Goal: Task Accomplishment & Management: Manage account settings

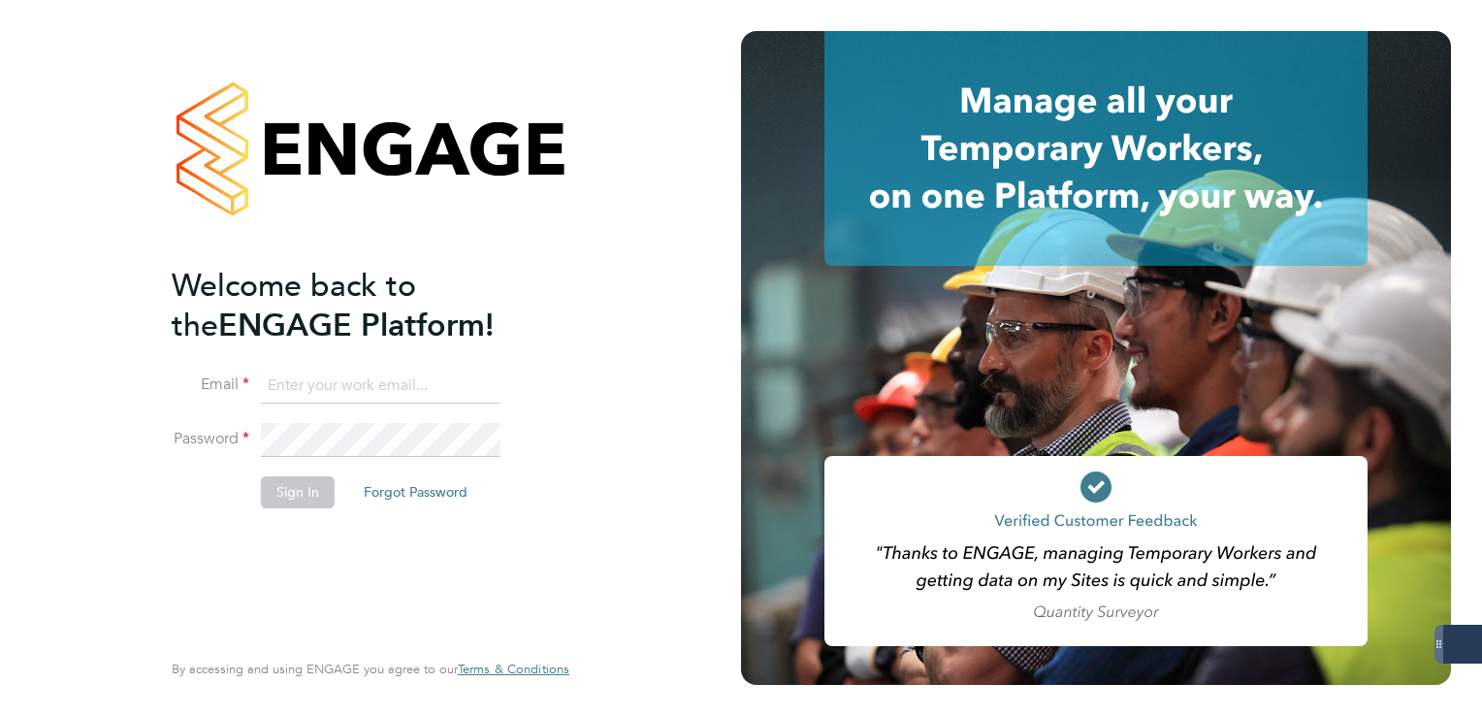
click at [393, 390] on input at bounding box center [381, 386] width 240 height 35
type input "lee.clayton@servicecare.org.uk"
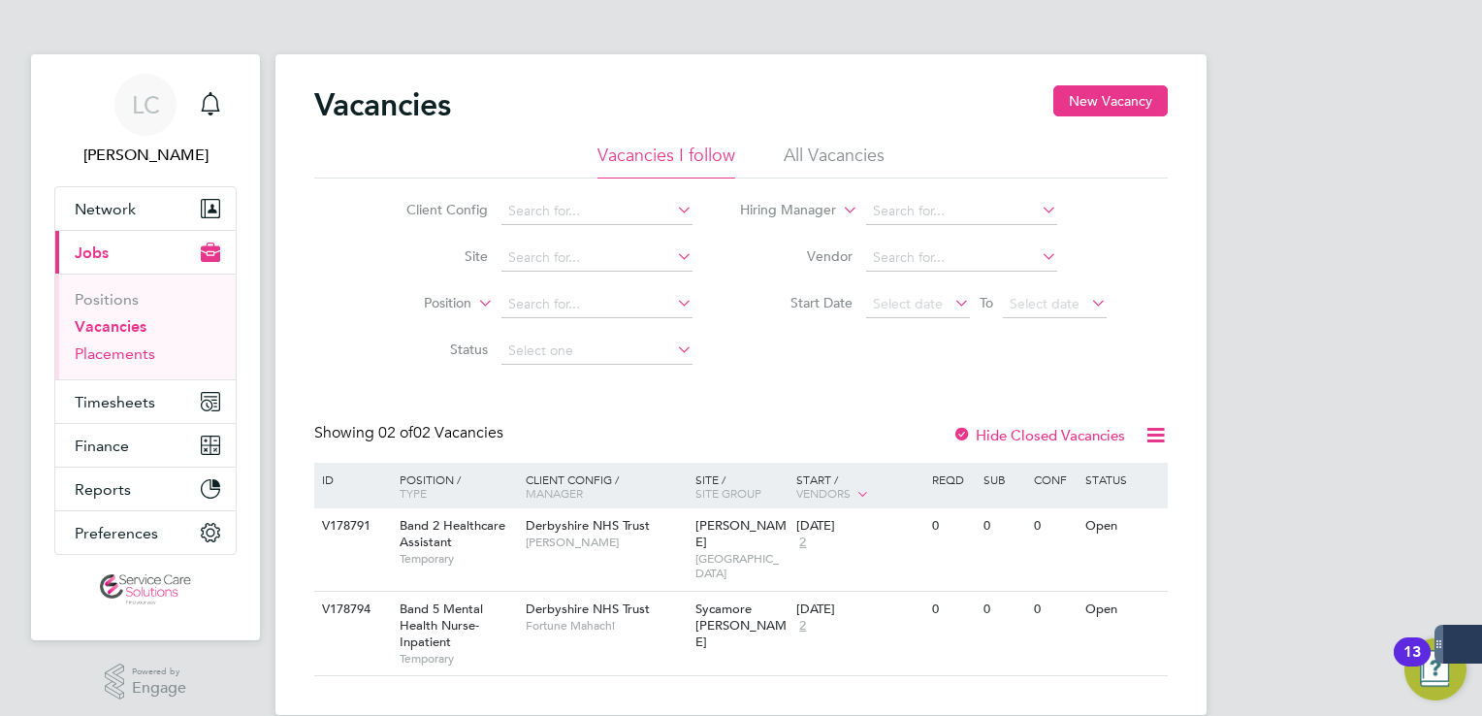
click at [132, 347] on link "Placements" at bounding box center [115, 353] width 81 height 18
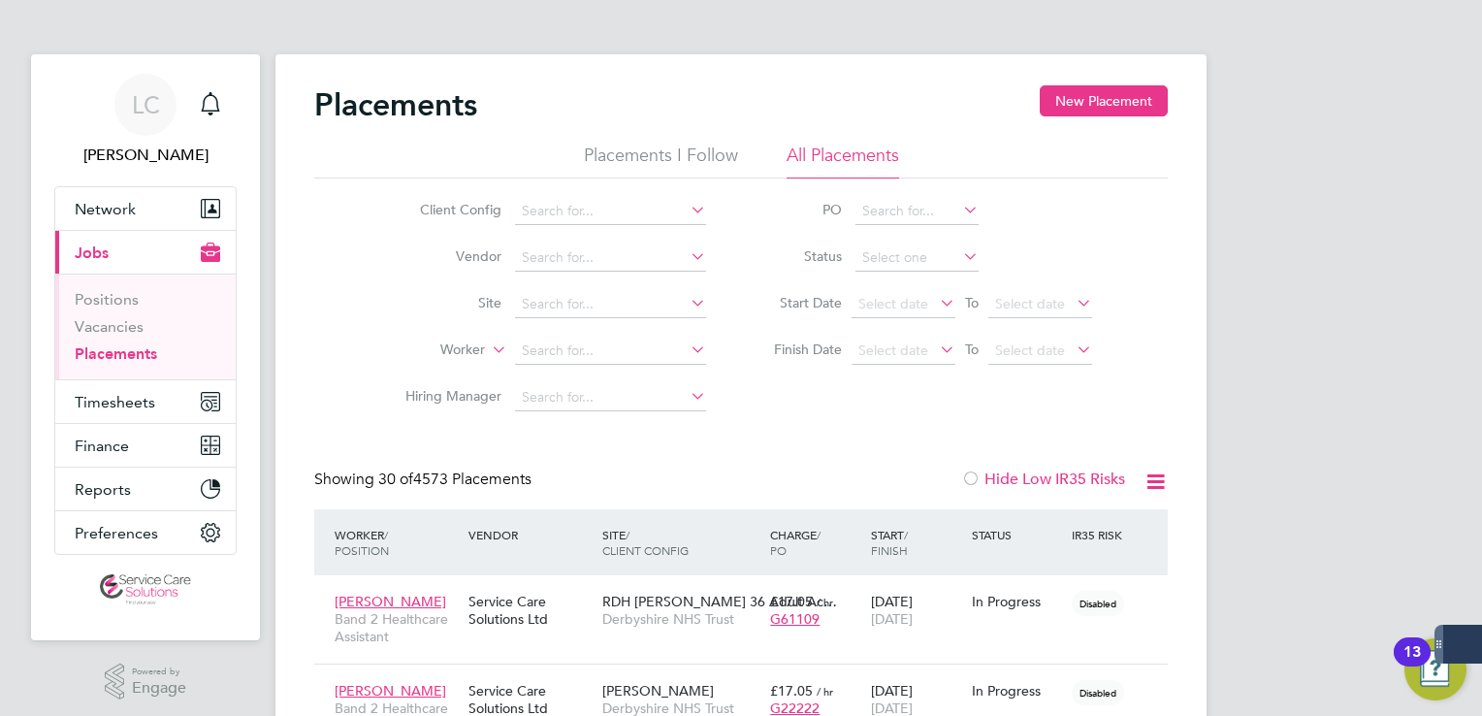
click at [1101, 104] on button "New Placement" at bounding box center [1104, 100] width 128 height 31
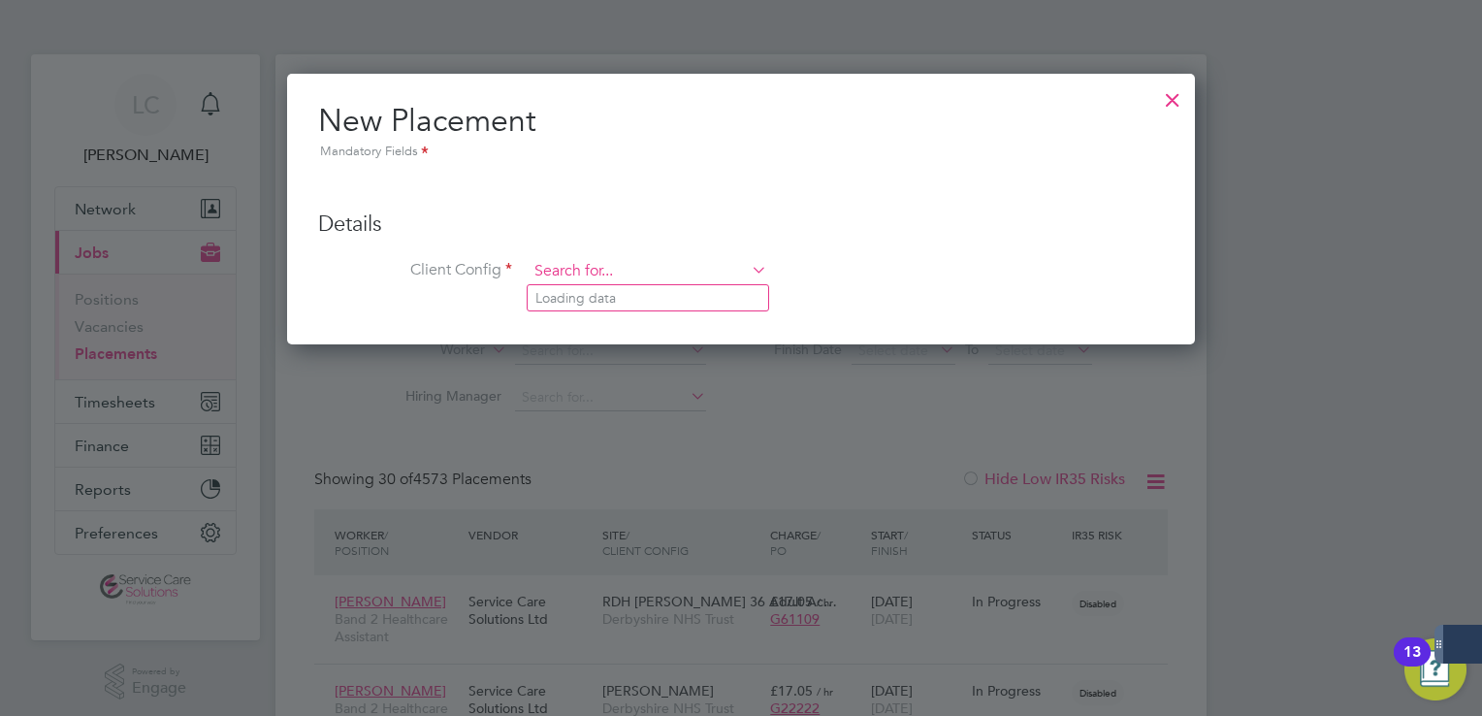
click at [616, 258] on input at bounding box center [648, 271] width 240 height 29
click at [625, 294] on li "Der byshire NHS Trust" at bounding box center [648, 298] width 241 height 26
type input "Derbyshire NHS Trust"
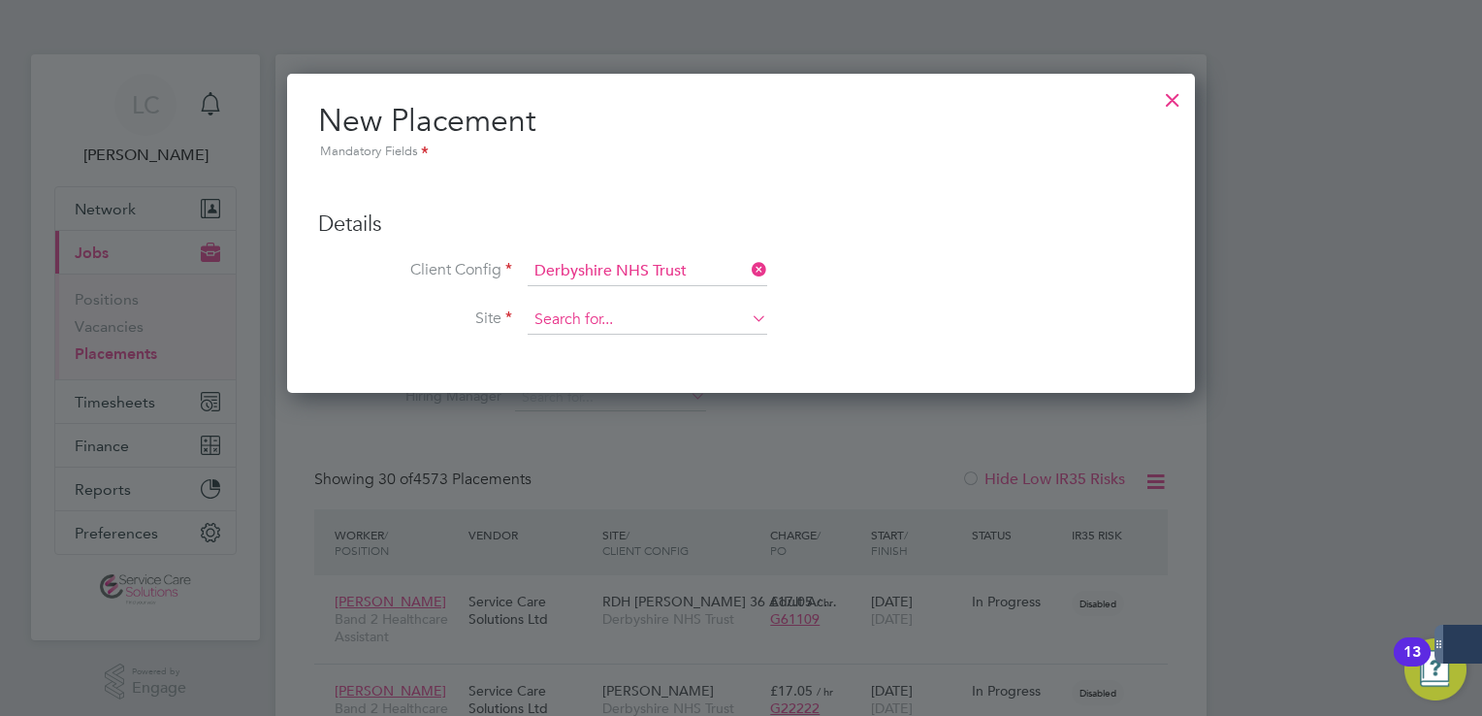
click at [633, 316] on input at bounding box center [648, 320] width 240 height 29
click at [617, 346] on li "Dove Ward" at bounding box center [648, 346] width 241 height 26
type input "Dove Ward"
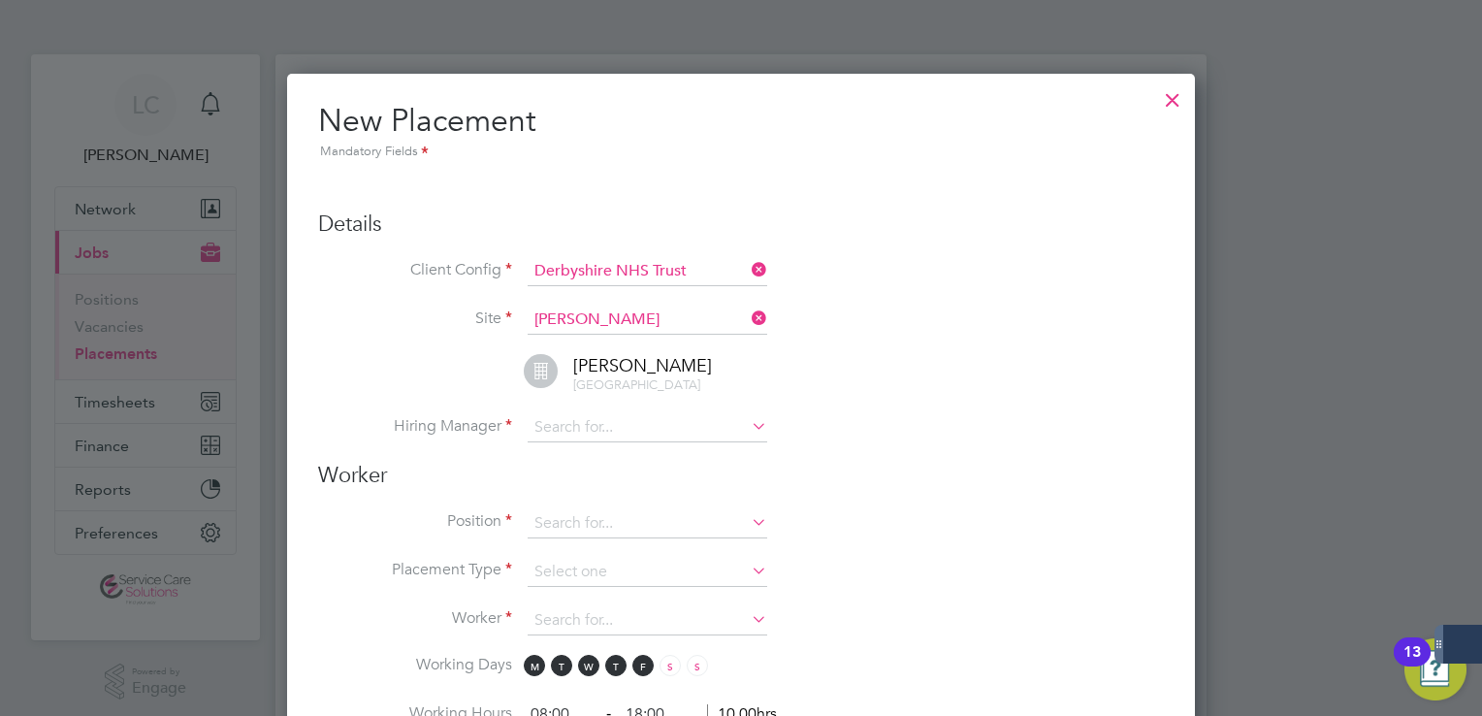
click at [1172, 98] on div at bounding box center [1172, 95] width 35 height 35
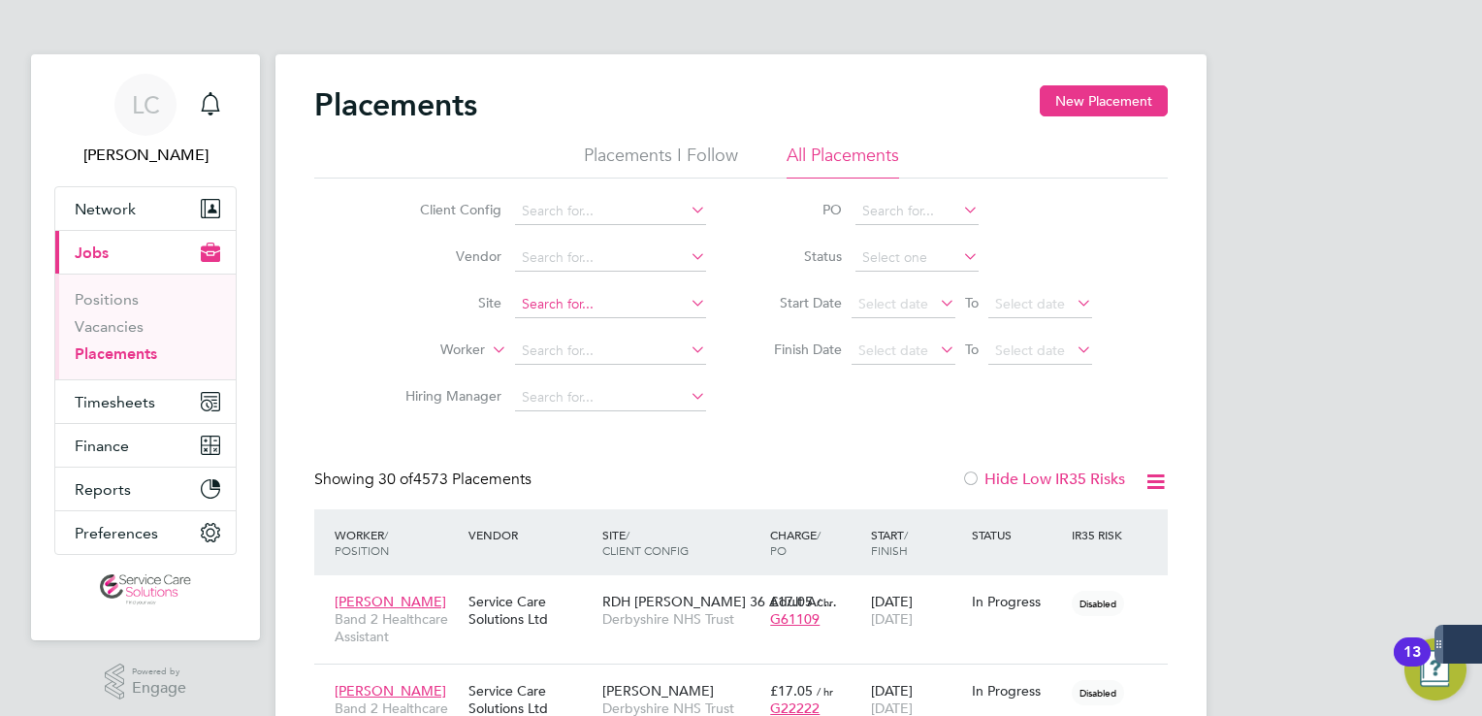
click at [574, 307] on input at bounding box center [610, 304] width 191 height 27
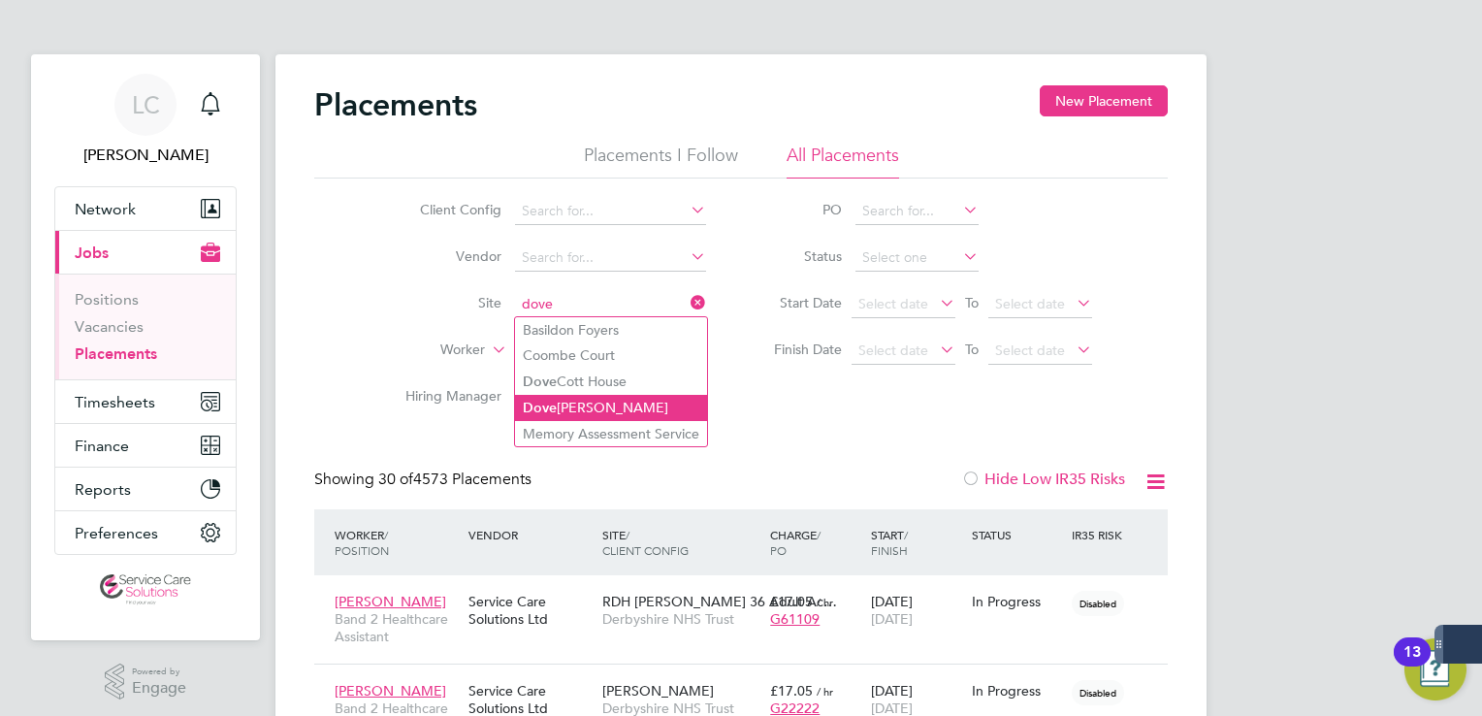
click at [590, 403] on li "Dove Ward" at bounding box center [611, 408] width 192 height 26
type input "Dove Ward"
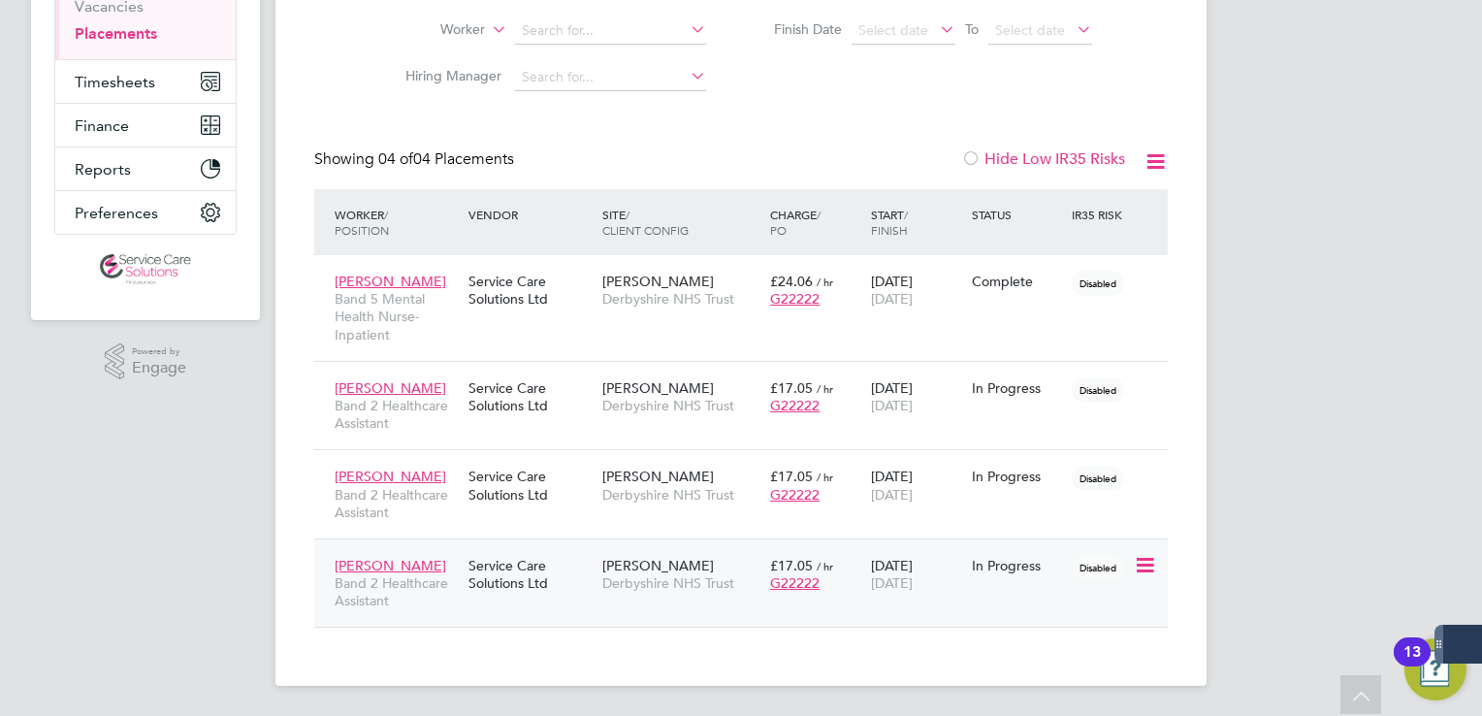
click at [648, 562] on span "Dove Ward" at bounding box center [658, 565] width 112 height 17
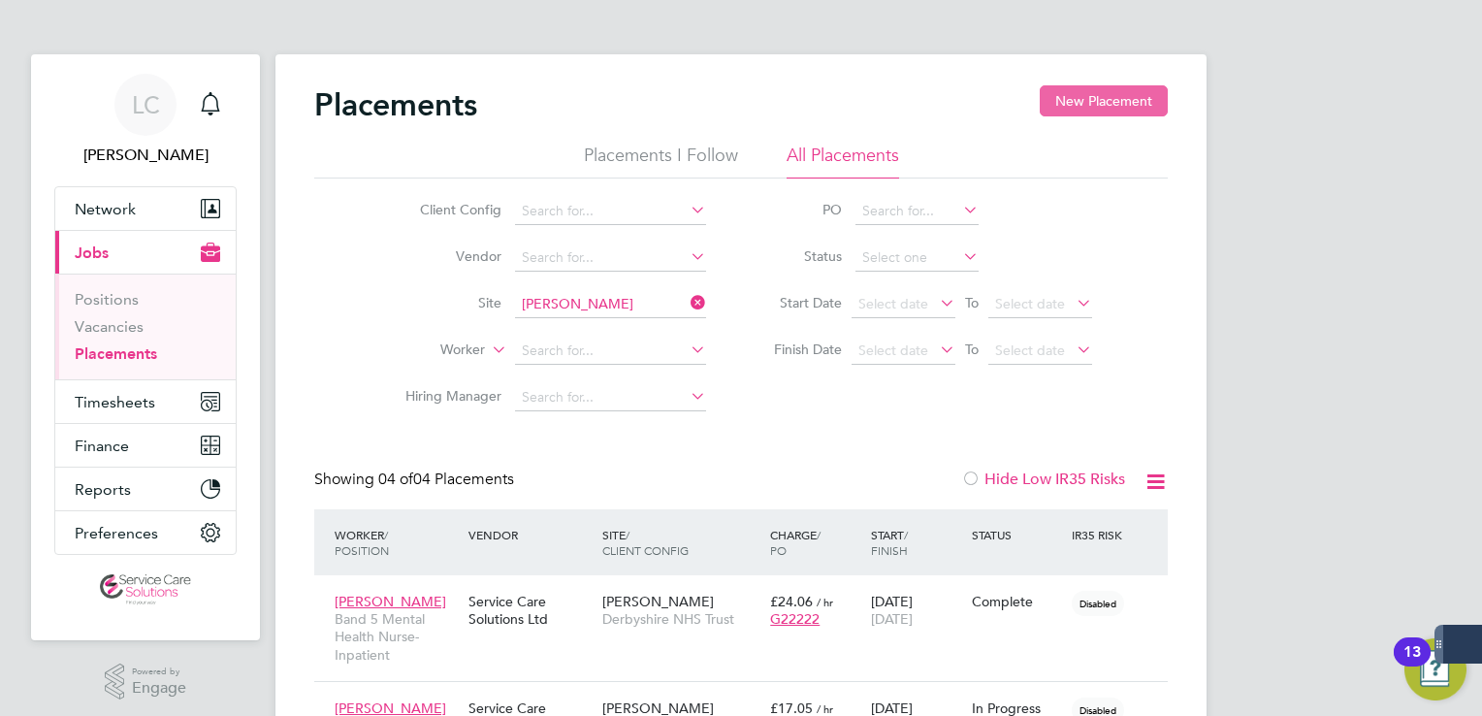
click at [1138, 103] on button "New Placement" at bounding box center [1104, 100] width 128 height 31
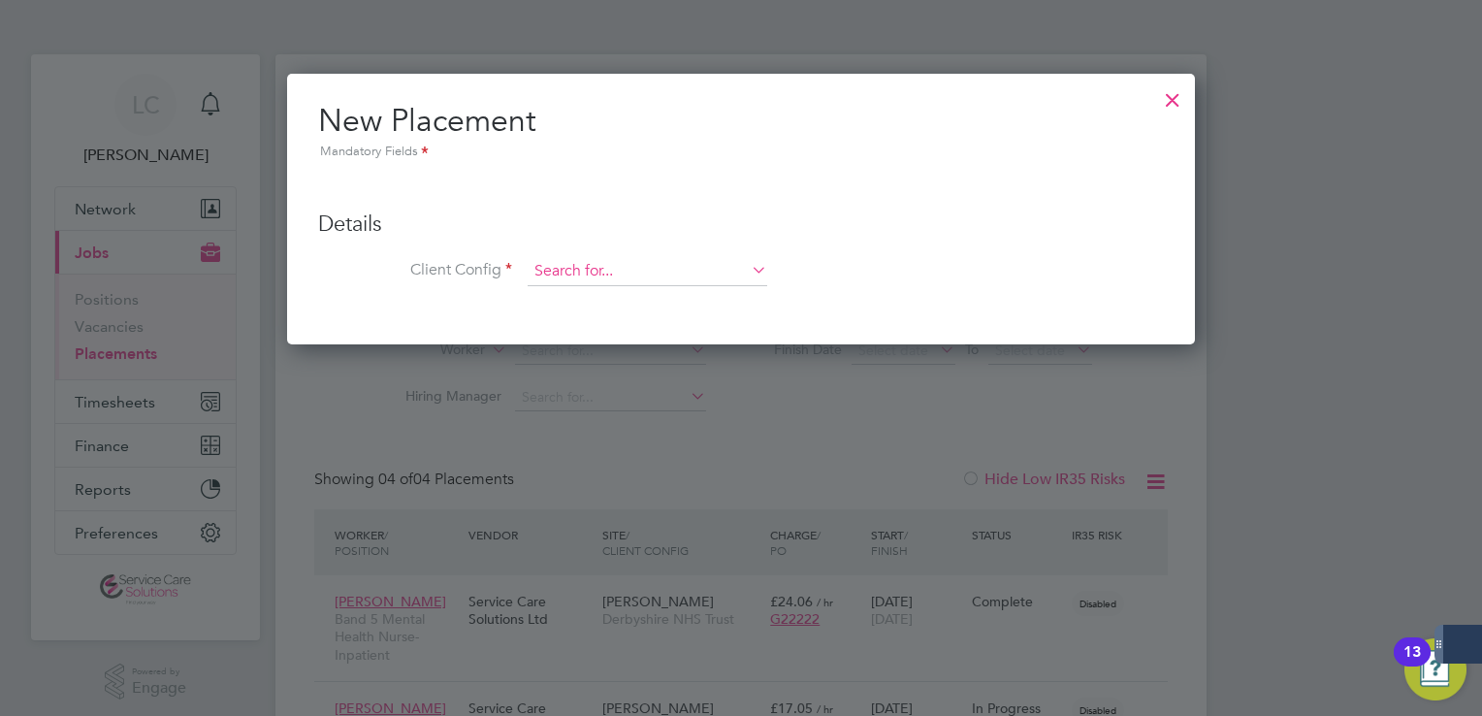
click at [594, 265] on input at bounding box center [648, 271] width 240 height 29
click at [616, 294] on li "Der byshire NHS Trust" at bounding box center [648, 298] width 241 height 26
type input "Derbyshire NHS Trust"
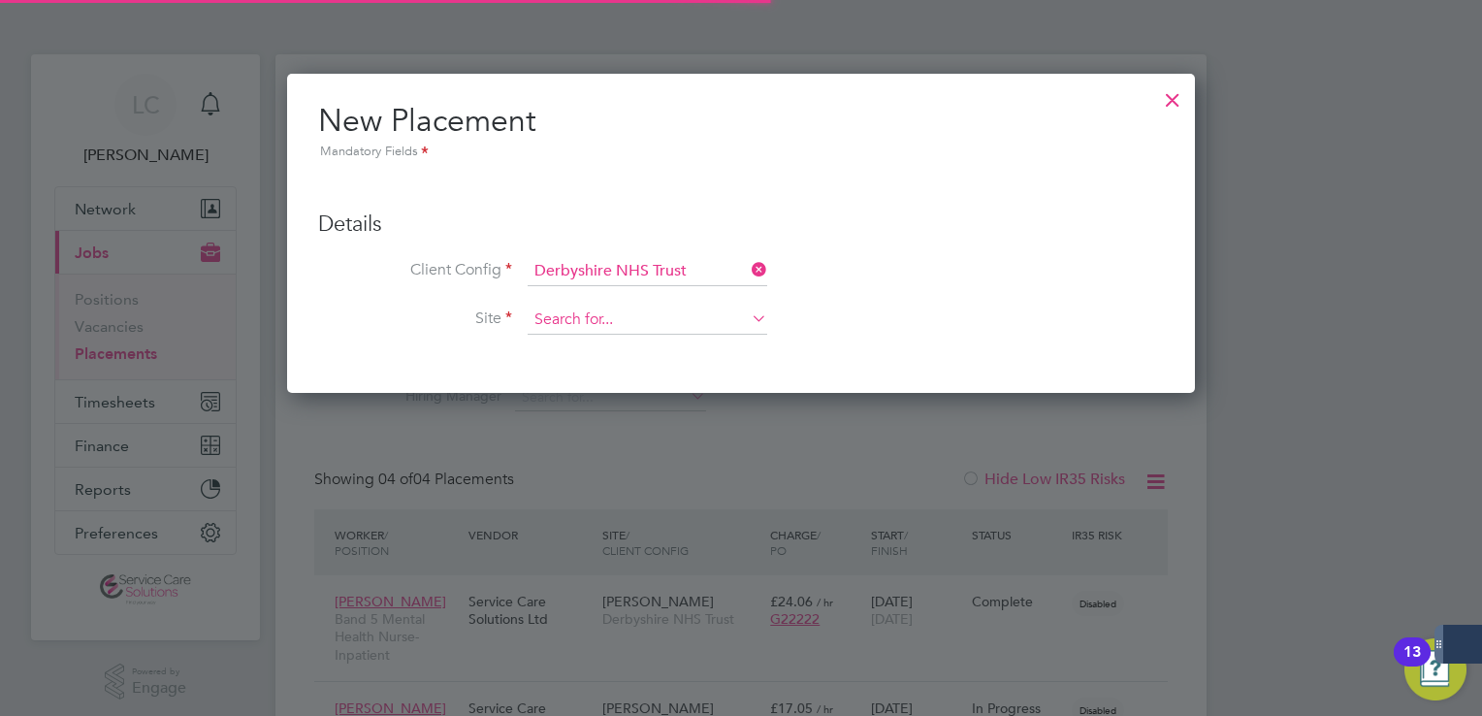
click at [607, 316] on input at bounding box center [648, 320] width 240 height 29
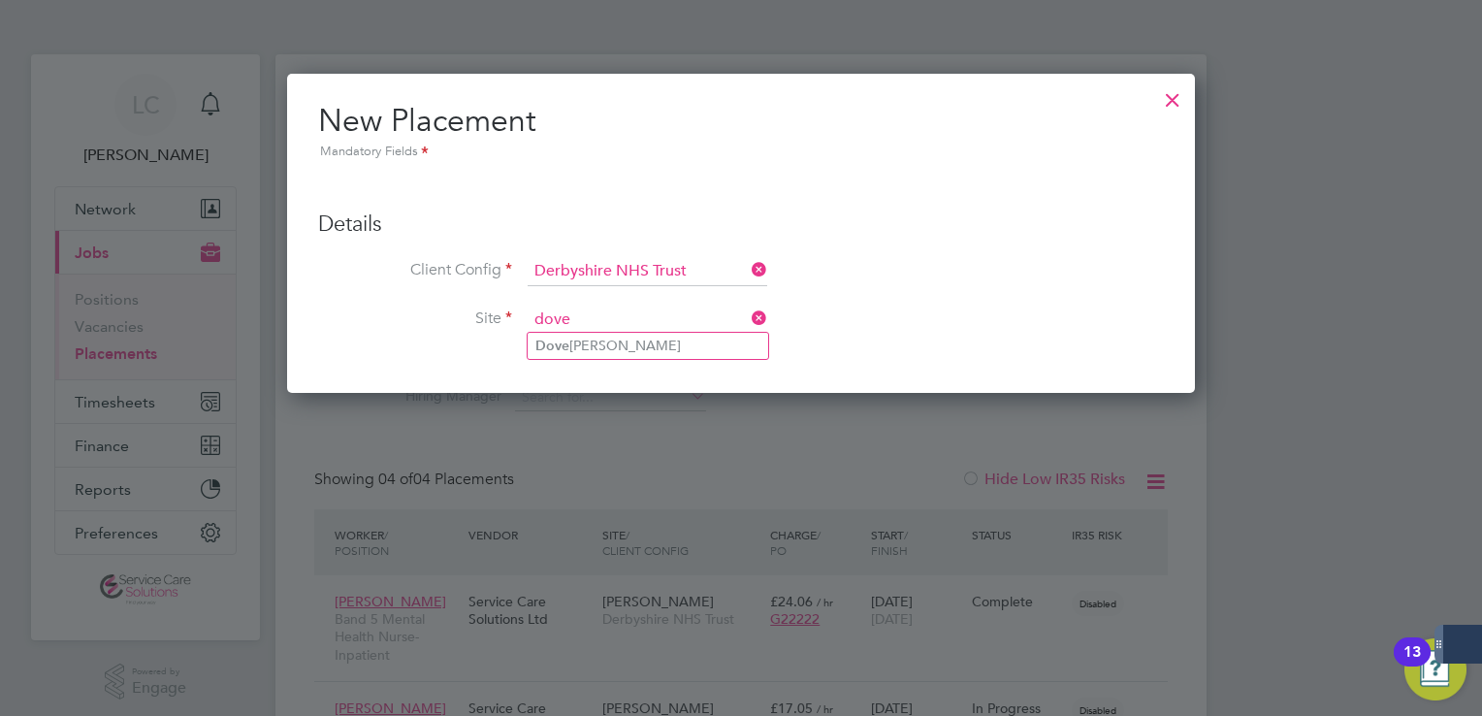
click at [604, 351] on li "Dove Ward" at bounding box center [648, 346] width 241 height 26
type input "Dove Ward"
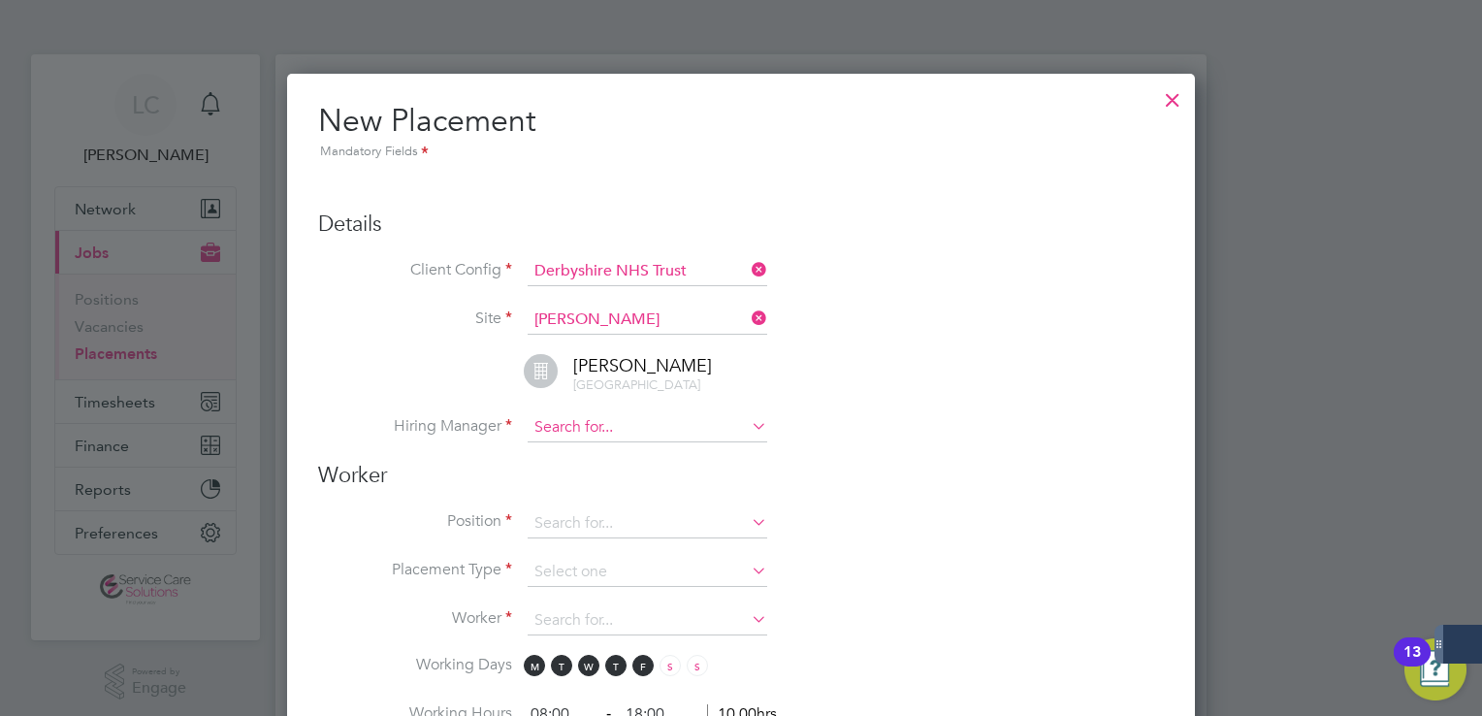
click at [615, 427] on input at bounding box center [648, 427] width 240 height 29
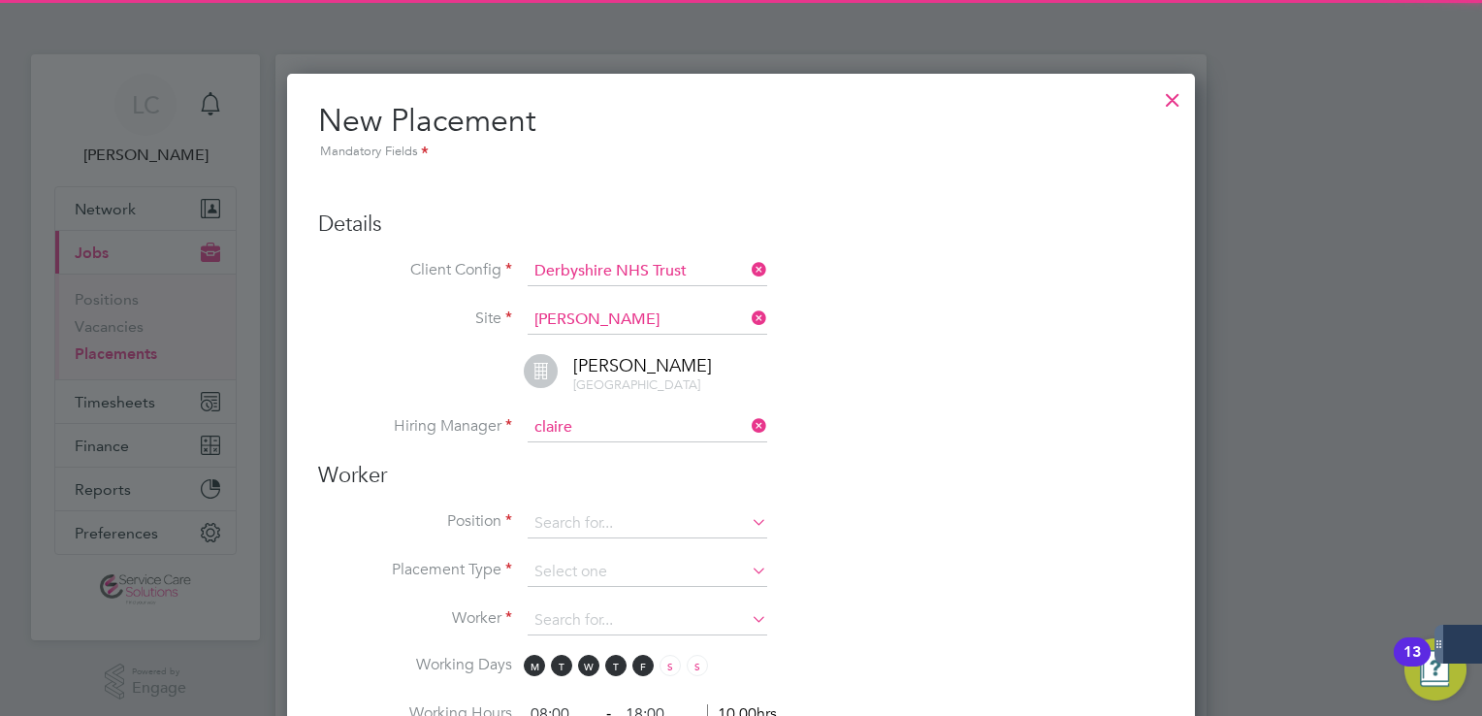
click at [603, 450] on li "claire cosgrove" at bounding box center [648, 452] width 241 height 26
type input "claire cosgrove"
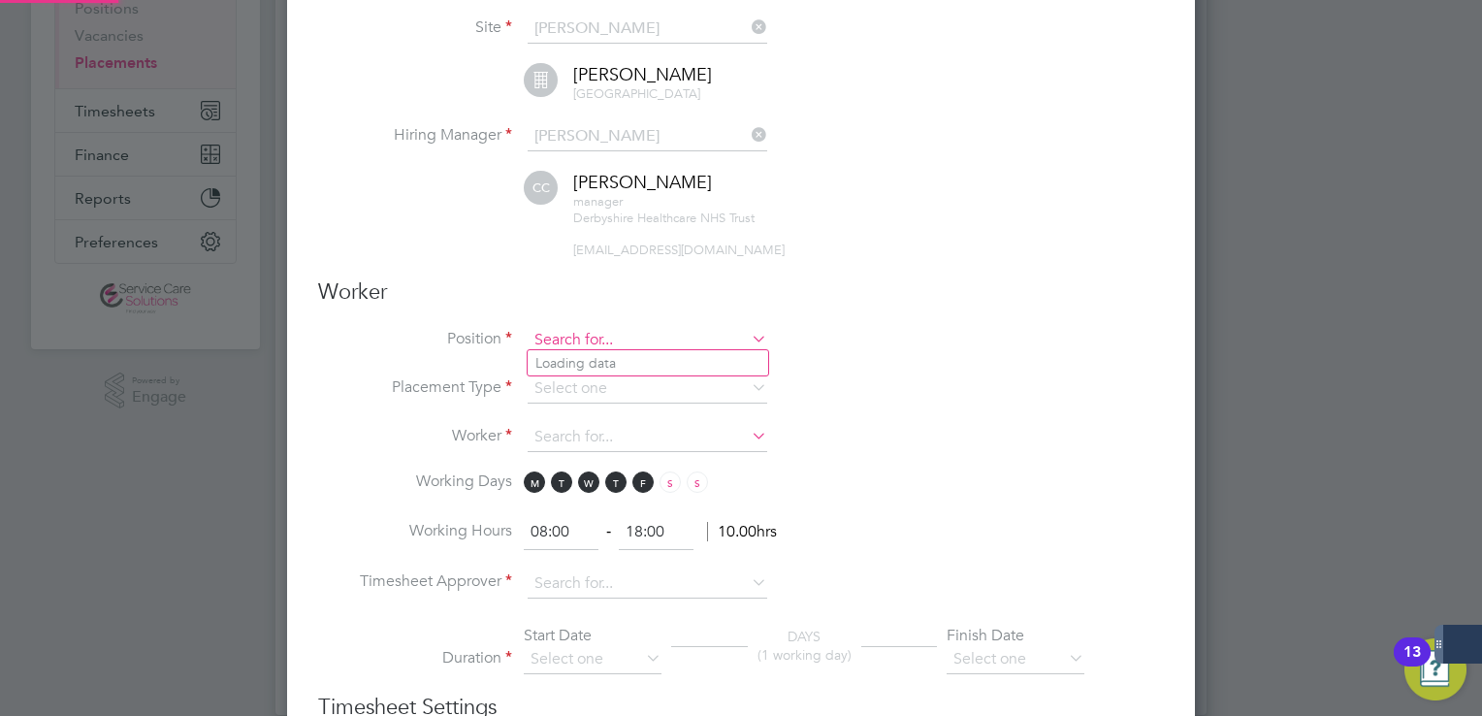
click at [600, 337] on input at bounding box center [648, 340] width 240 height 29
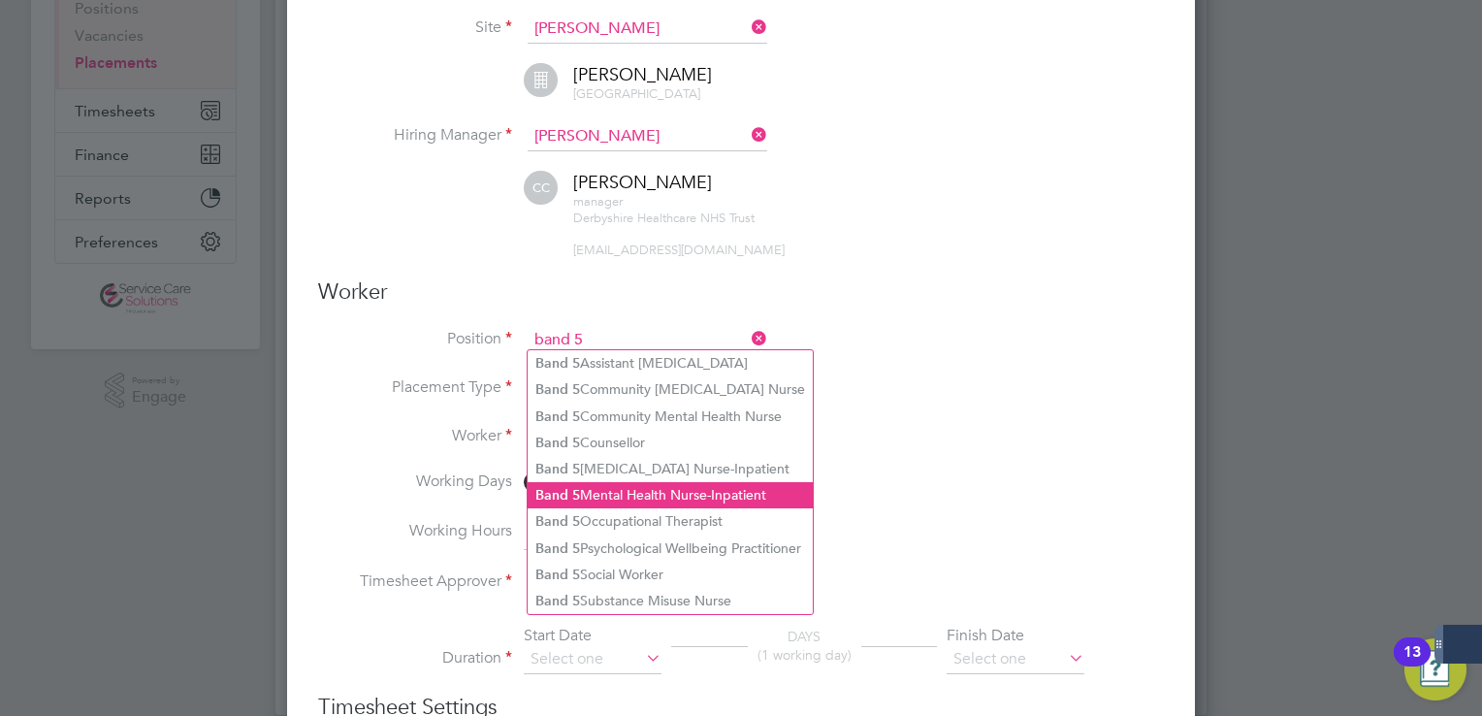
click at [654, 487] on li "Band 5 Mental Health Nurse-Inpatient" at bounding box center [670, 495] width 285 height 26
type input "Band 5 Mental Health Nurse-Inpatient"
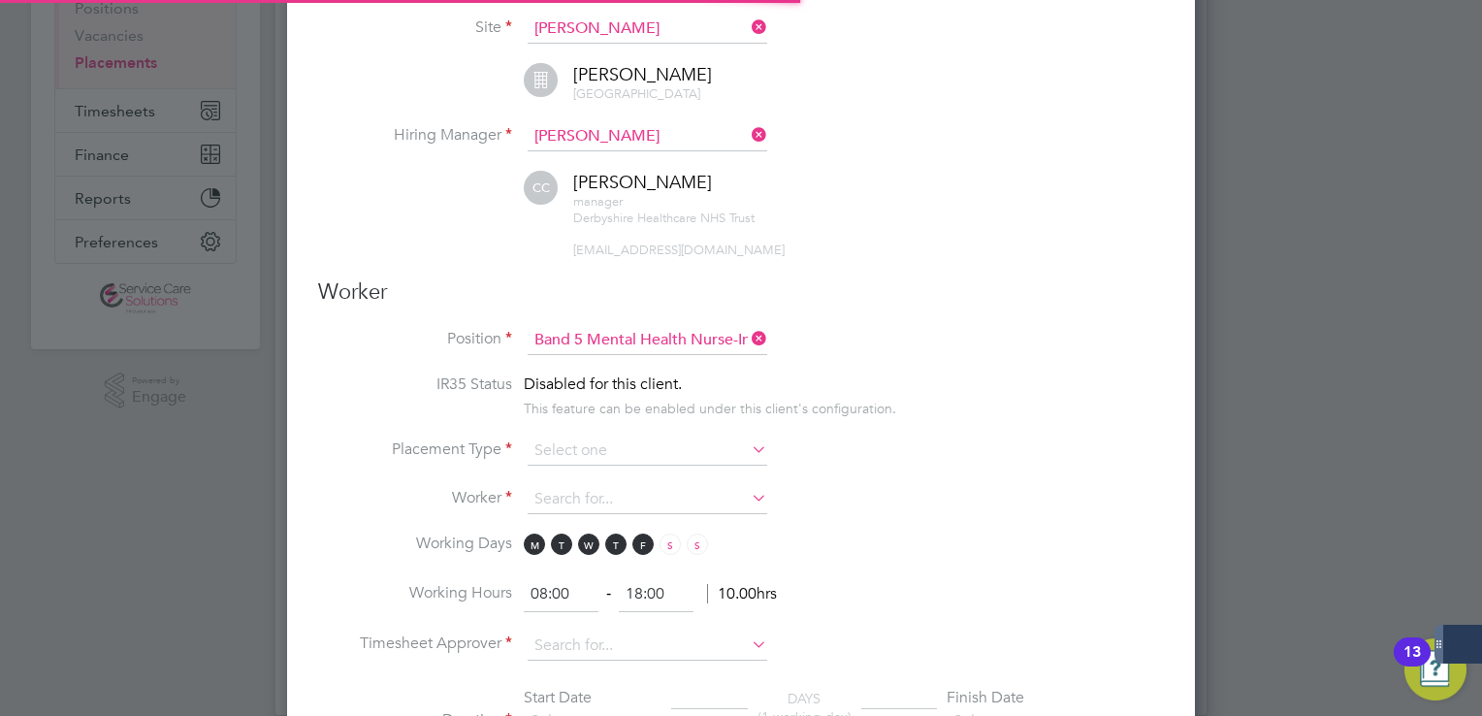
click at [570, 430] on li "IR35 Status Disabled for this client. This feature can be enabled under this cl…" at bounding box center [741, 405] width 846 height 62
click at [580, 448] on input at bounding box center [648, 451] width 240 height 29
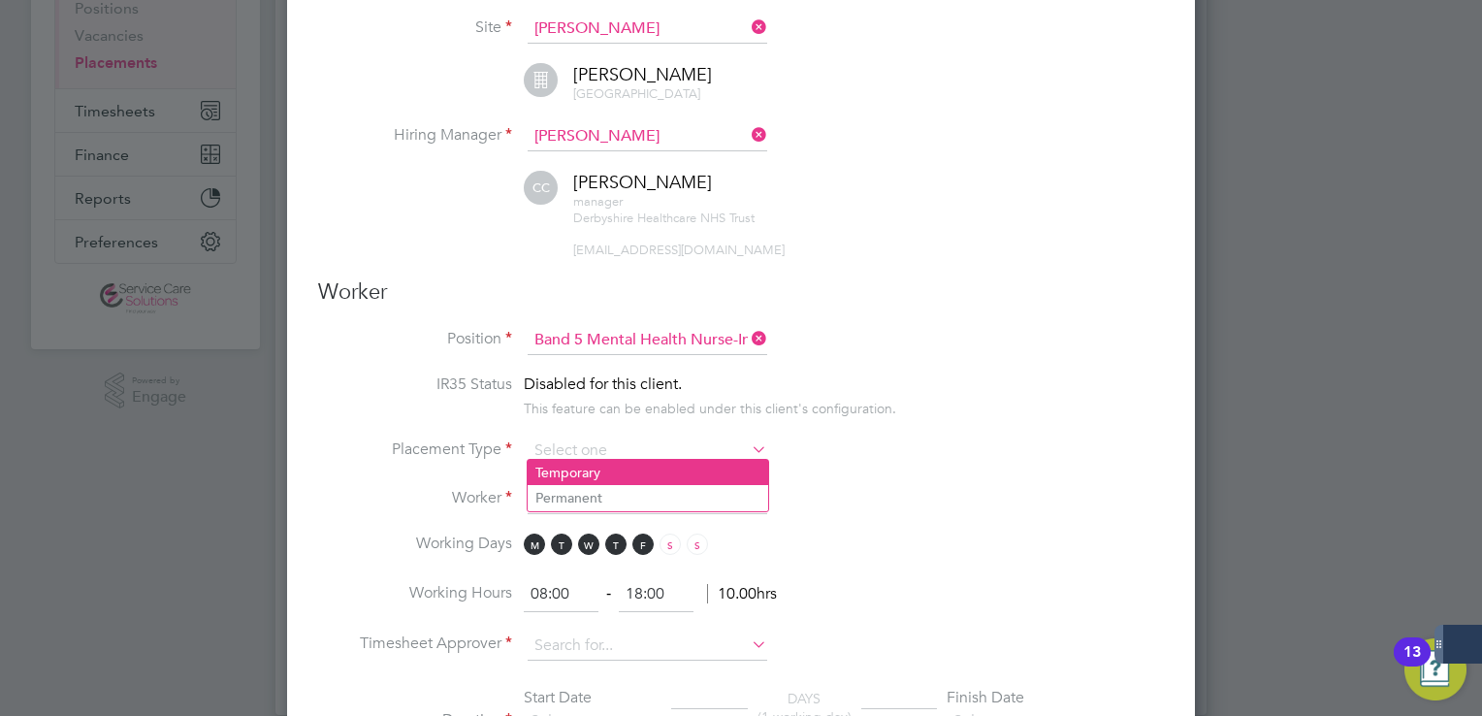
click at [589, 471] on li "Temporary" at bounding box center [648, 472] width 241 height 25
type input "Temporary"
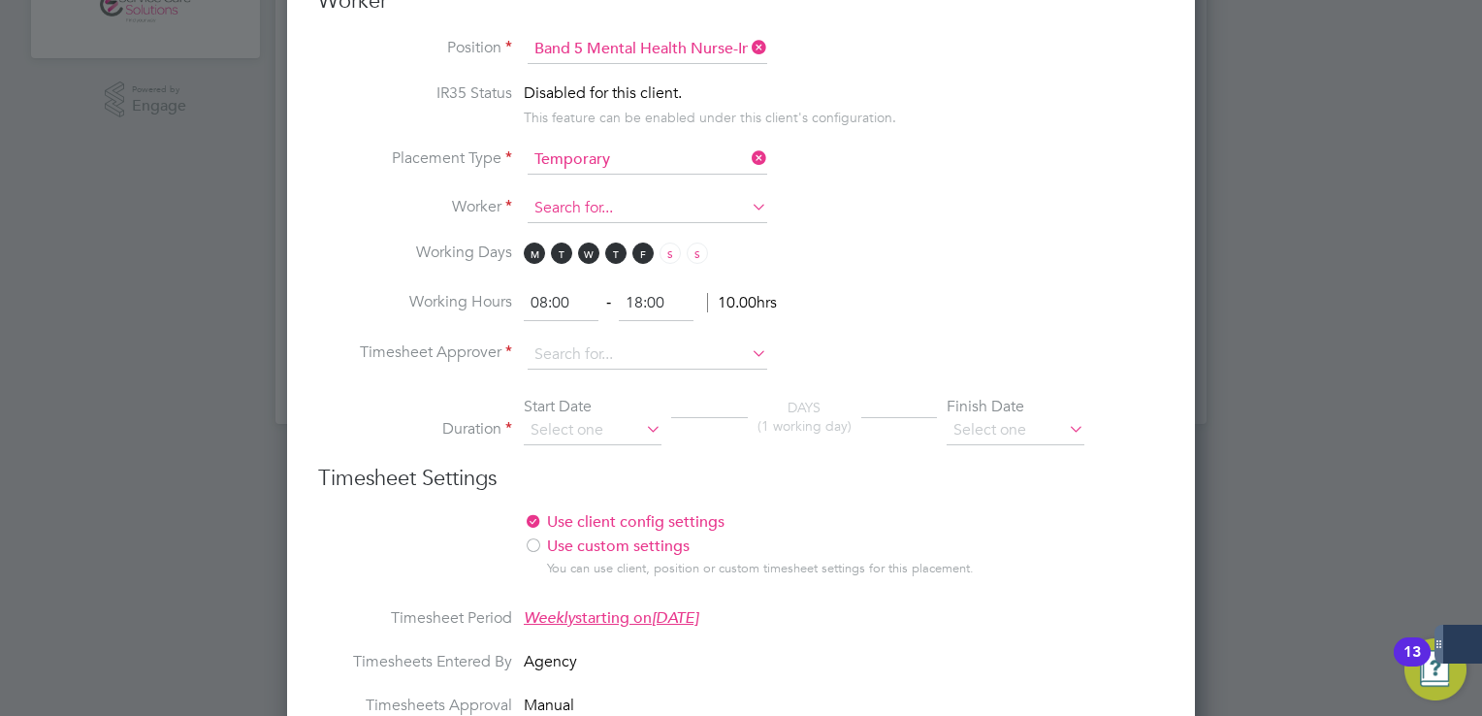
click at [584, 195] on input at bounding box center [648, 208] width 240 height 29
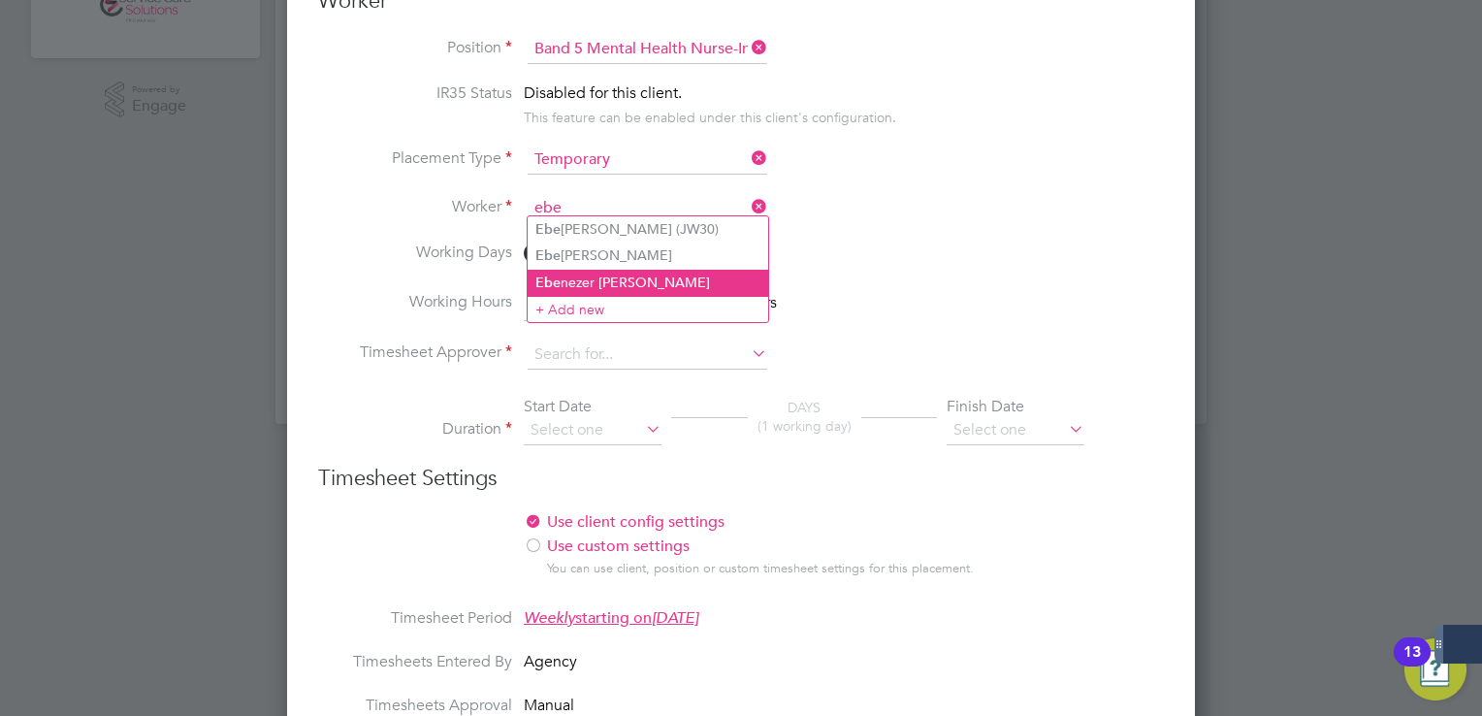
click at [621, 286] on li "Ebe nezer Dede Bamfo" at bounding box center [648, 283] width 241 height 26
type input "Ebenezer Dede Bamfo"
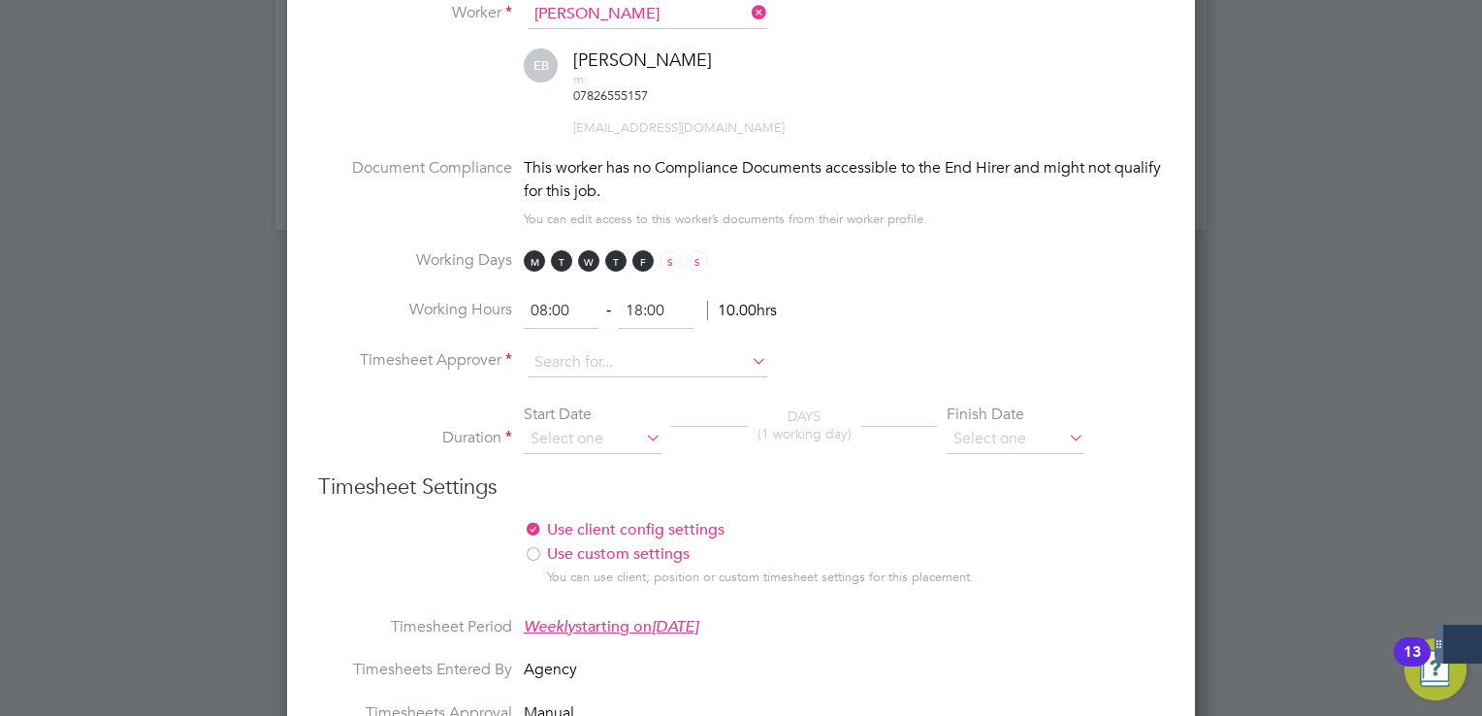
click at [585, 301] on li "Working Hours 08:00 ‐ 18:00 10.00hrs" at bounding box center [741, 321] width 846 height 54
click at [592, 348] on input at bounding box center [648, 362] width 240 height 29
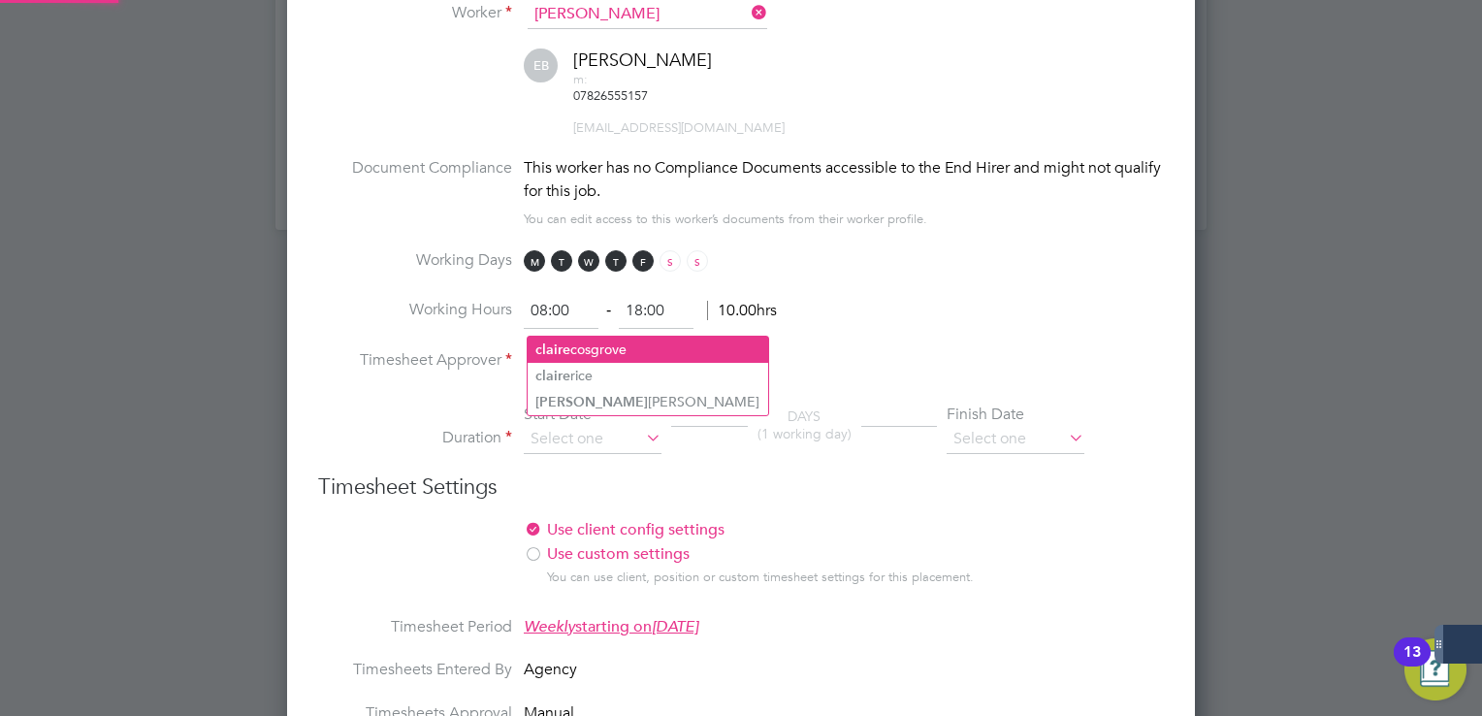
click at [605, 346] on li "claire cosgrove" at bounding box center [648, 350] width 241 height 26
type input "claire cosgrove"
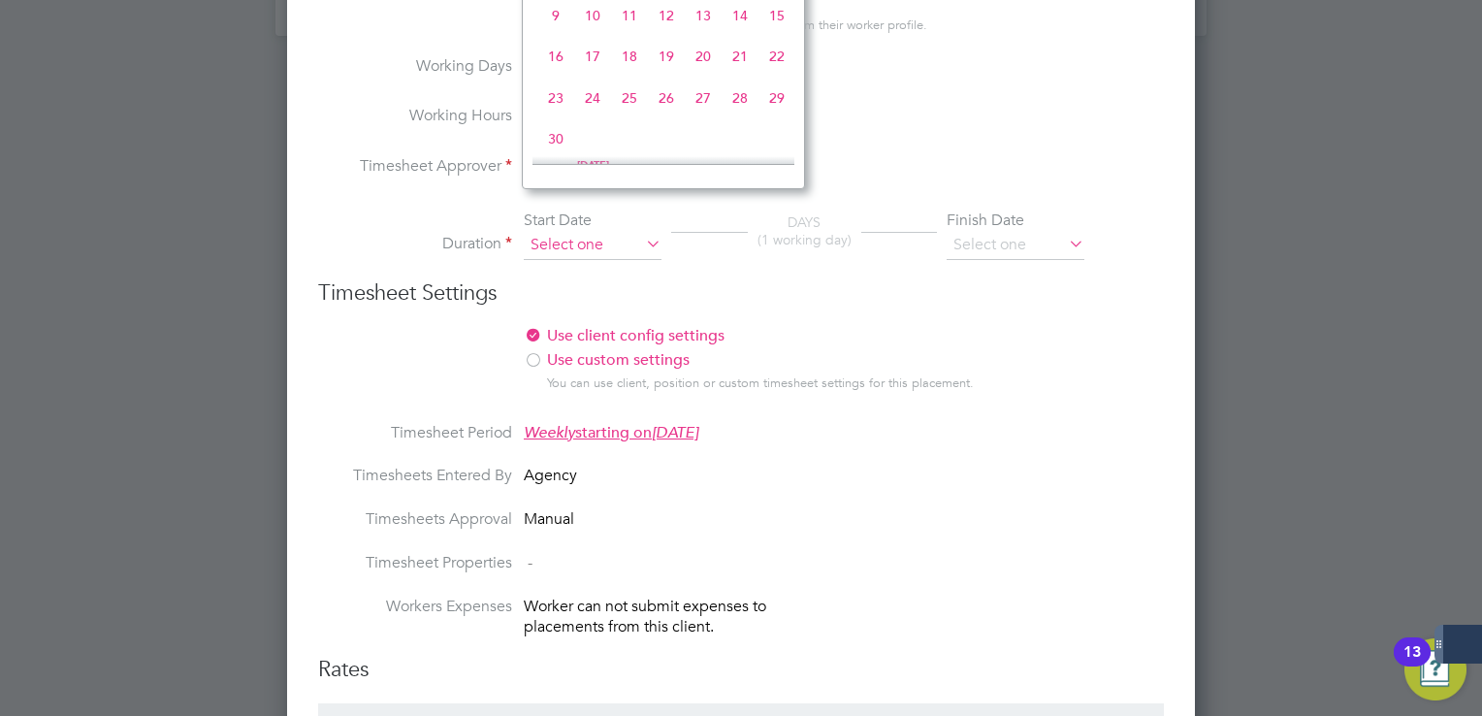
click at [613, 231] on input at bounding box center [593, 245] width 138 height 29
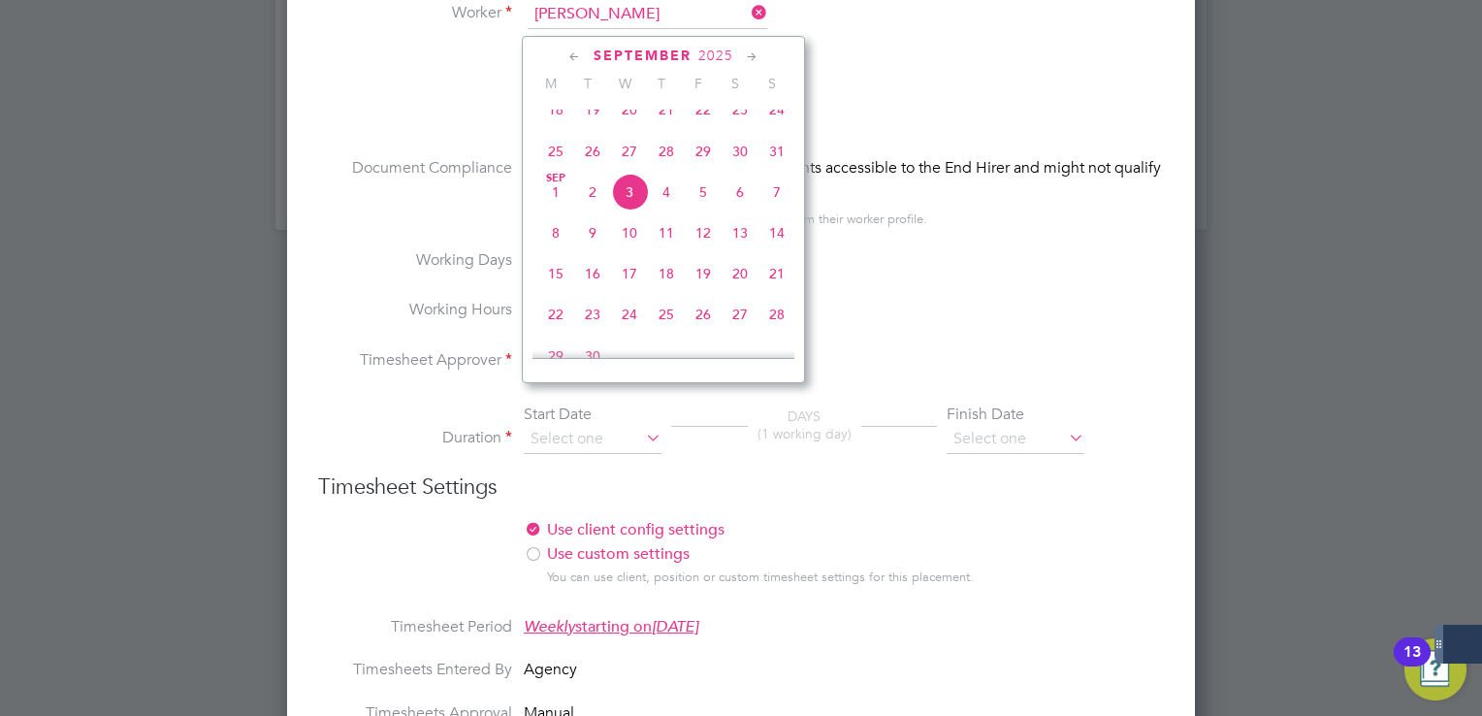
click at [552, 161] on span "25" at bounding box center [555, 151] width 37 height 37
type input "[DATE]"
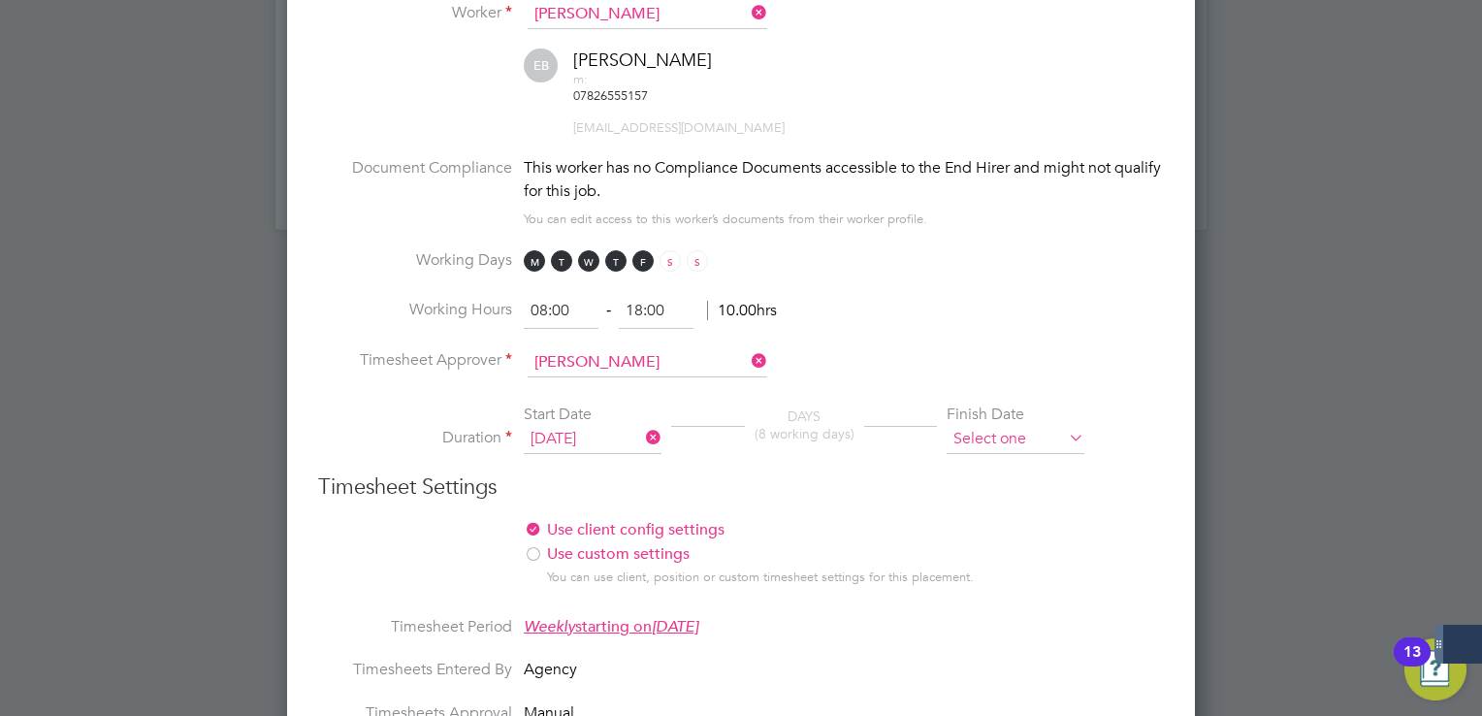
click at [1039, 425] on input at bounding box center [1016, 439] width 138 height 29
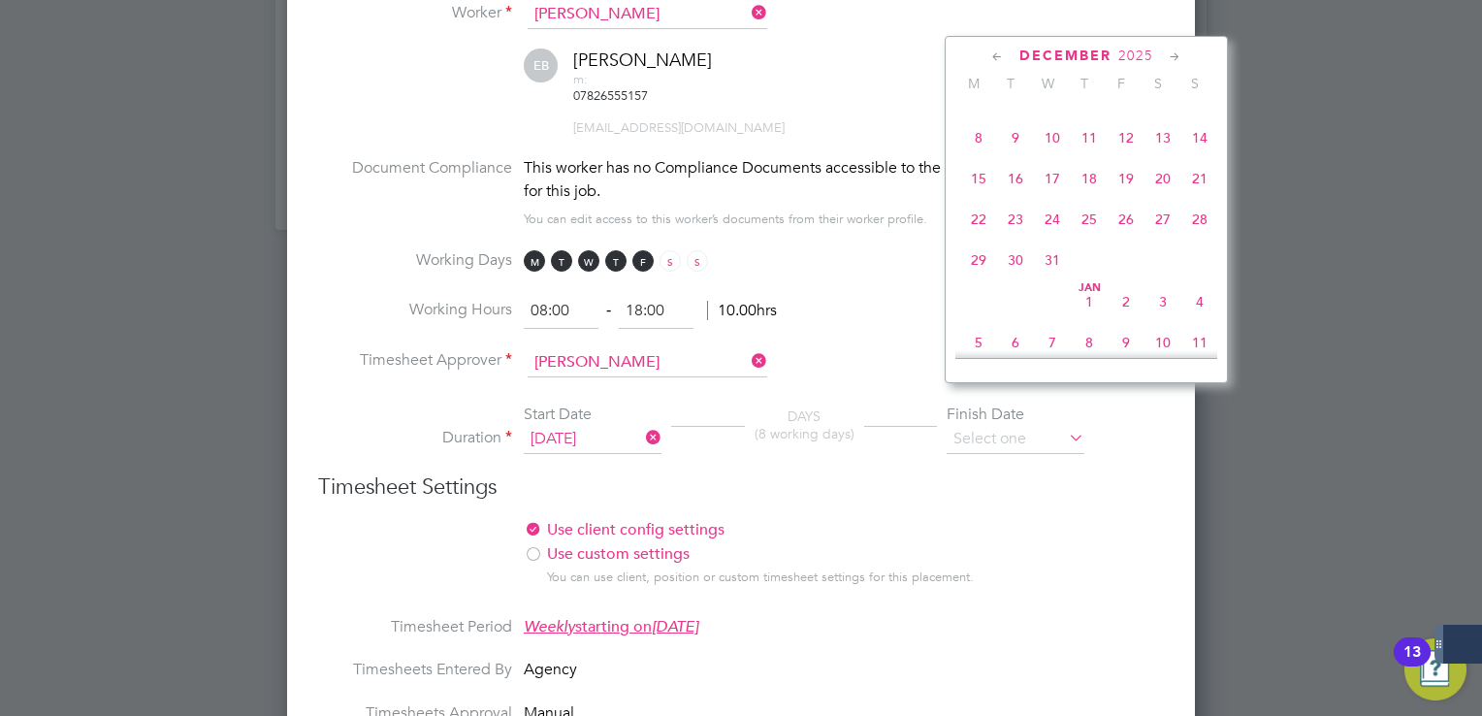
click at [1050, 278] on span "31" at bounding box center [1052, 260] width 37 height 37
type input "[DATE]"
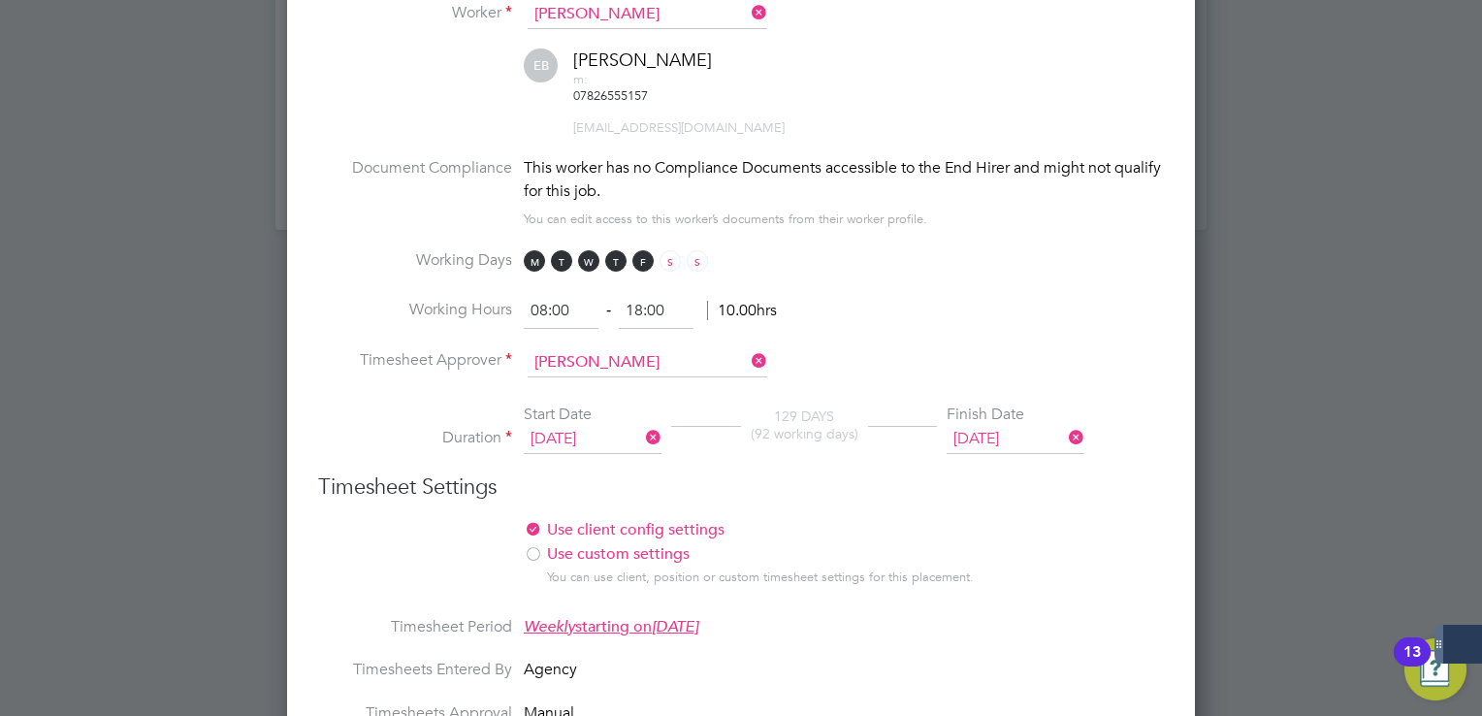
click at [993, 520] on label "Use client config settings" at bounding box center [764, 530] width 480 height 20
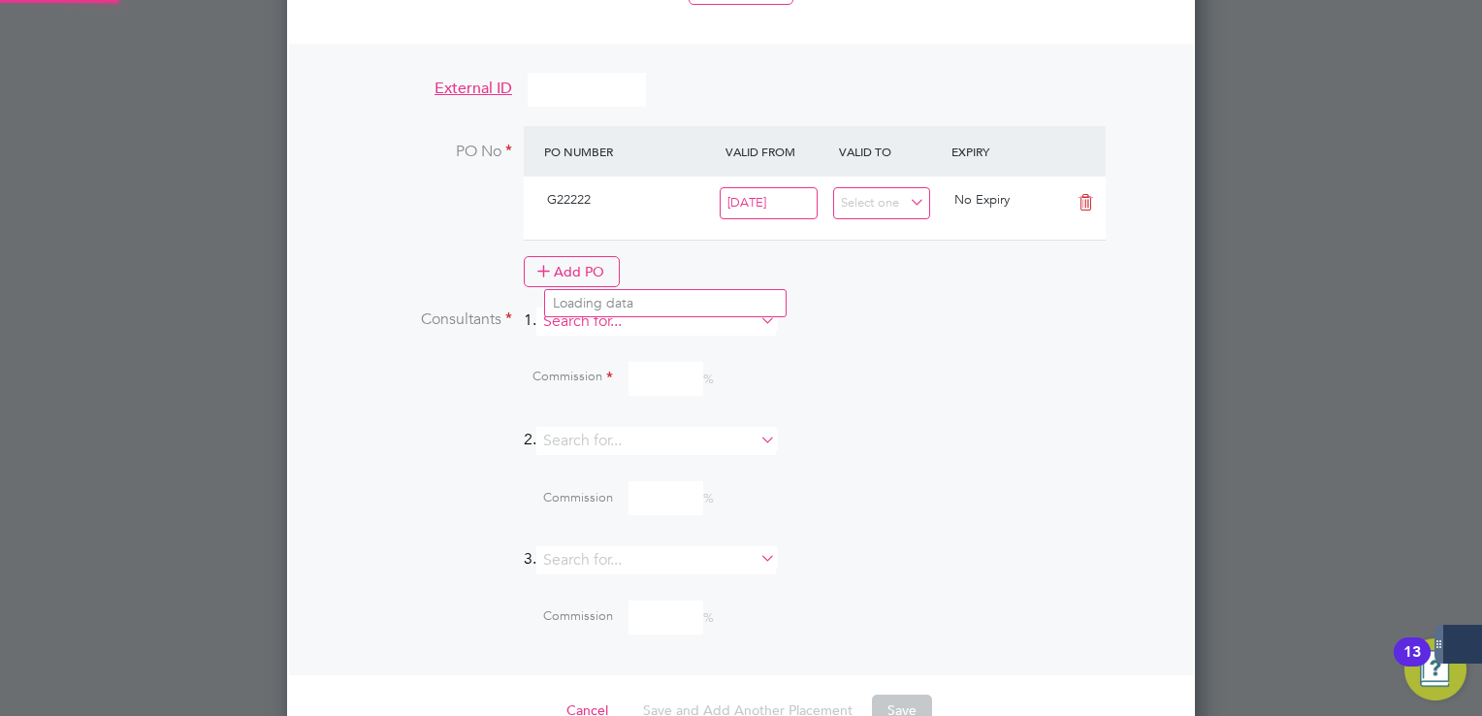
click at [657, 307] on input at bounding box center [656, 321] width 240 height 28
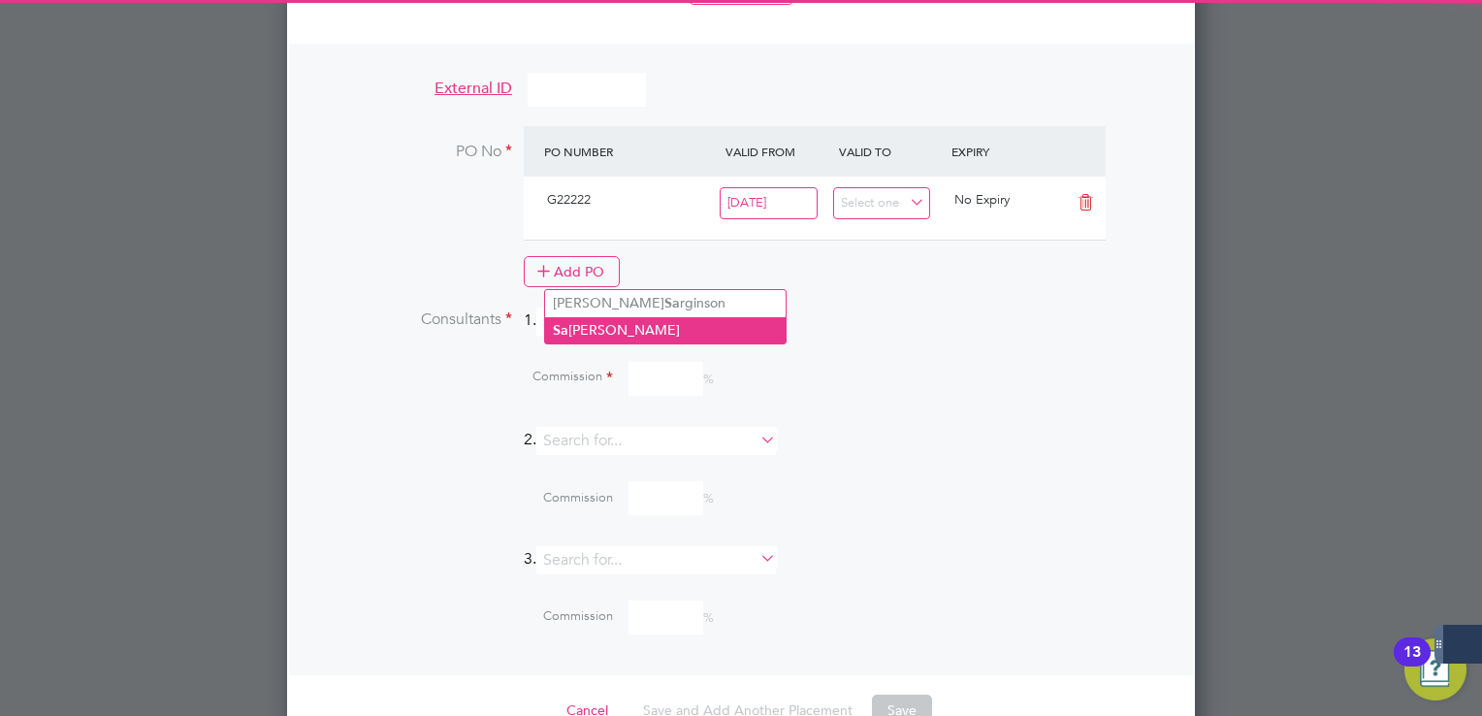
click at [633, 318] on li "Sa mantha Dix" at bounding box center [665, 330] width 241 height 26
type input "[PERSON_NAME]"
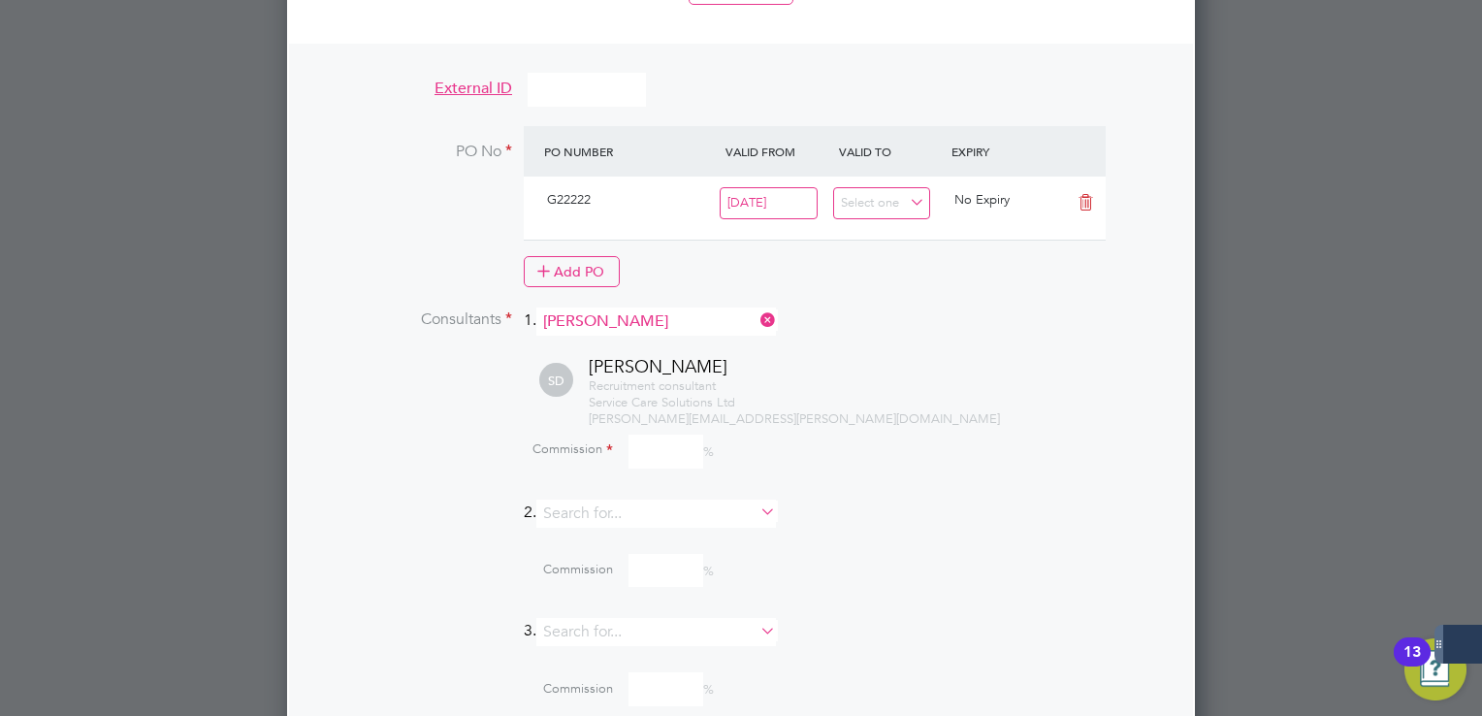
click at [662, 435] on input at bounding box center [666, 452] width 75 height 34
type input "100"
click at [993, 355] on div "Samantha Dix Recruitment consultant Service Care Solutions Ltd samantha.dix@ser…" at bounding box center [765, 391] width 797 height 72
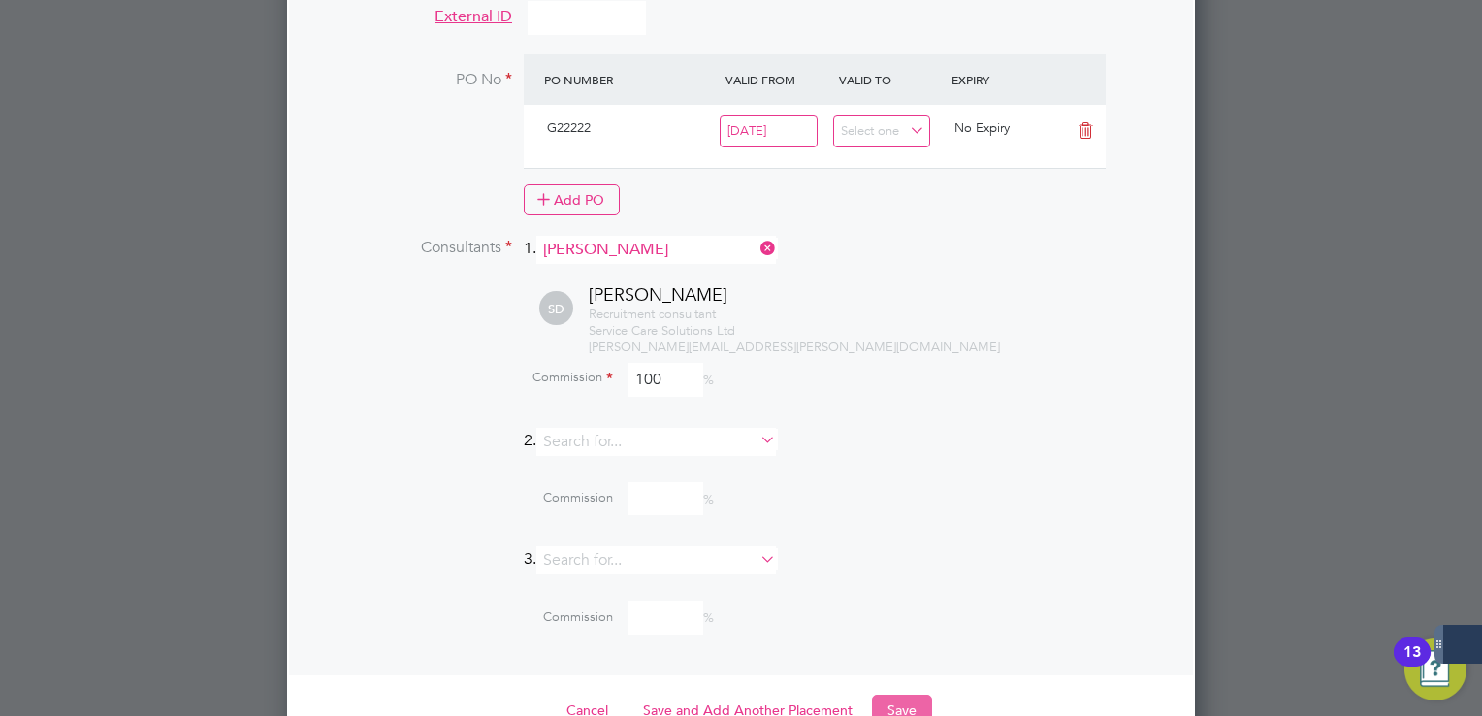
click at [900, 695] on button "Save" at bounding box center [902, 710] width 60 height 31
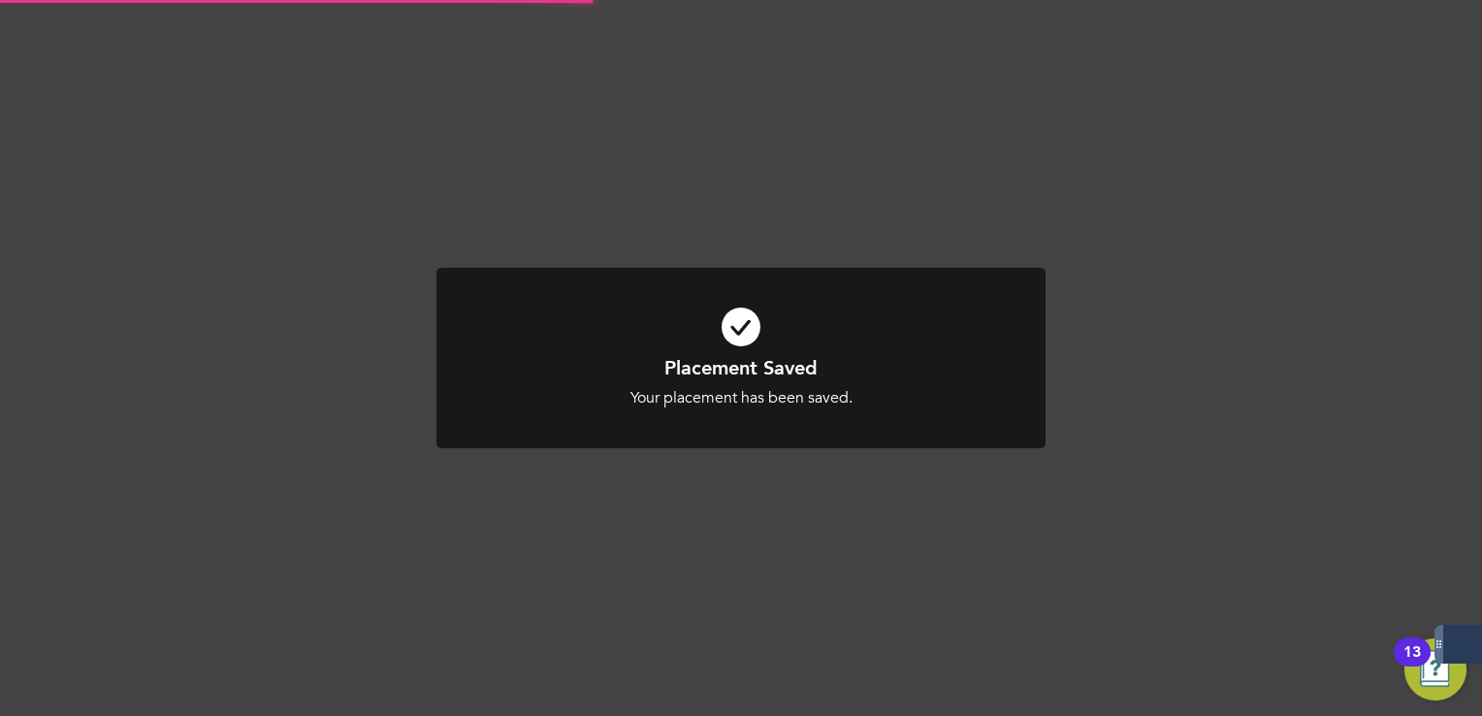
click at [1139, 161] on div "Placement Saved Your placement has been saved. Cancel Okay" at bounding box center [741, 358] width 1482 height 716
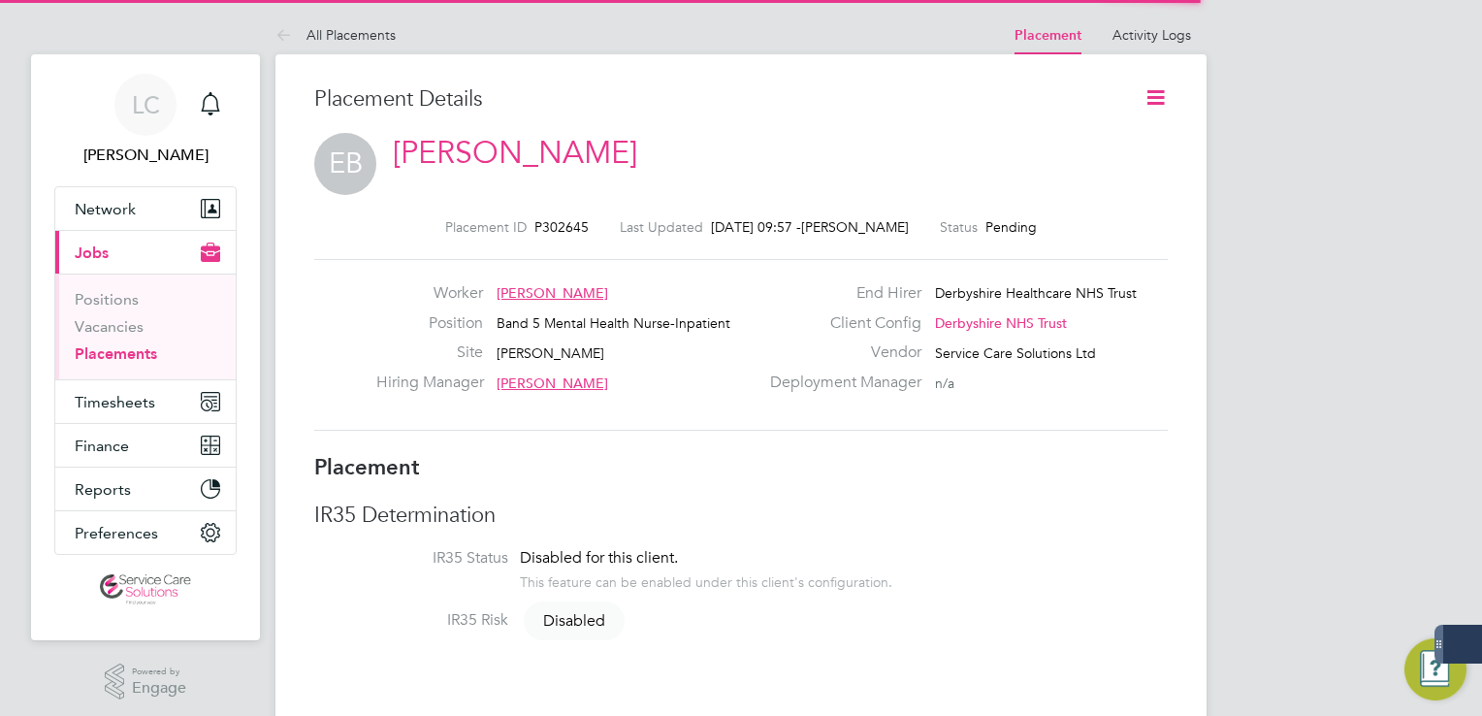
click at [1161, 99] on icon at bounding box center [1156, 97] width 24 height 24
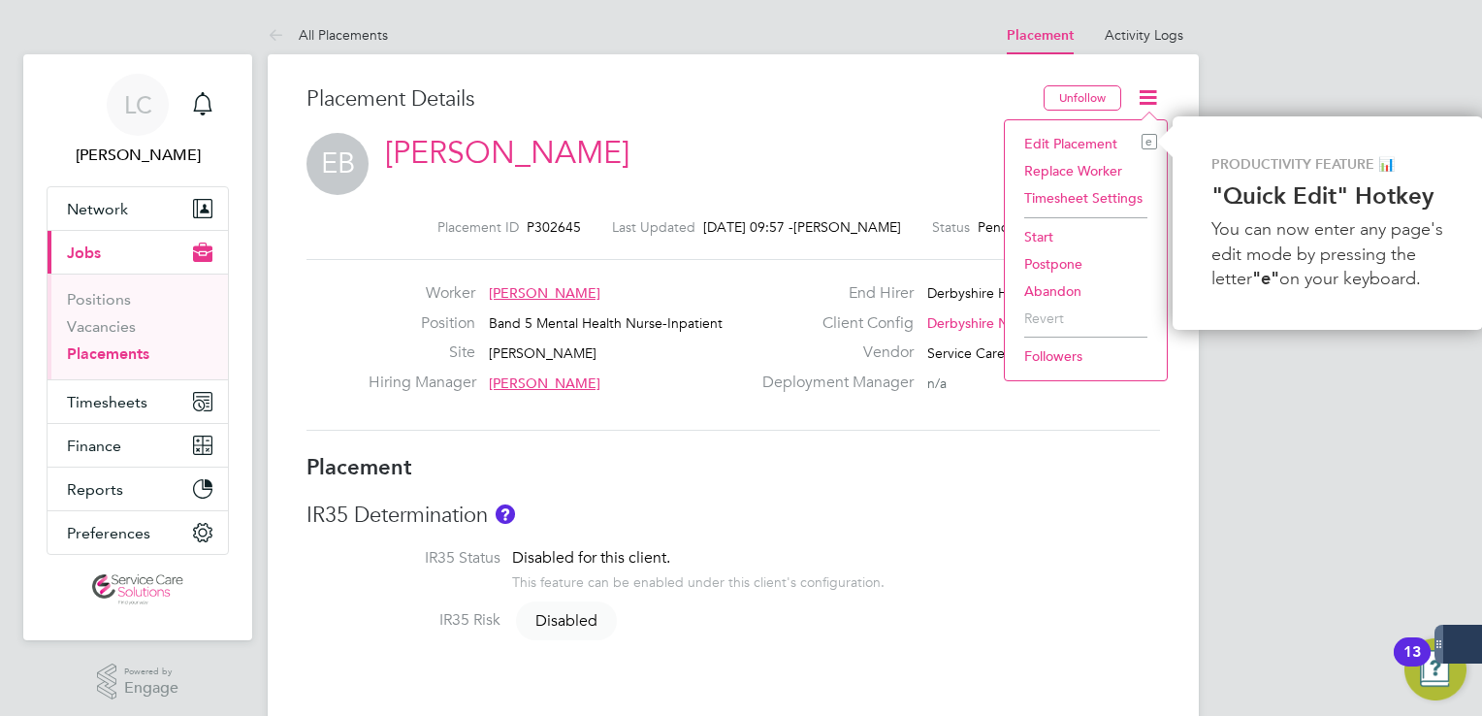
click at [1086, 227] on li "Start" at bounding box center [1086, 236] width 143 height 27
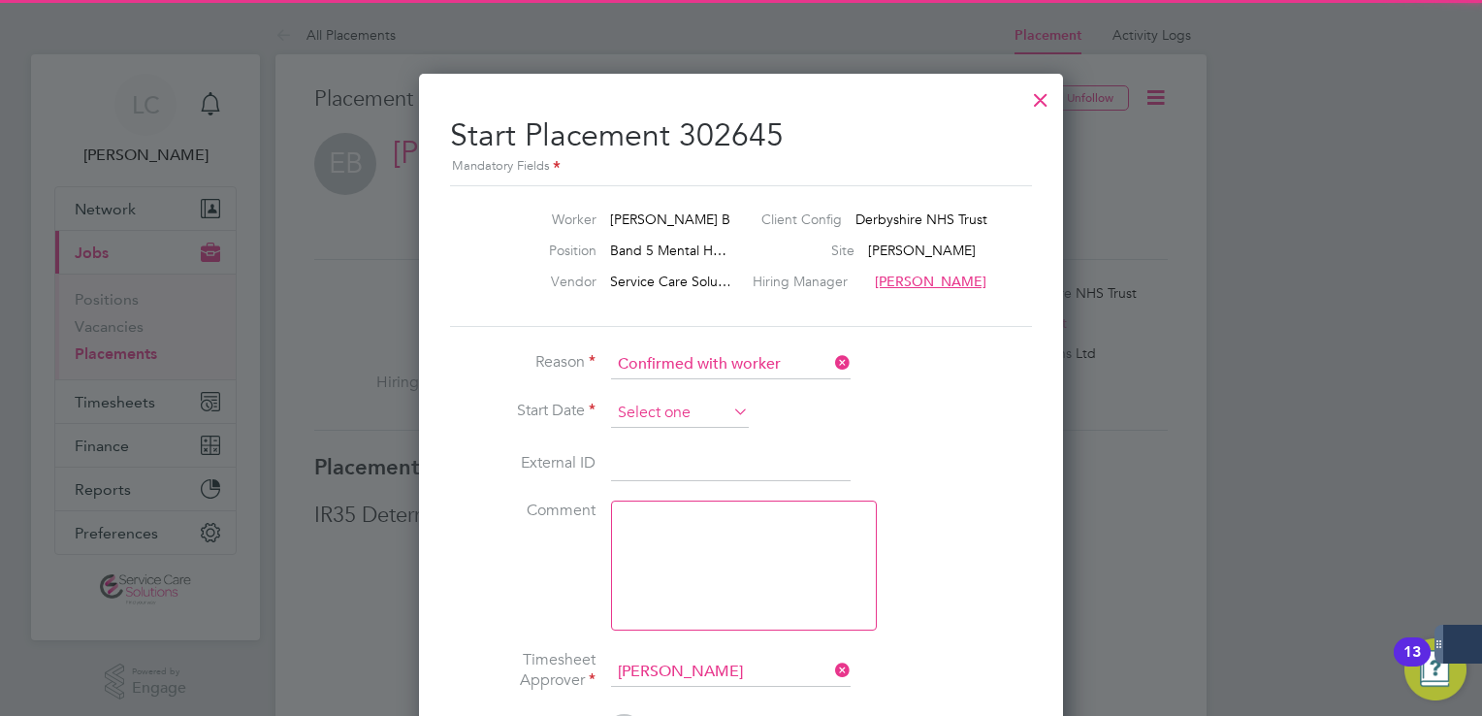
click at [698, 409] on input at bounding box center [680, 413] width 138 height 29
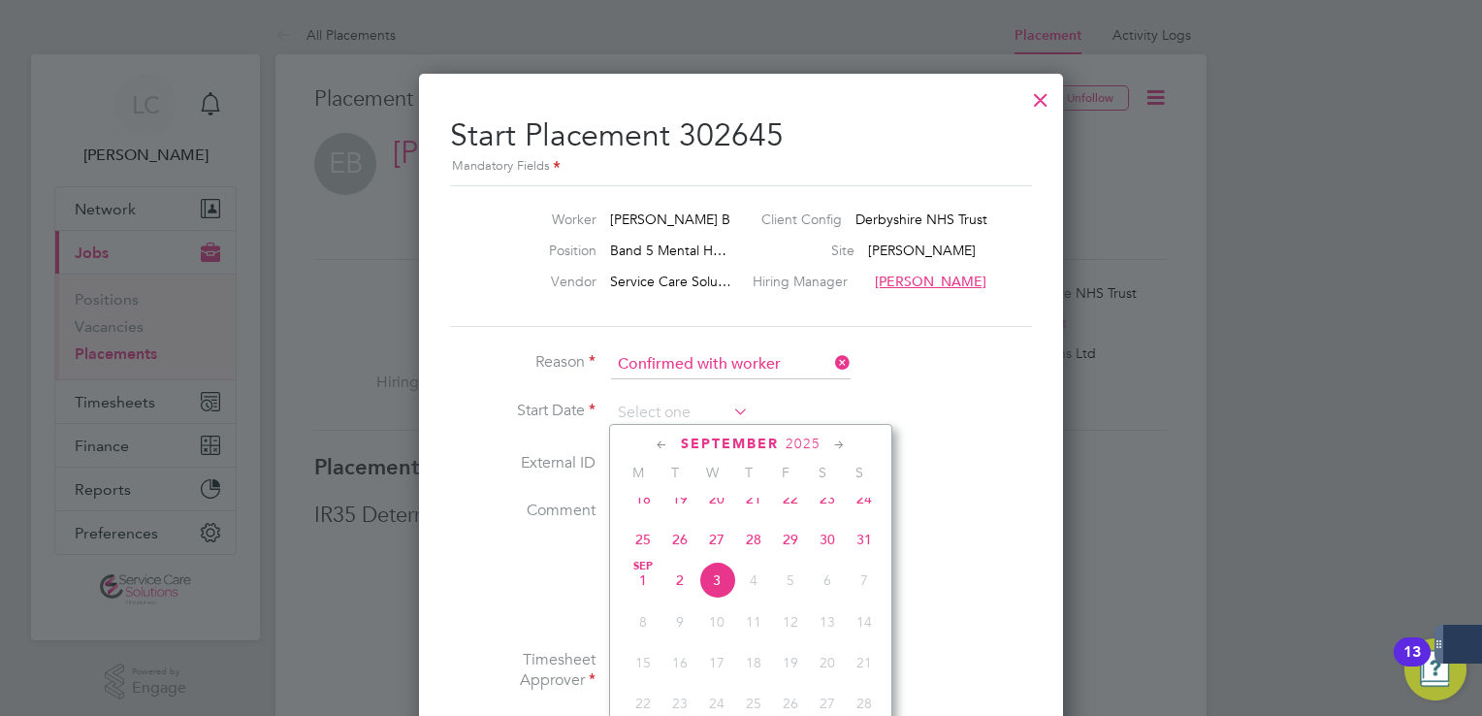
click at [645, 545] on span "25" at bounding box center [643, 539] width 37 height 37
type input "[DATE]"
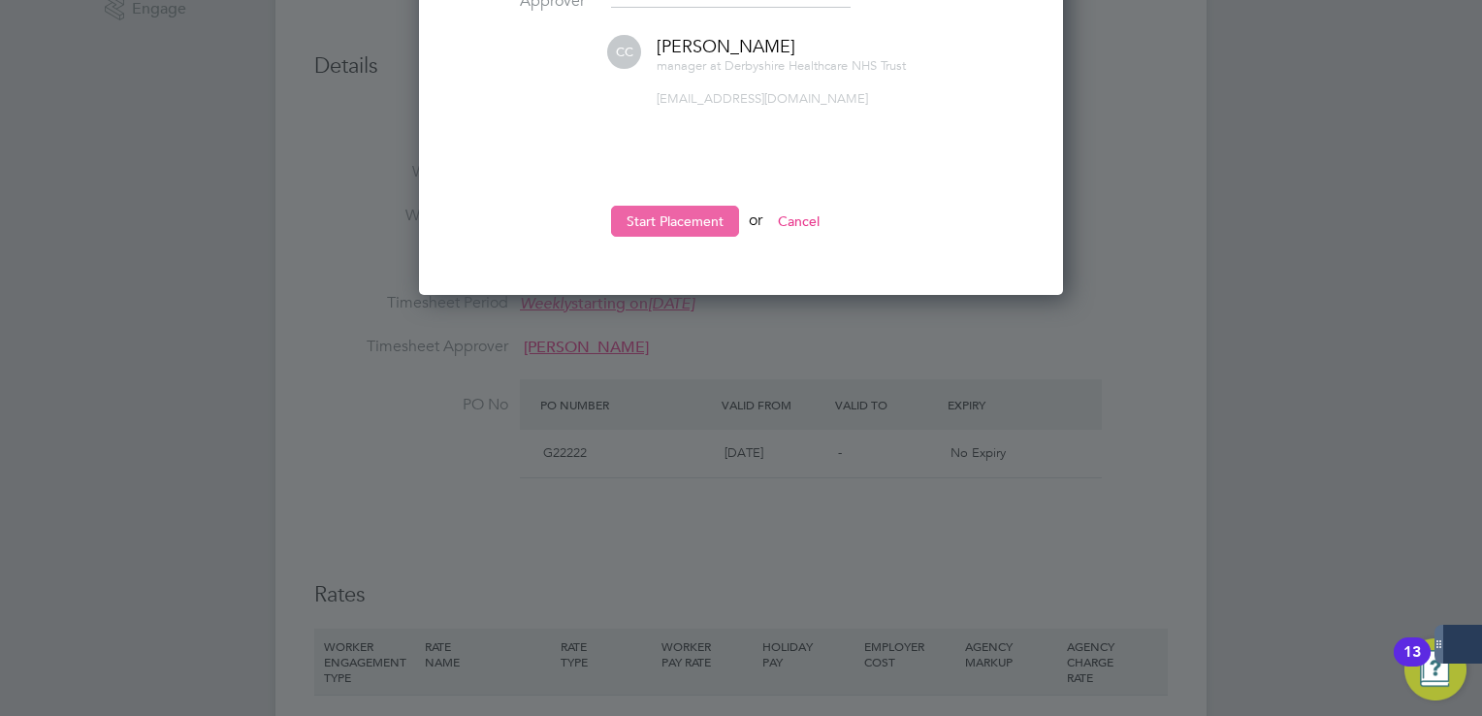
click at [686, 220] on button "Start Placement" at bounding box center [675, 221] width 128 height 31
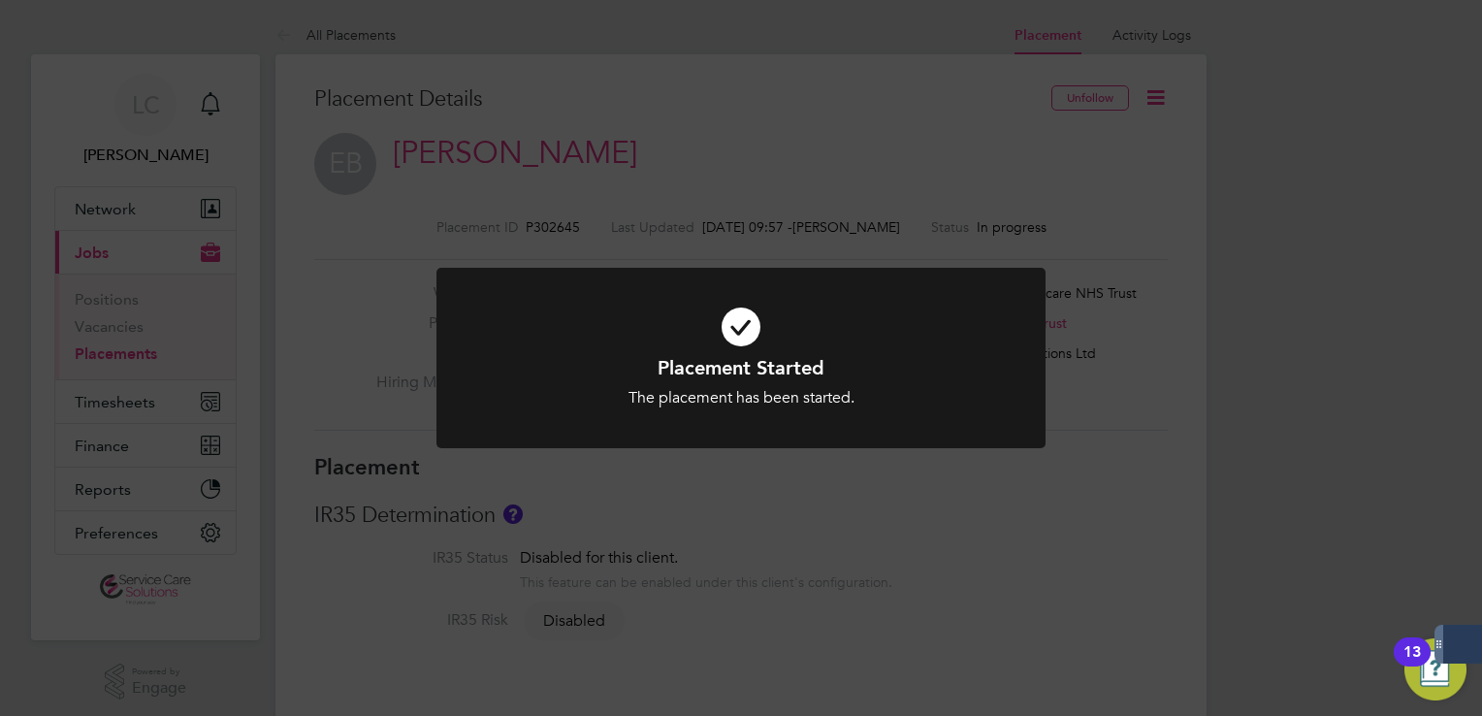
click at [939, 124] on div "Placement Started The placement has been started. Cancel Okay" at bounding box center [741, 358] width 1482 height 716
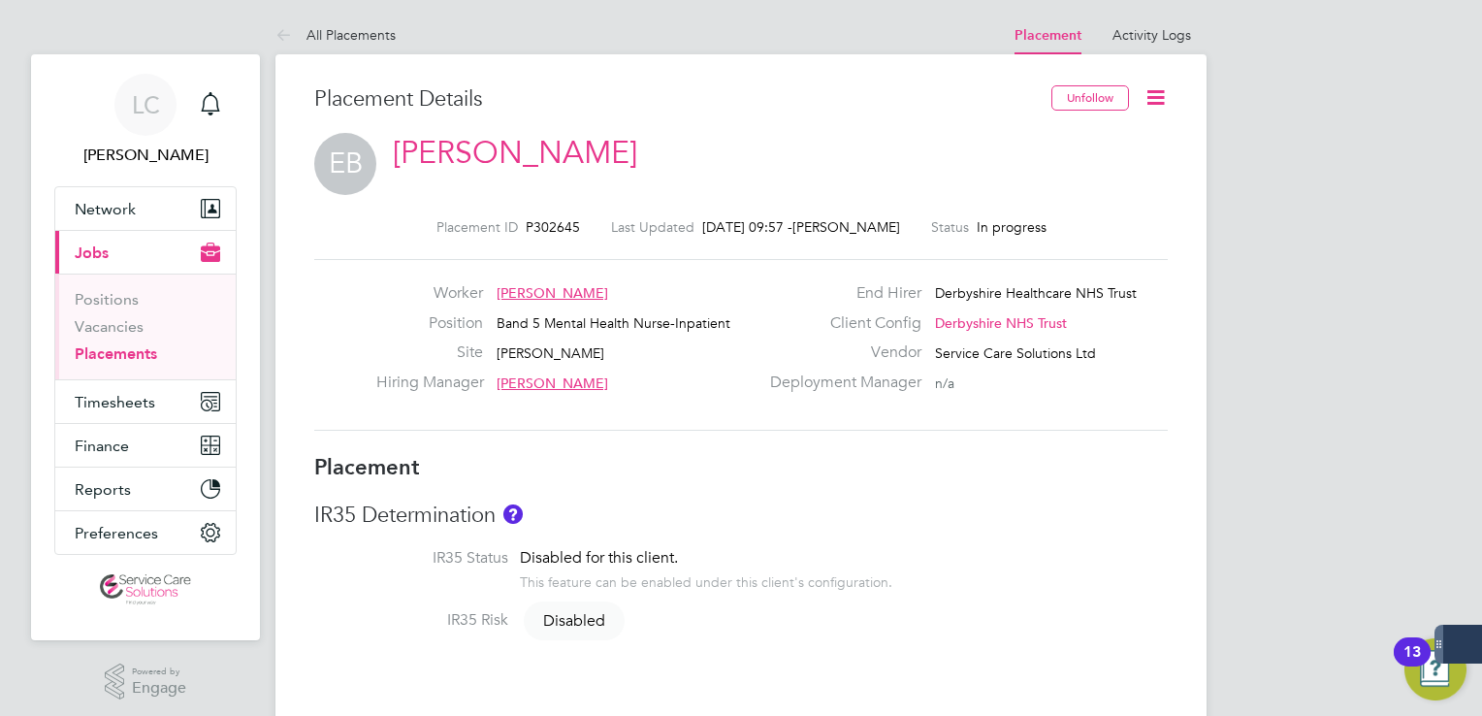
click at [1159, 87] on icon at bounding box center [1156, 97] width 24 height 24
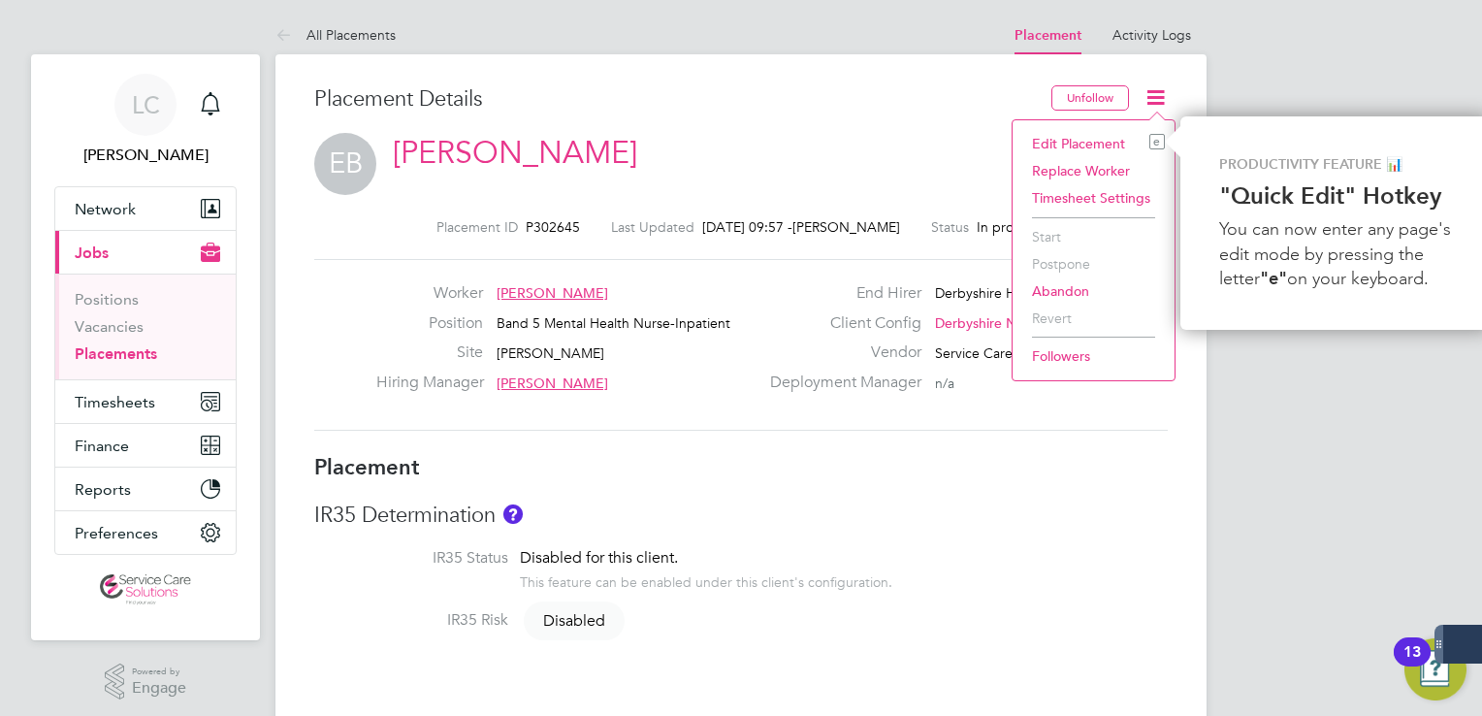
scroll to position [0, 8]
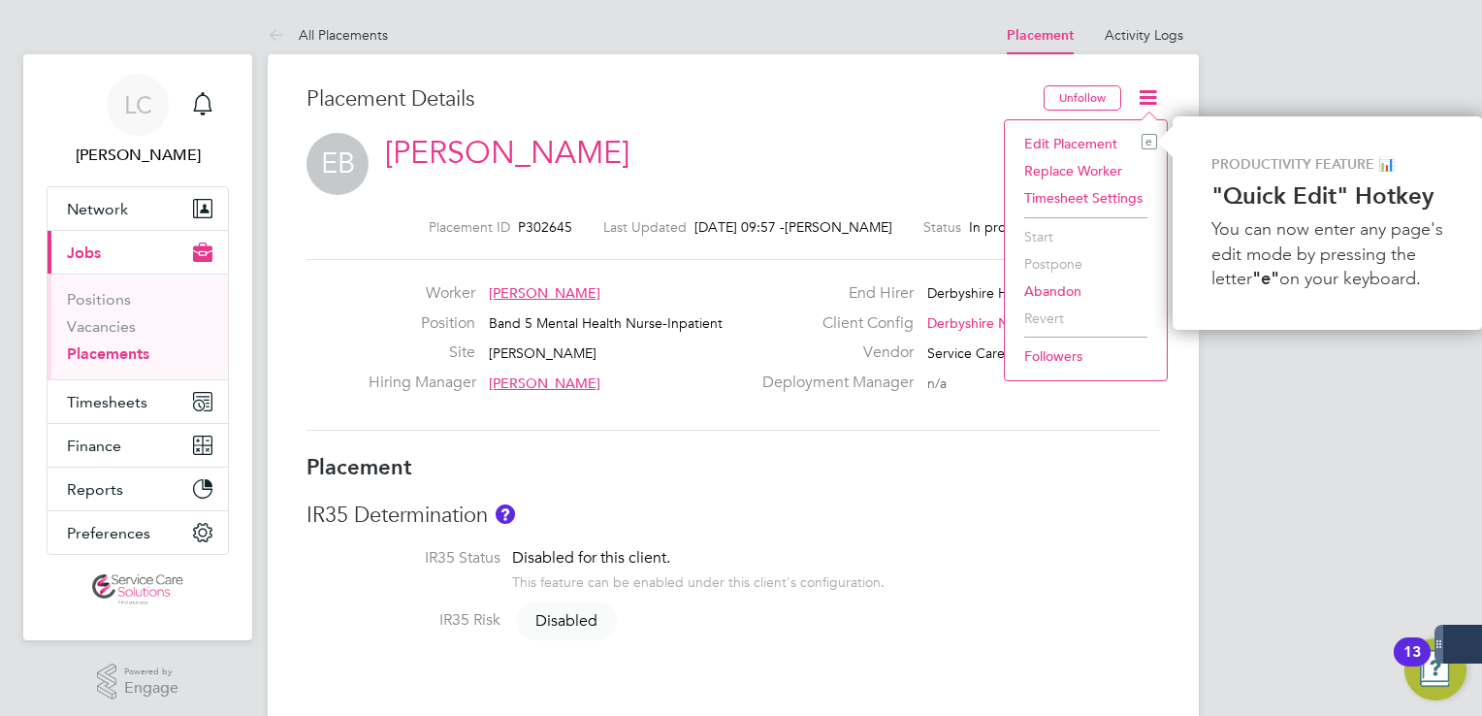
click at [1152, 87] on icon at bounding box center [1148, 97] width 24 height 24
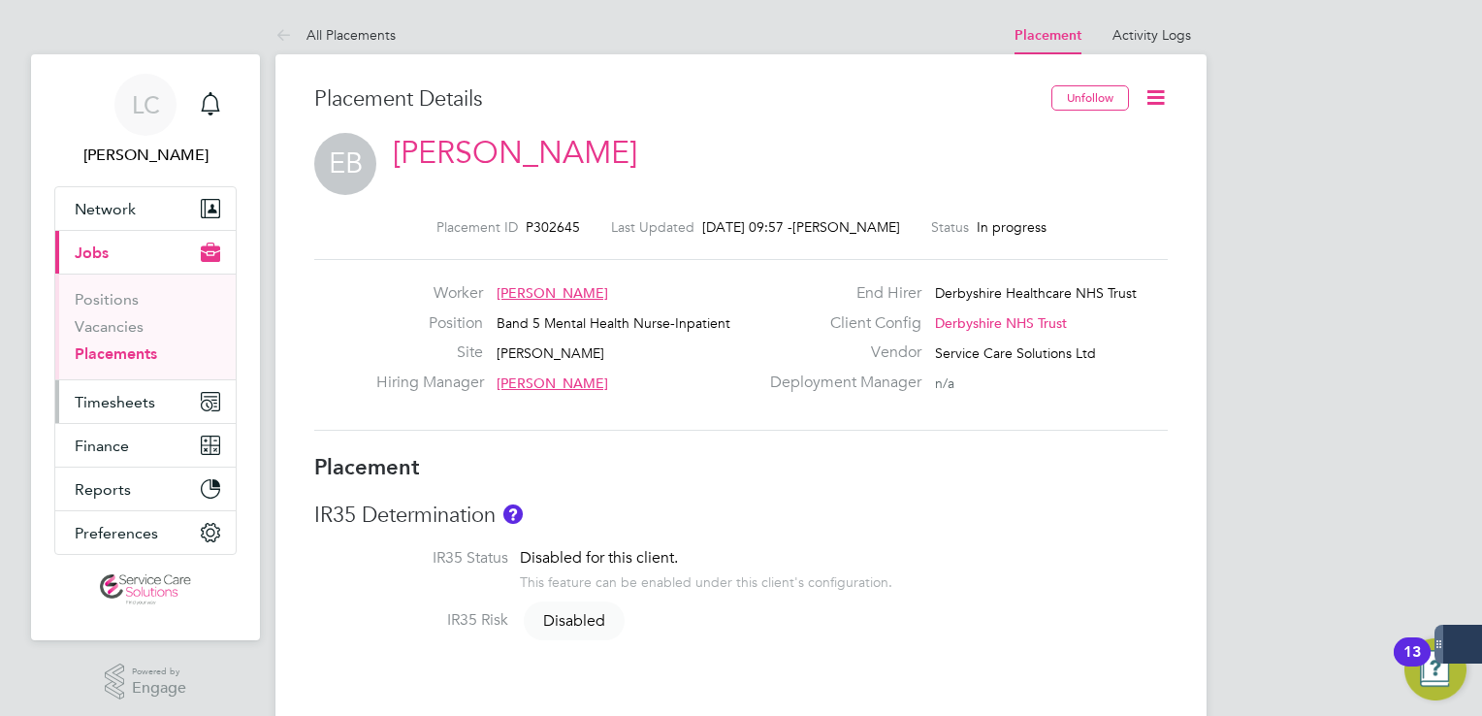
click at [113, 404] on span "Timesheets" at bounding box center [115, 402] width 81 height 18
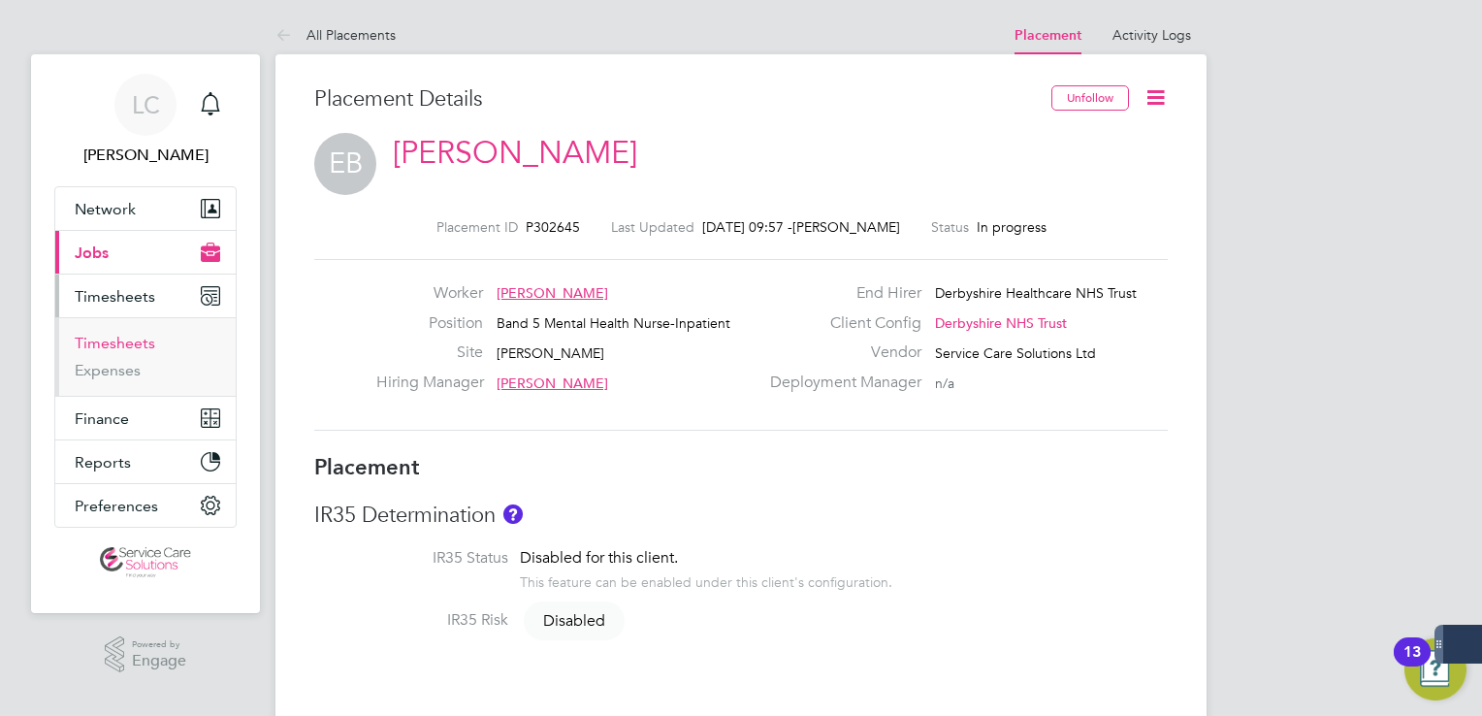
click at [132, 347] on link "Timesheets" at bounding box center [115, 343] width 81 height 18
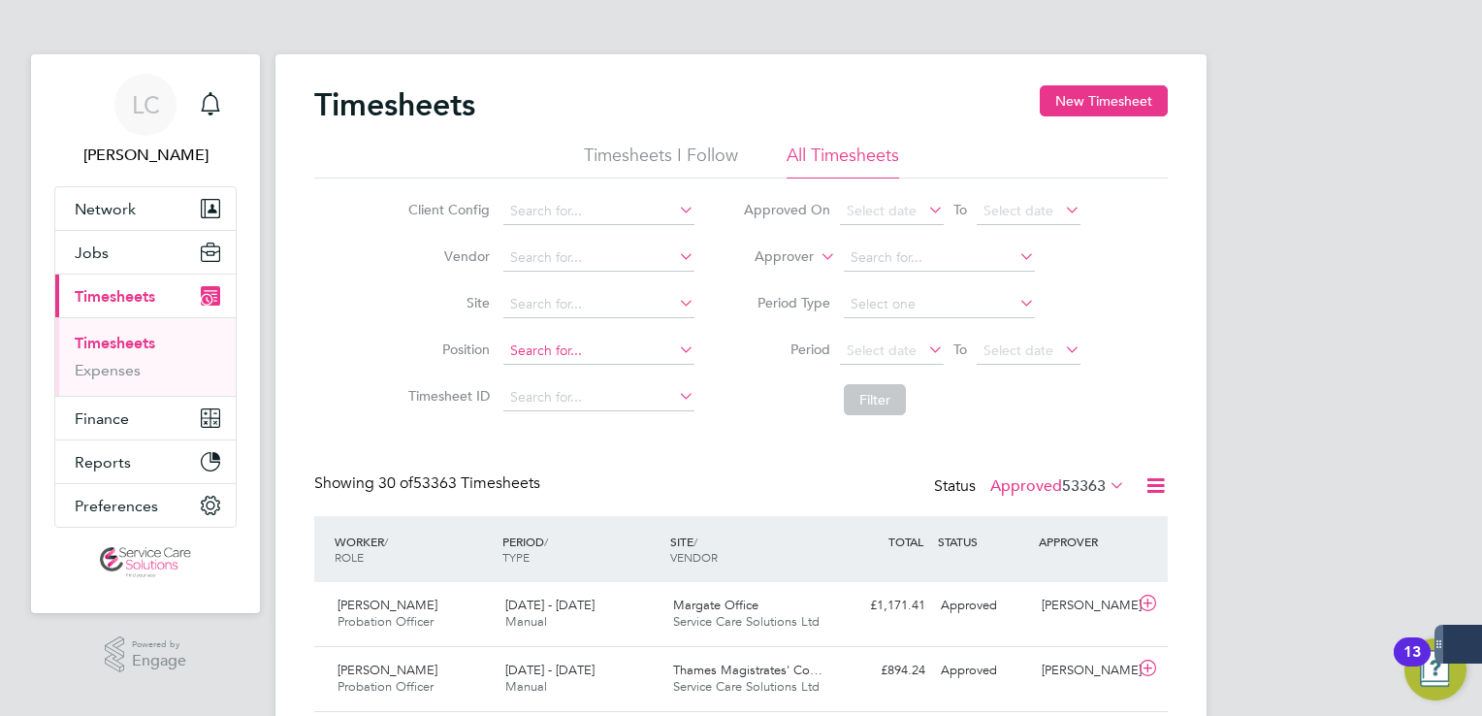
scroll to position [49, 169]
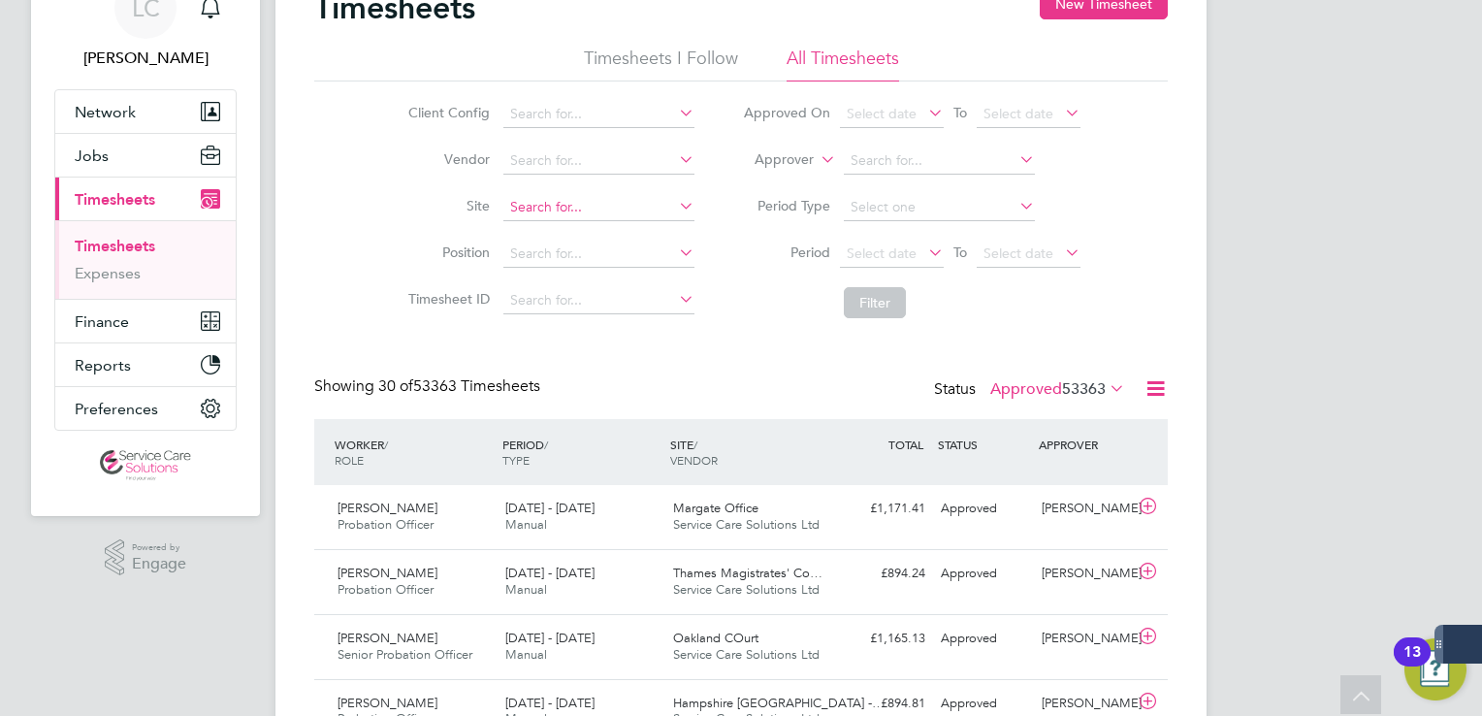
click at [539, 200] on input at bounding box center [598, 207] width 191 height 27
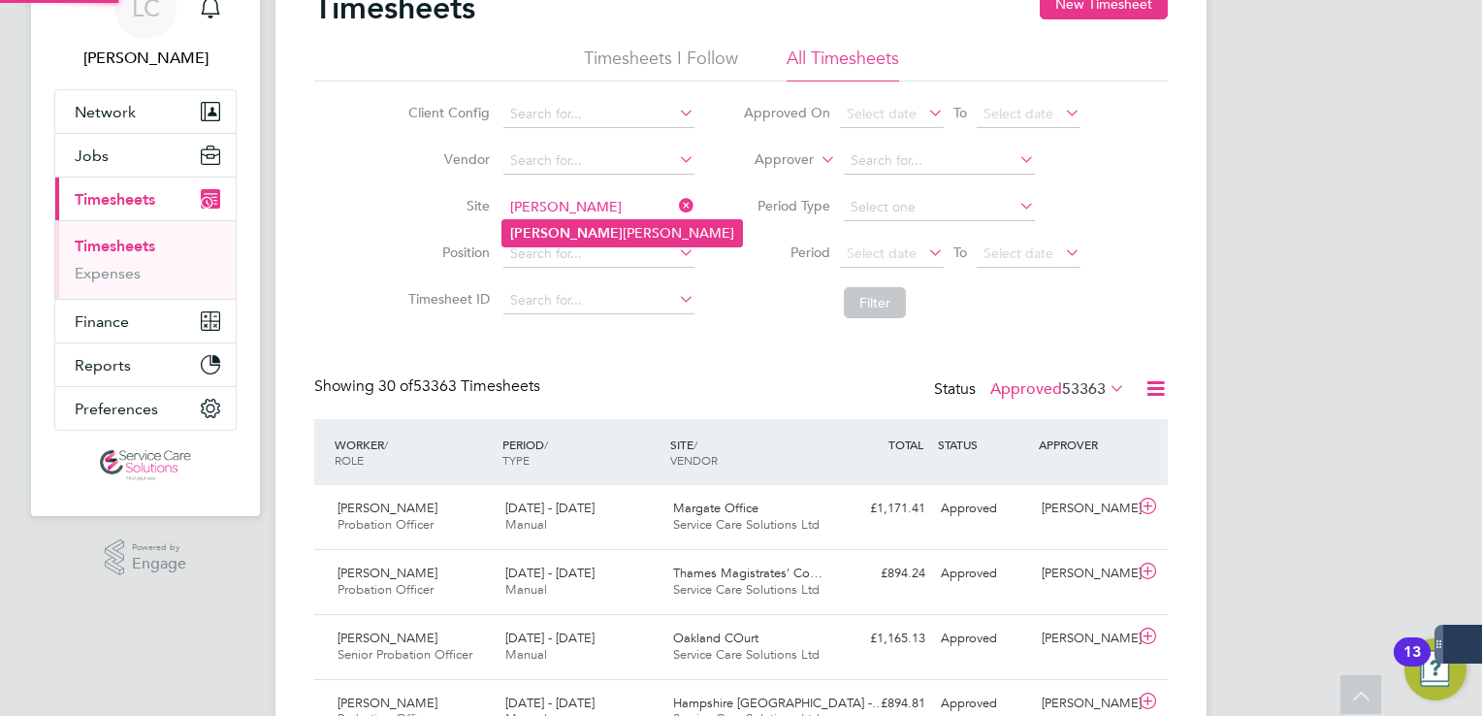
click at [586, 230] on li "Wren Ward" at bounding box center [622, 233] width 240 height 26
type input "[PERSON_NAME]"
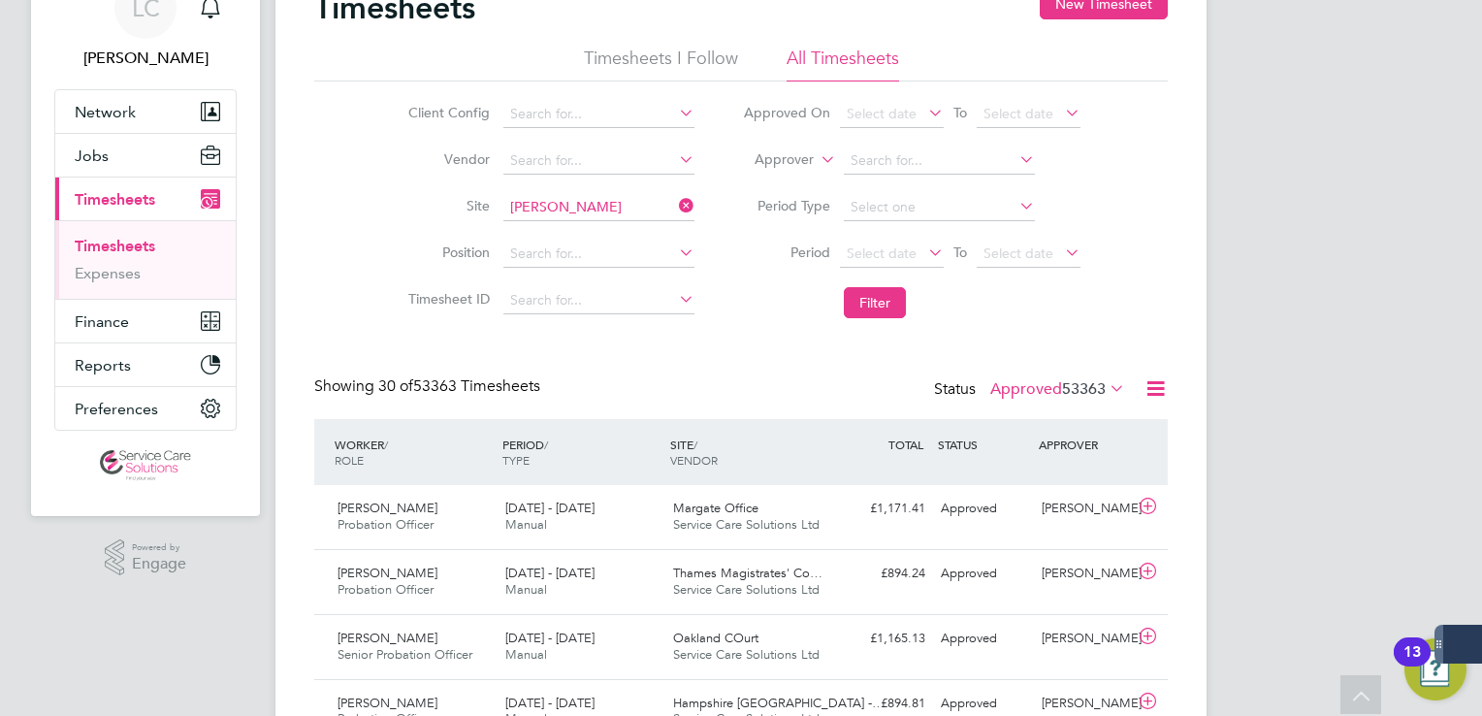
click at [867, 289] on button "Filter" at bounding box center [875, 302] width 62 height 31
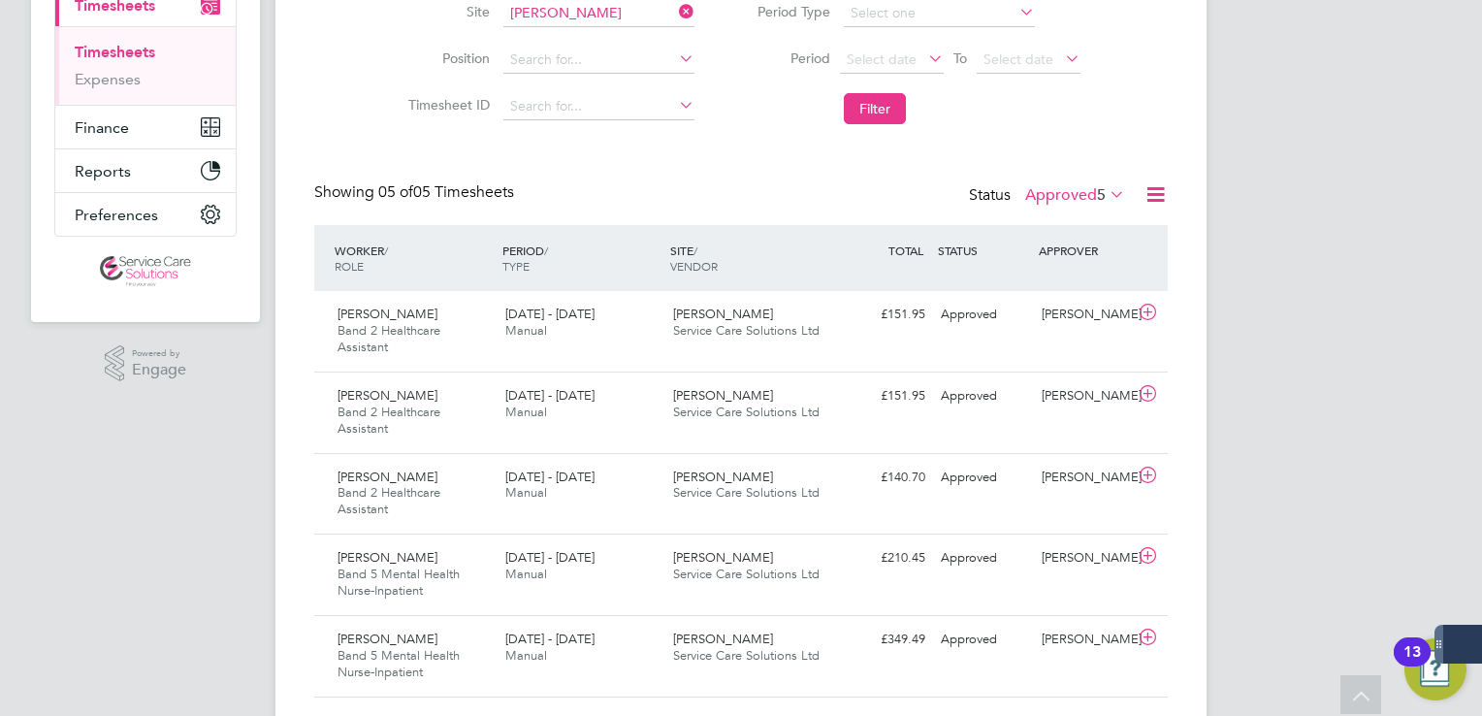
click at [1064, 200] on label "Approved 5" at bounding box center [1075, 194] width 100 height 19
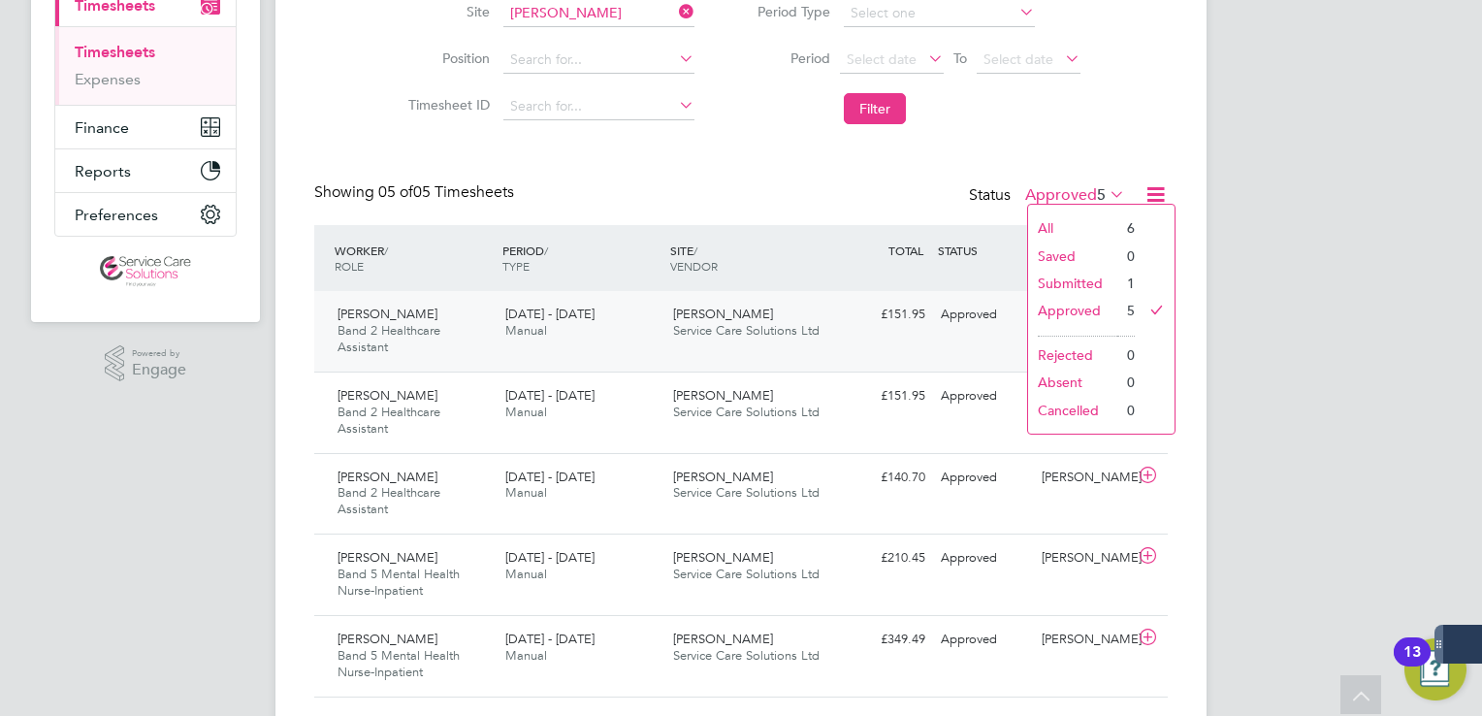
click at [843, 342] on div "Ifeanyi Ezeh Band 2 Healthcare Assistant 18 - 24 Aug 2025 18 - 24 Aug 2025 Manu…" at bounding box center [741, 331] width 854 height 81
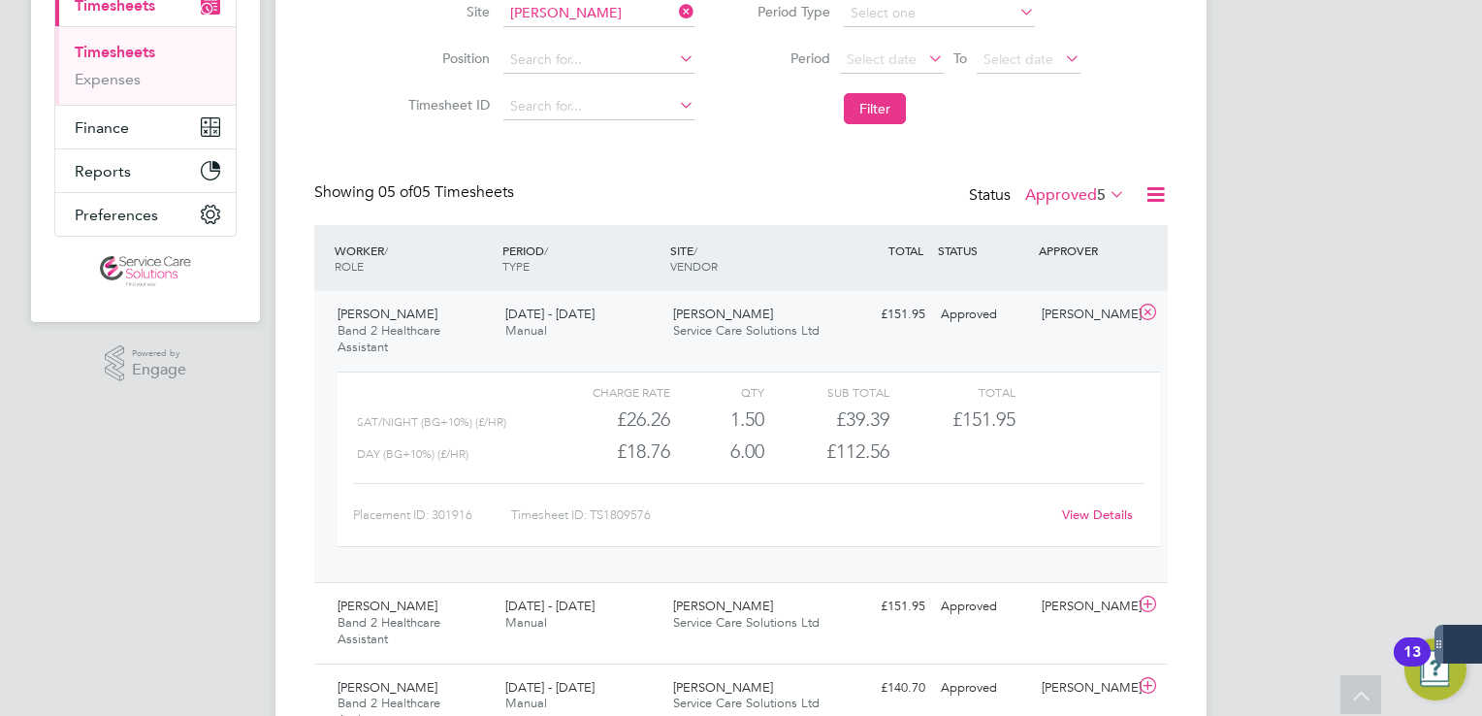
click at [1088, 519] on link "View Details" at bounding box center [1097, 514] width 71 height 16
click at [1054, 188] on label "Approved 5" at bounding box center [1075, 194] width 100 height 19
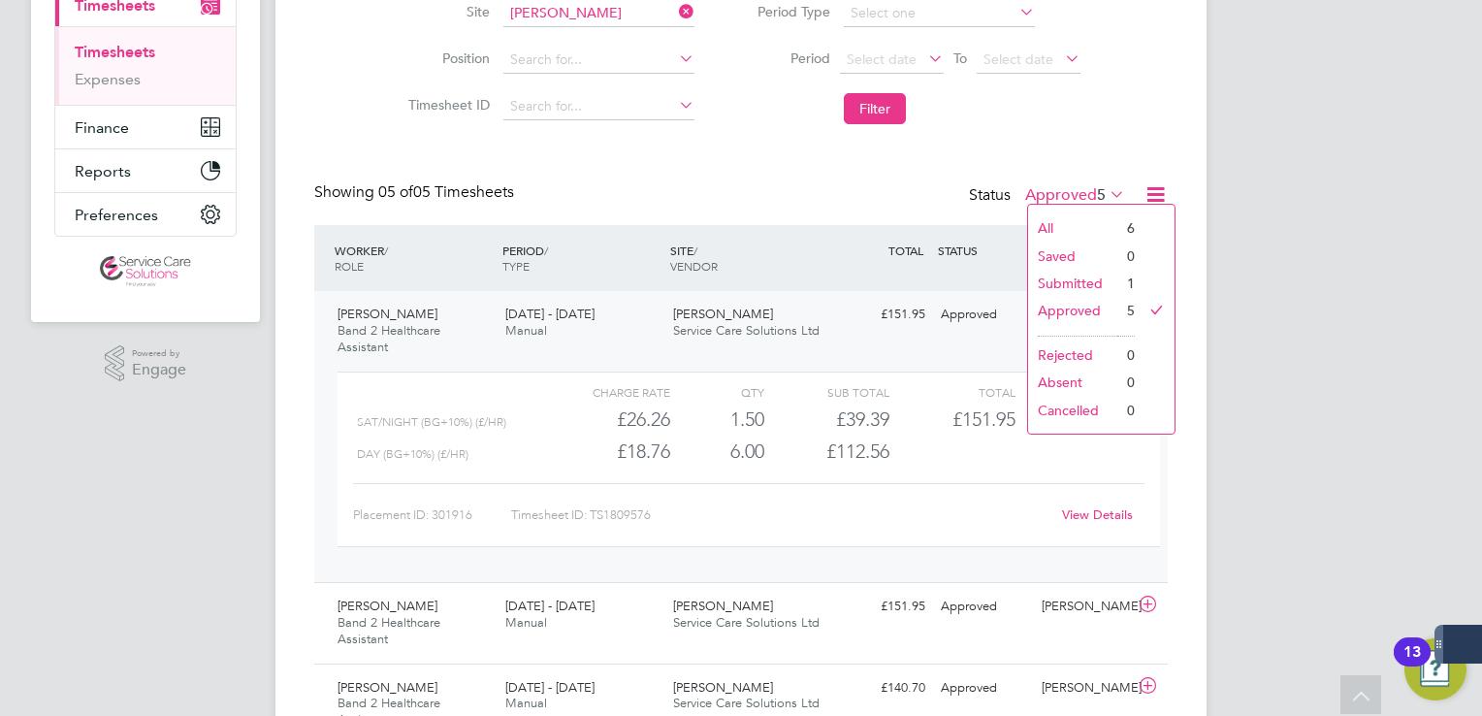
click at [1064, 280] on li "Submitted" at bounding box center [1072, 283] width 89 height 27
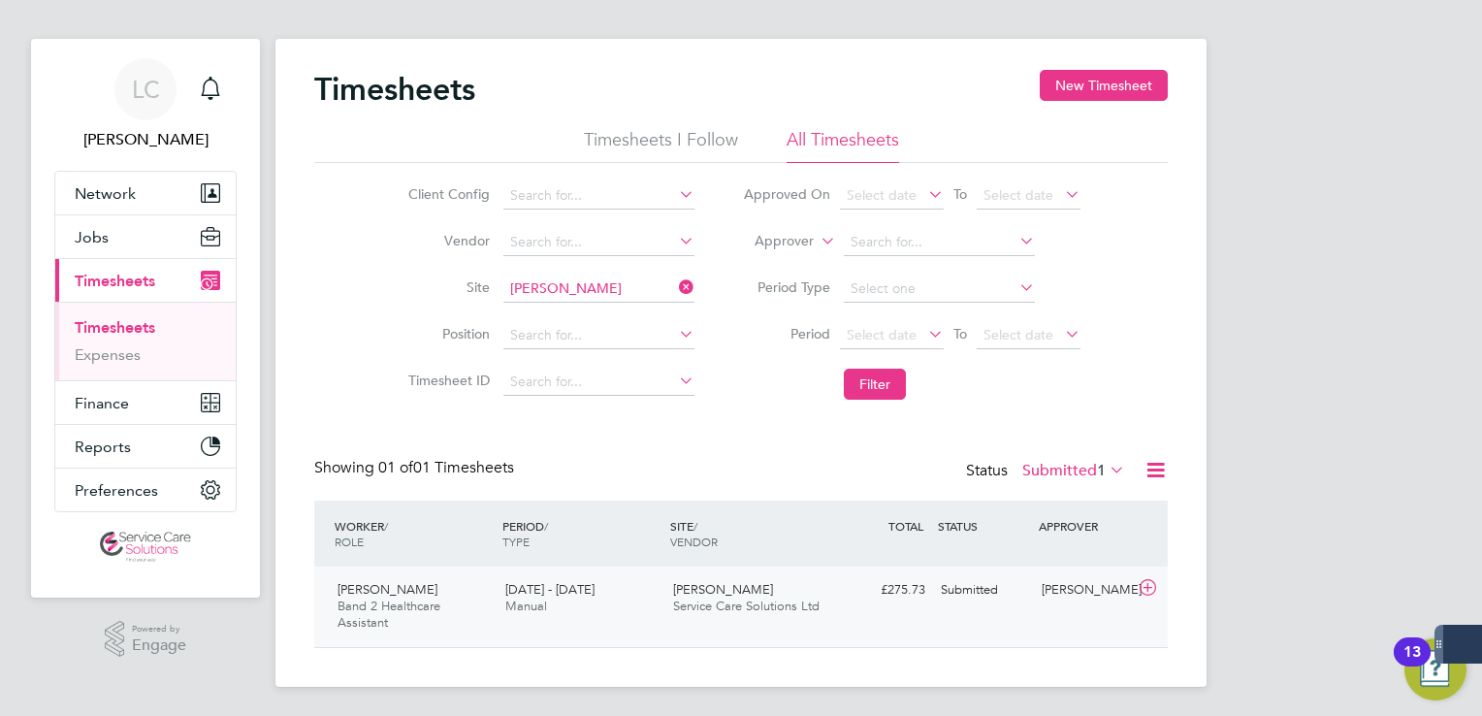
click at [986, 633] on div "Hakeem Ajayi Band 2 Healthcare Assistant 25 - 31 Aug 2025 25 - 31 Aug 2025 Manu…" at bounding box center [741, 606] width 854 height 81
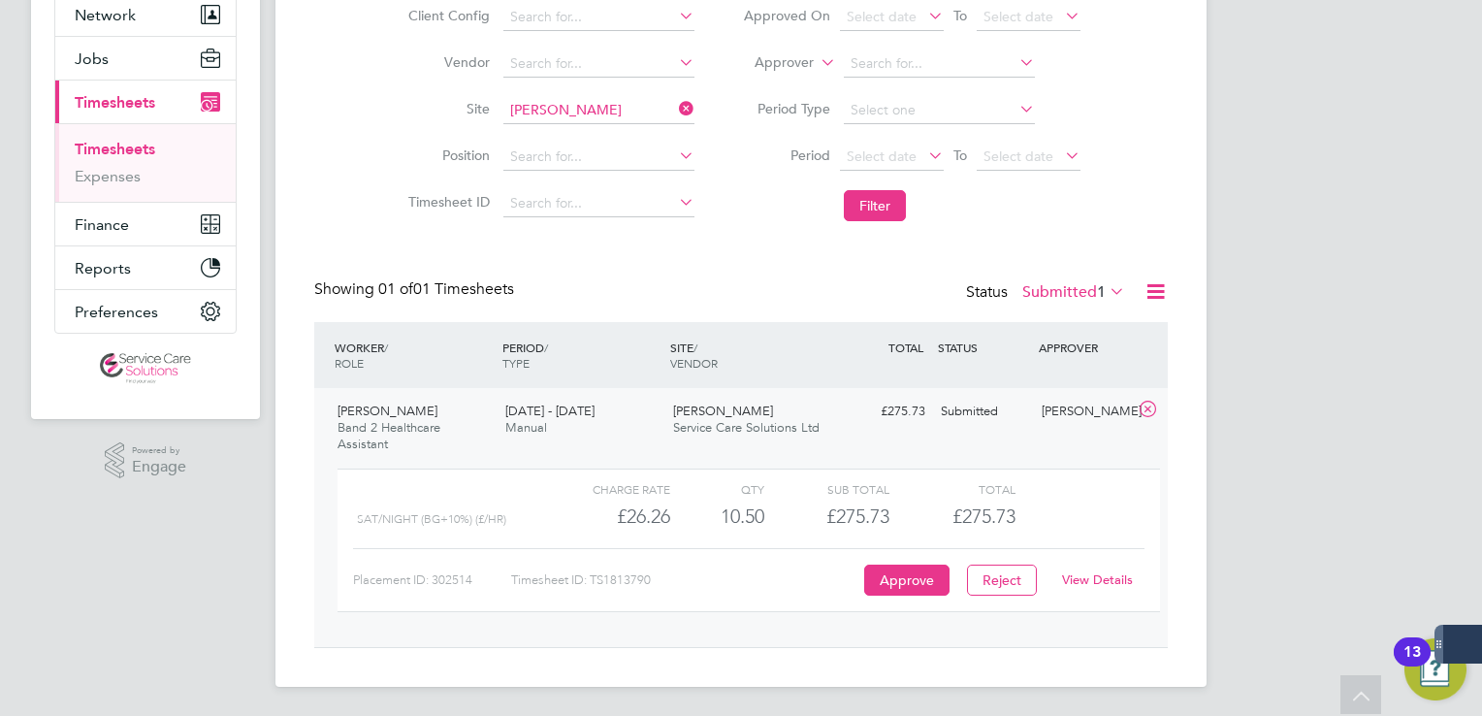
click at [1098, 588] on div "View Details" at bounding box center [1097, 580] width 95 height 31
click at [1093, 573] on link "View Details" at bounding box center [1097, 579] width 71 height 16
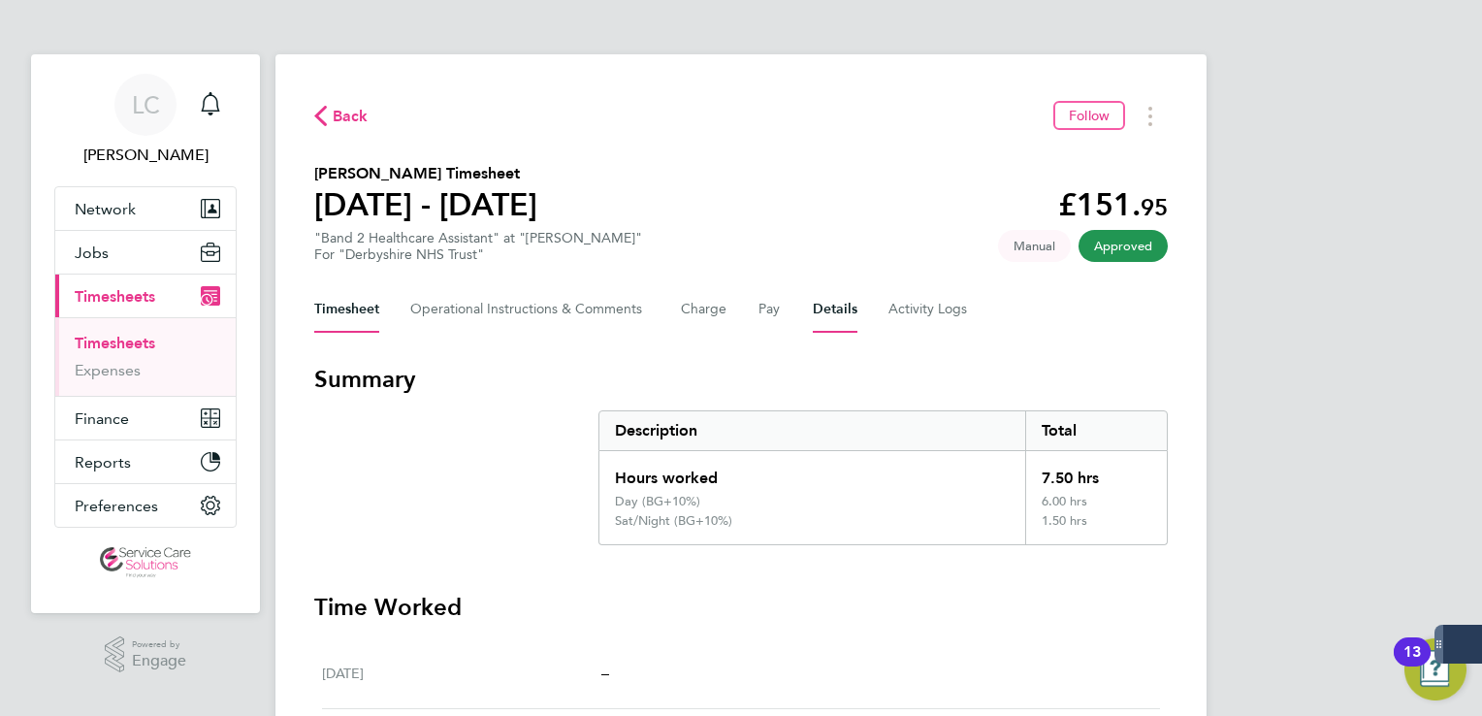
click at [823, 308] on button "Details" at bounding box center [835, 309] width 45 height 47
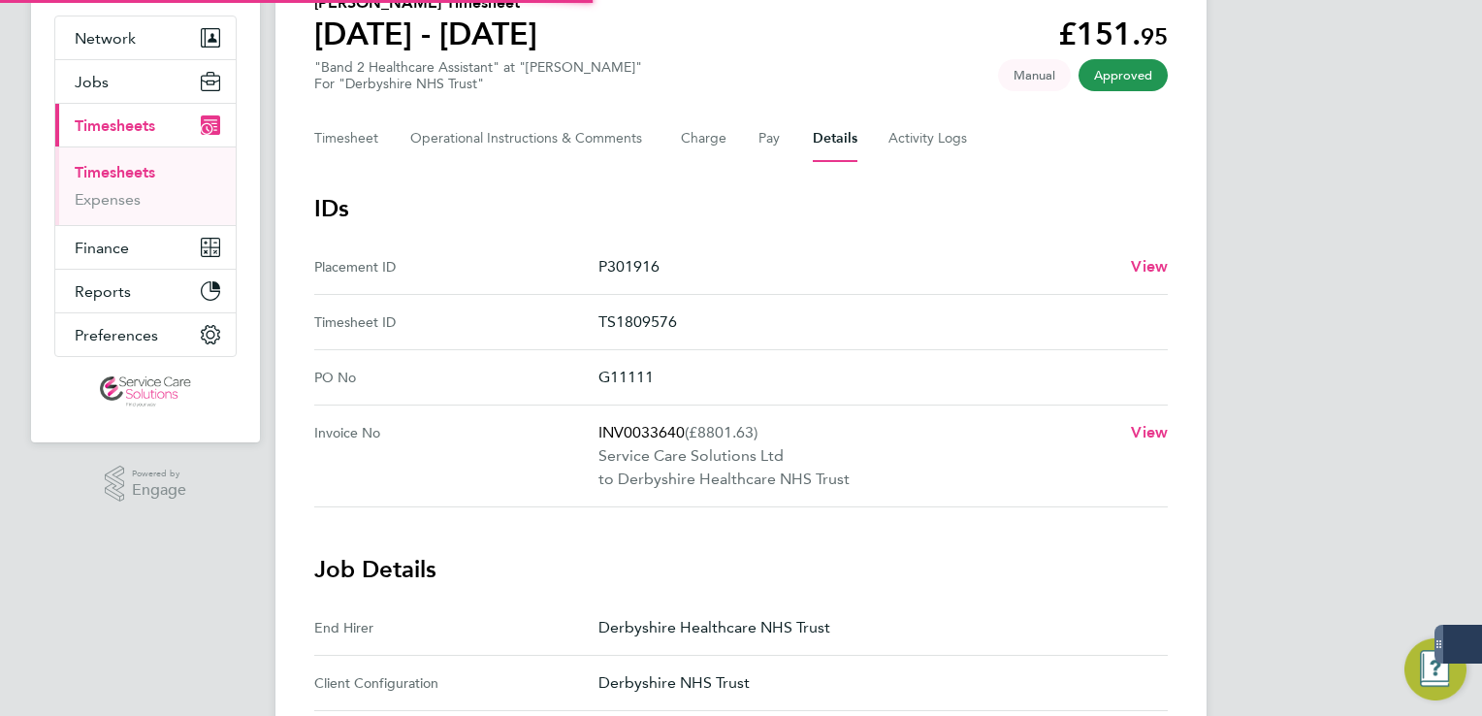
scroll to position [194, 0]
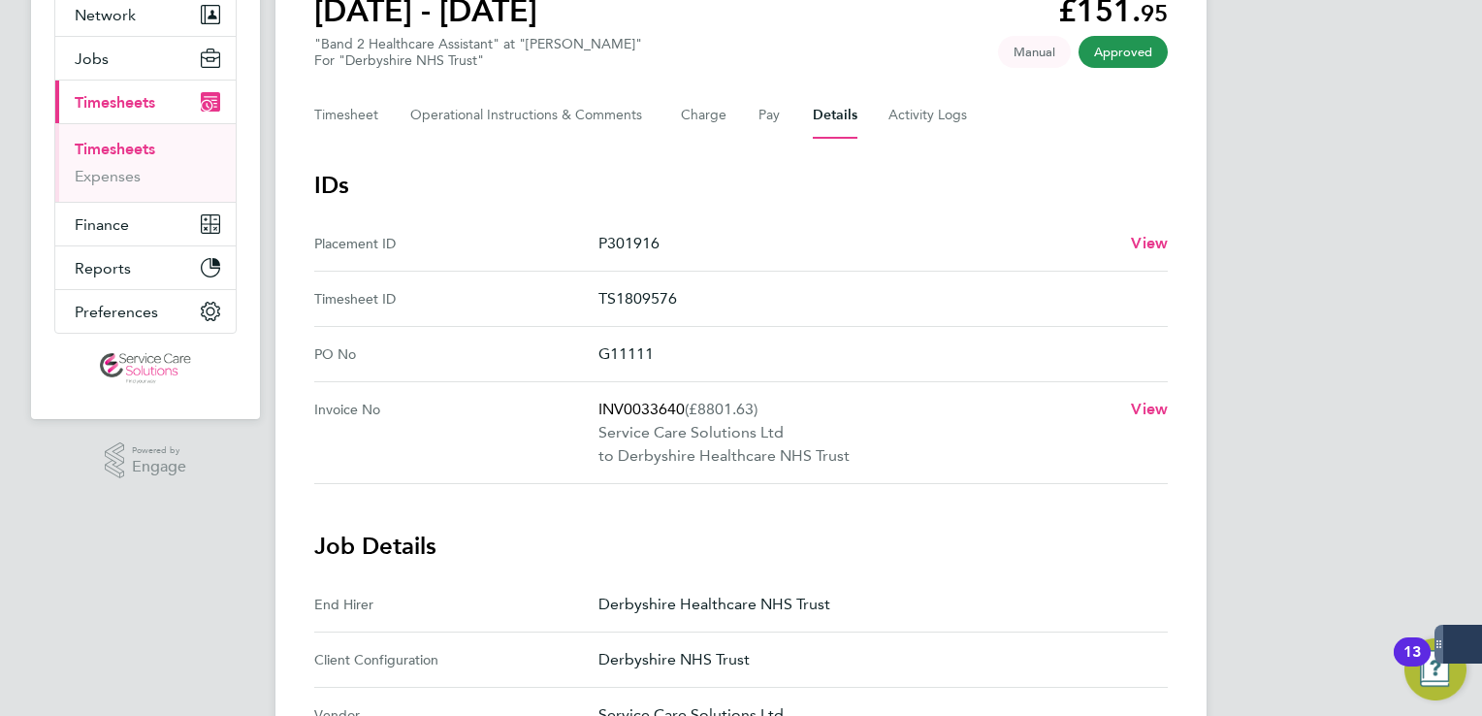
drag, startPoint x: 698, startPoint y: 355, endPoint x: 570, endPoint y: 349, distance: 128.2
click at [570, 349] on No "PO No G11111" at bounding box center [741, 354] width 854 height 55
copy No "G11111"
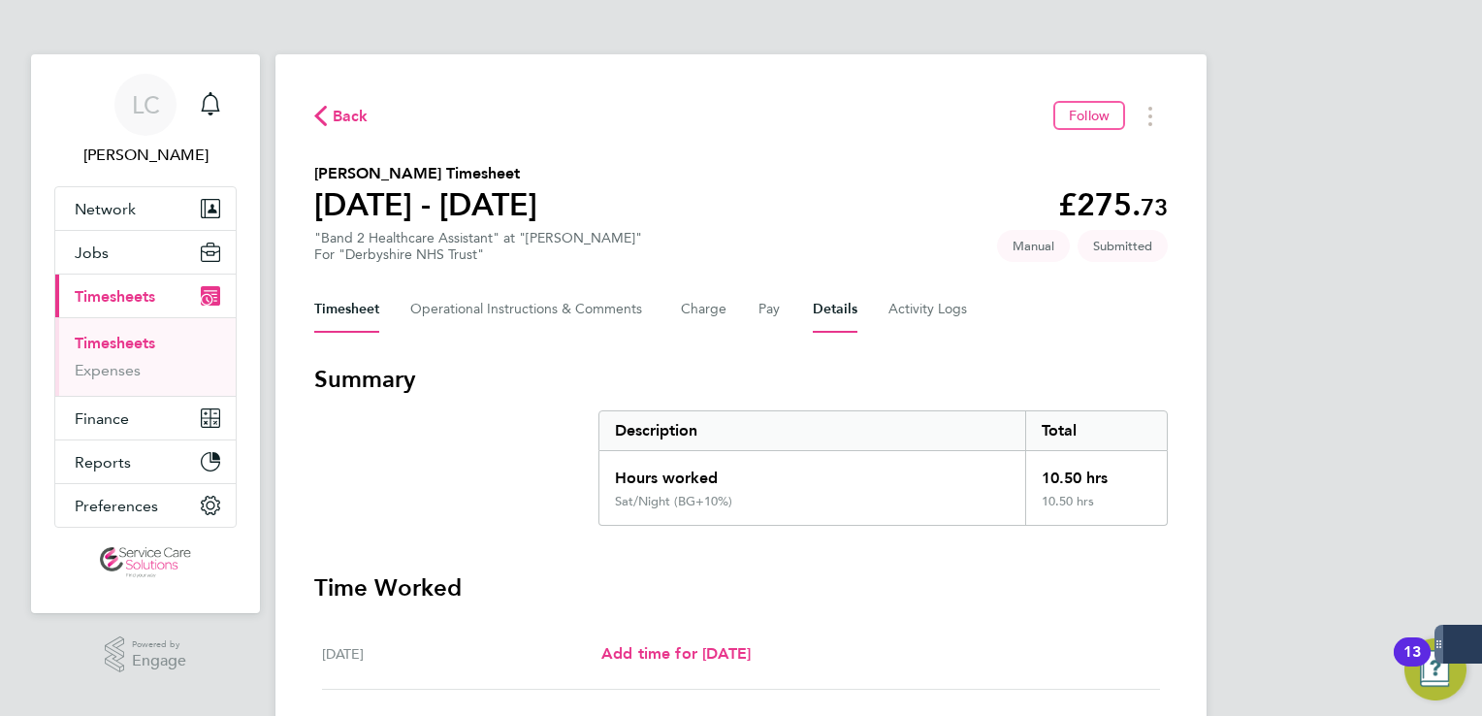
click at [830, 312] on button "Details" at bounding box center [835, 309] width 45 height 47
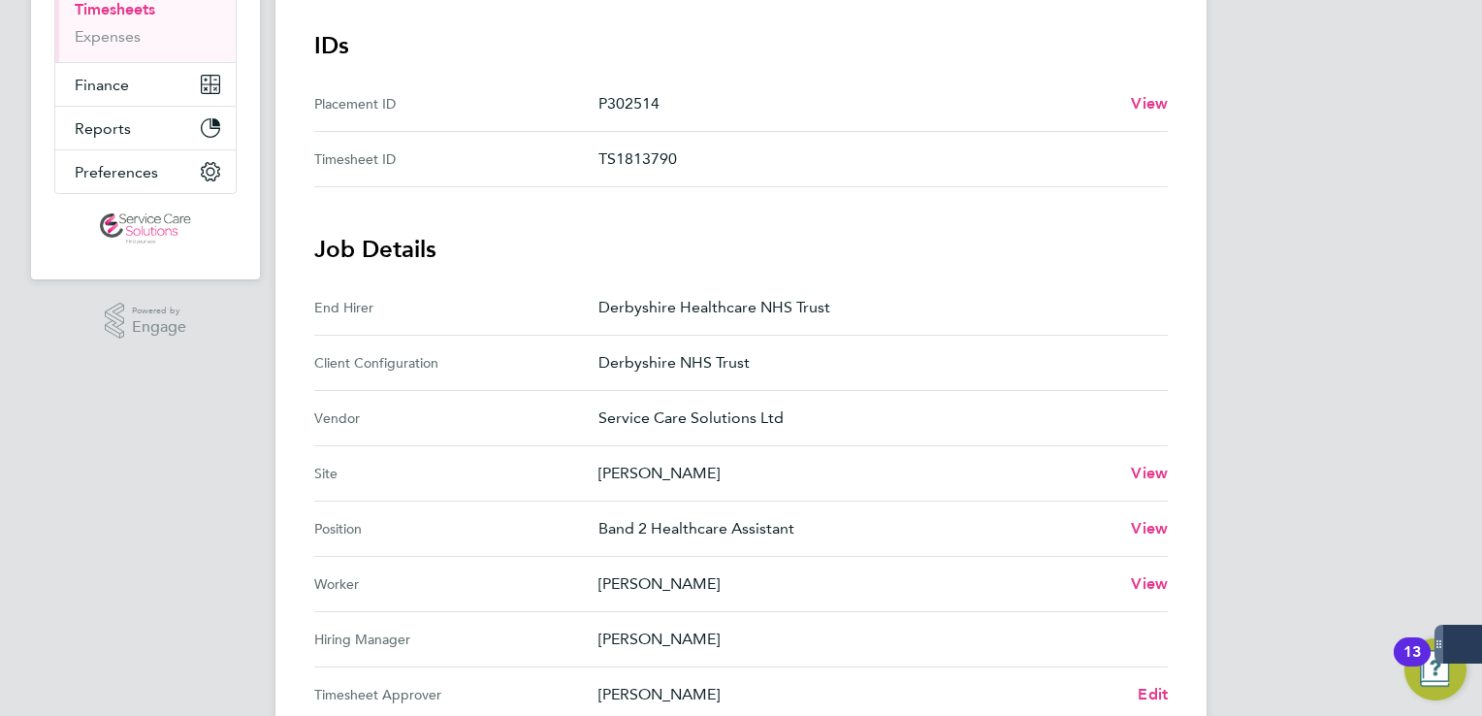
scroll to position [85, 0]
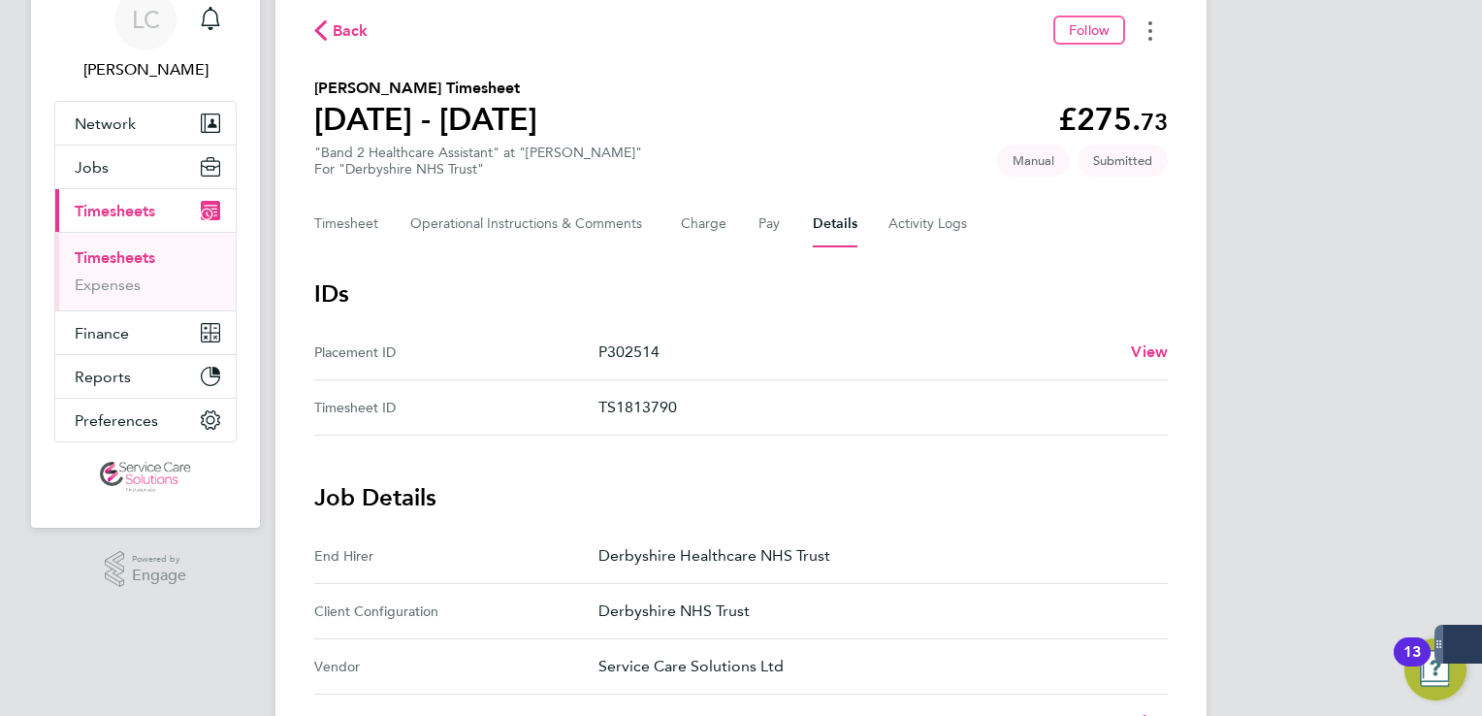
click at [1144, 38] on button "Timesheets Menu" at bounding box center [1150, 31] width 35 height 30
click at [1107, 216] on div "Timesheet Operational Instructions & Comments Charge Pay Details Activity Logs" at bounding box center [741, 224] width 854 height 47
click at [101, 165] on span "Jobs" at bounding box center [92, 167] width 34 height 18
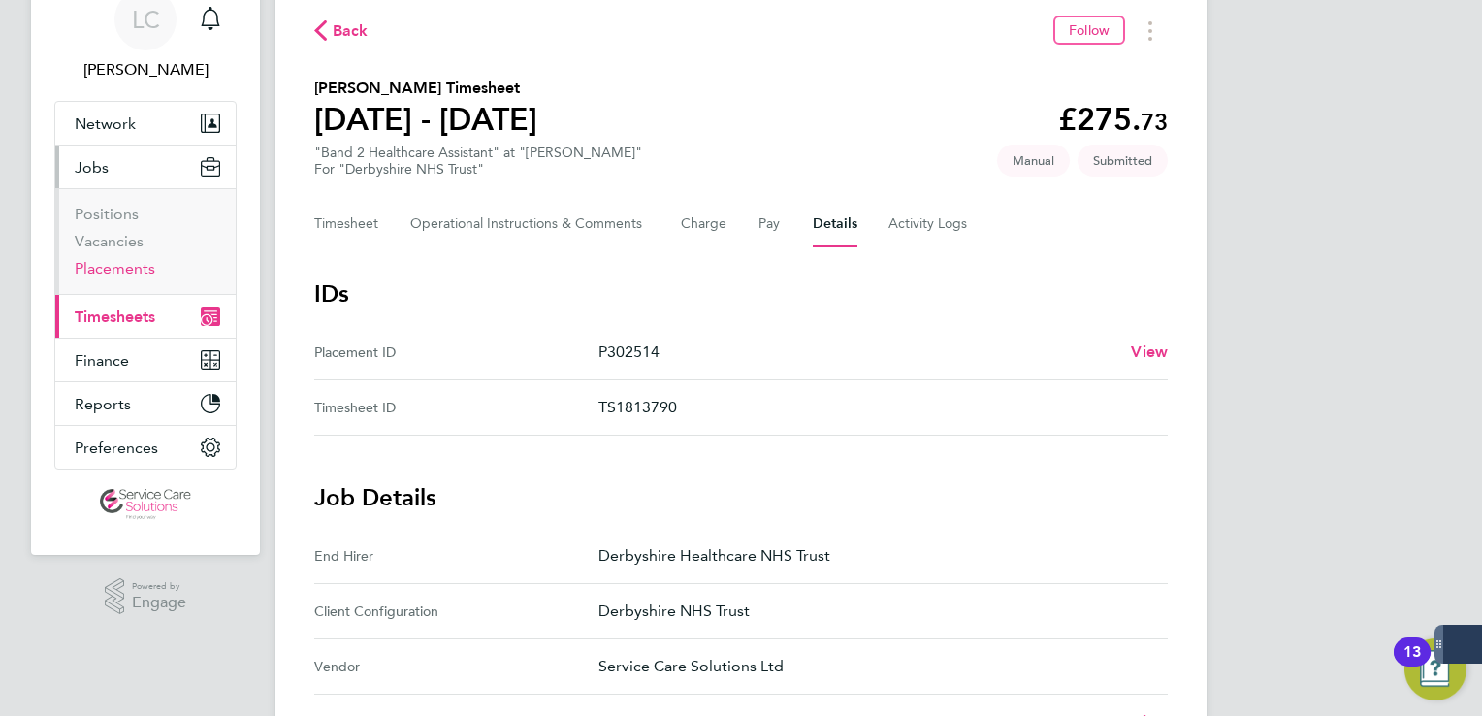
click at [120, 260] on link "Placements" at bounding box center [115, 268] width 81 height 18
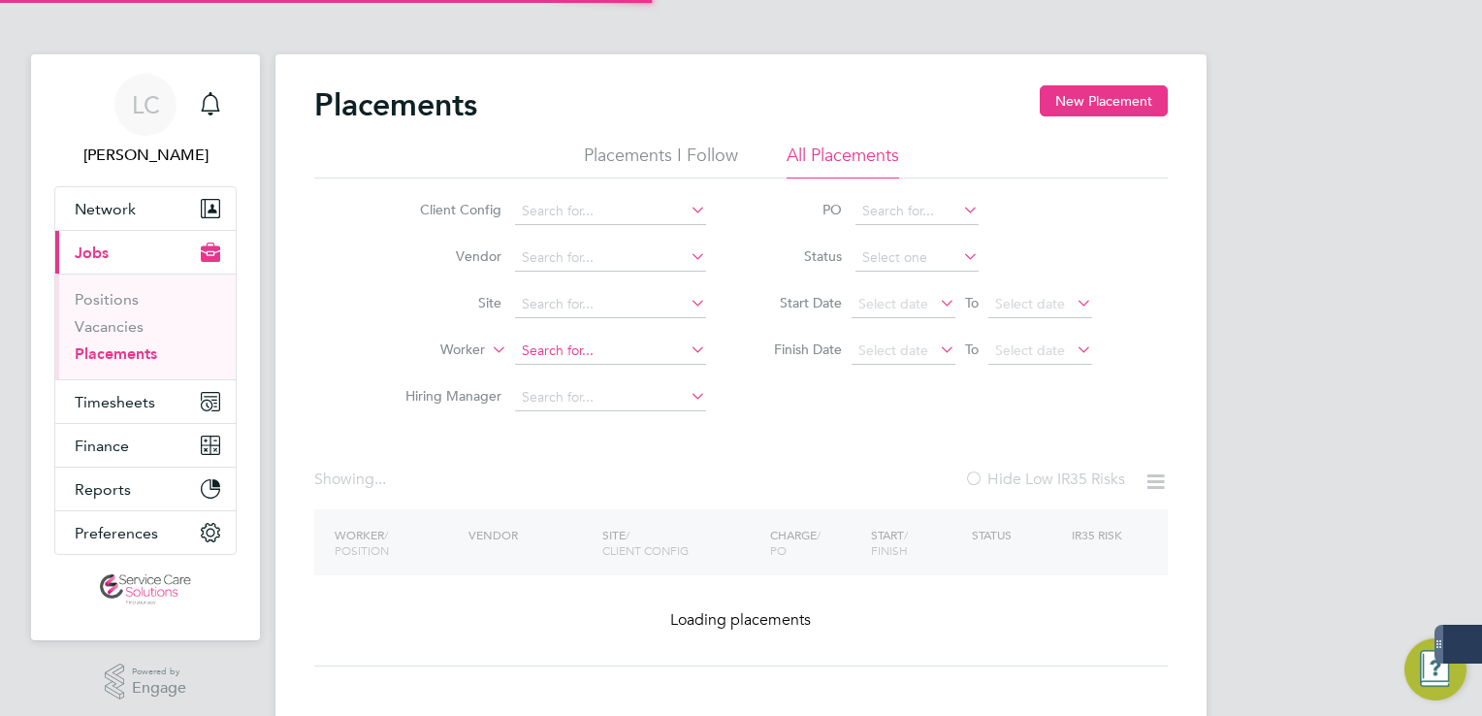
click at [563, 354] on input at bounding box center [610, 351] width 191 height 27
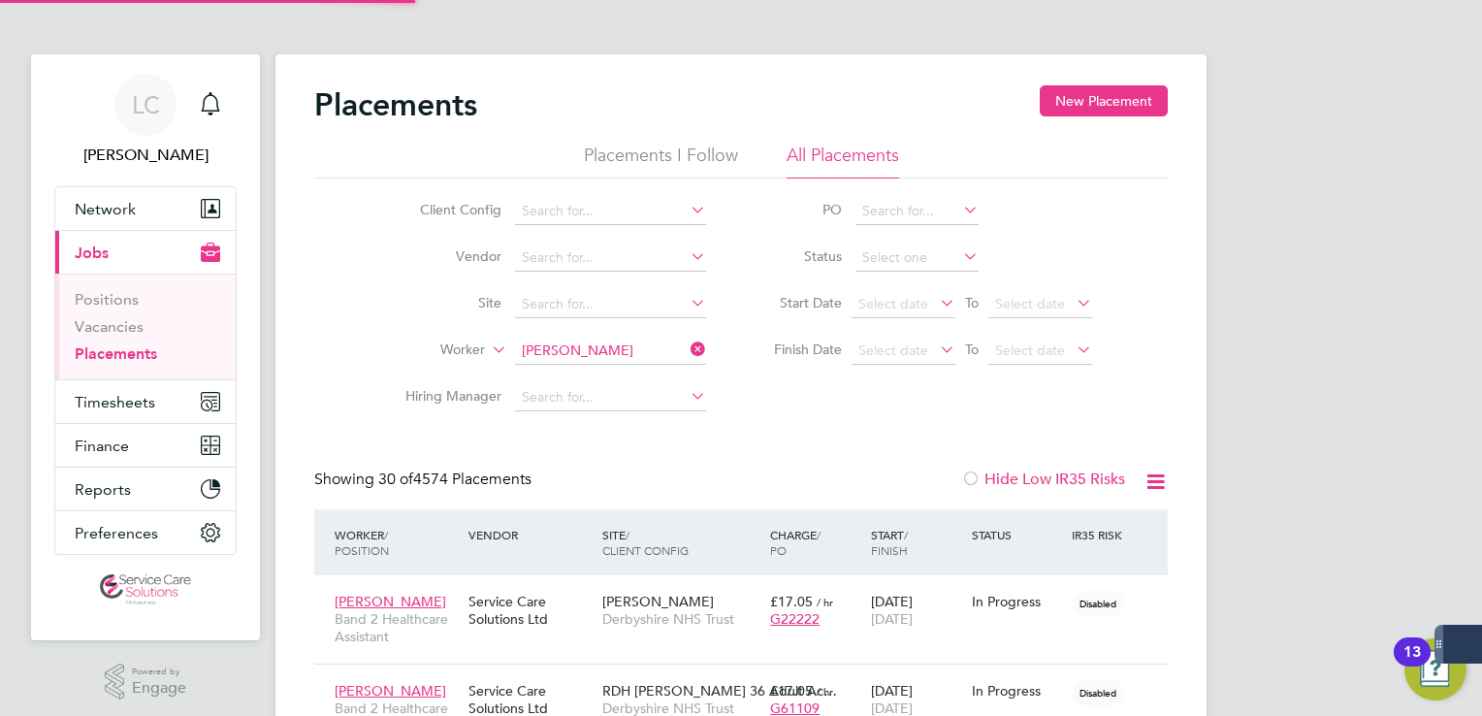
click at [612, 374] on li "Hakeem Ajayi" at bounding box center [611, 377] width 192 height 26
type input "[PERSON_NAME]"
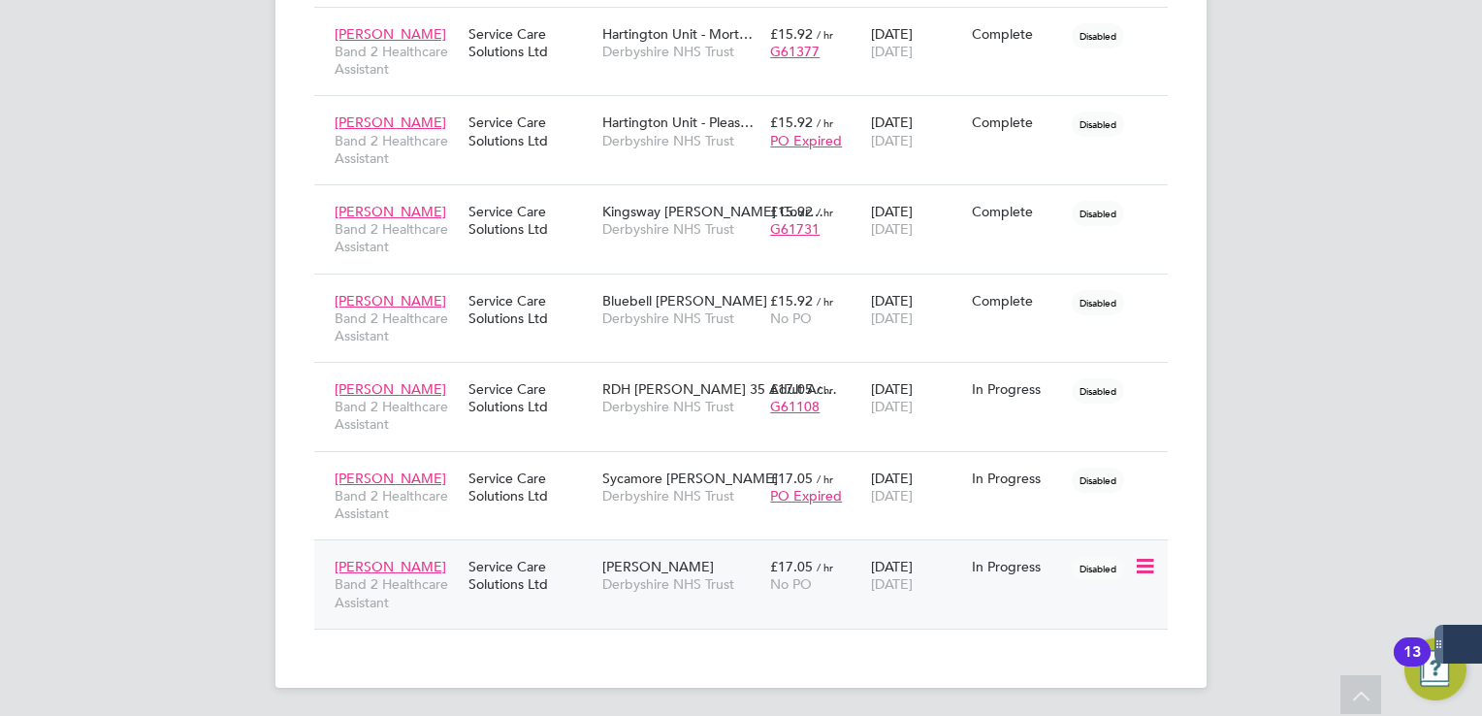
click at [687, 572] on div "Wren Ward Derbyshire NHS Trust" at bounding box center [682, 575] width 168 height 54
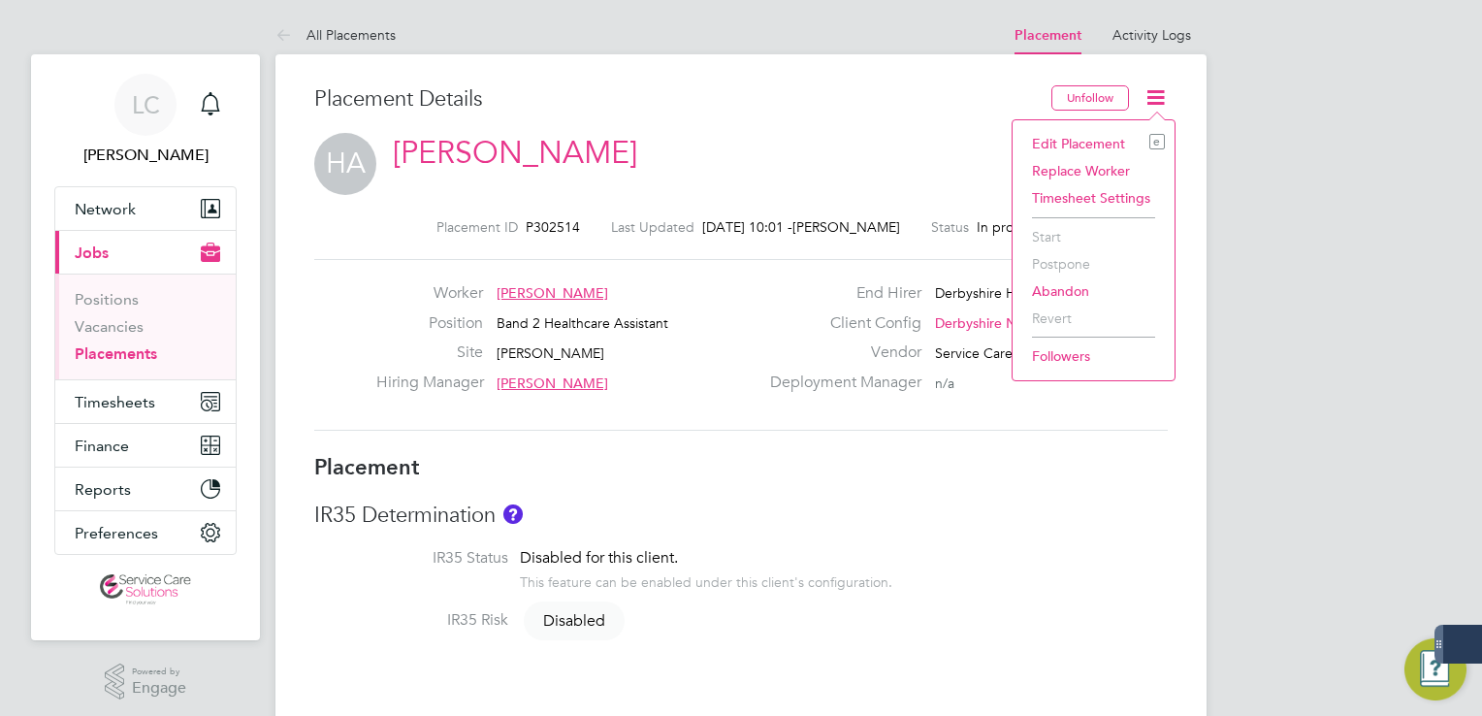
click at [1098, 140] on li "Edit Placement e" at bounding box center [1093, 143] width 143 height 27
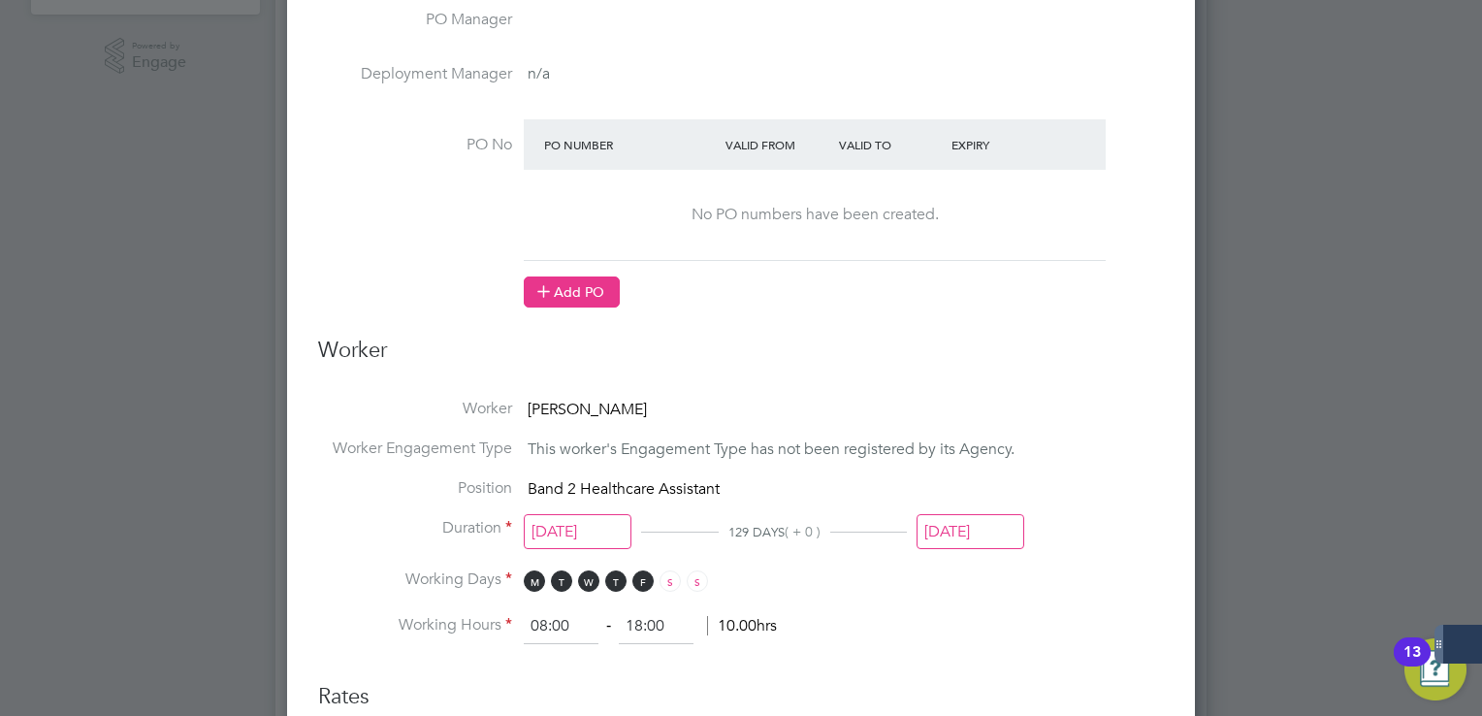
click at [570, 291] on button "Add PO" at bounding box center [572, 291] width 96 height 31
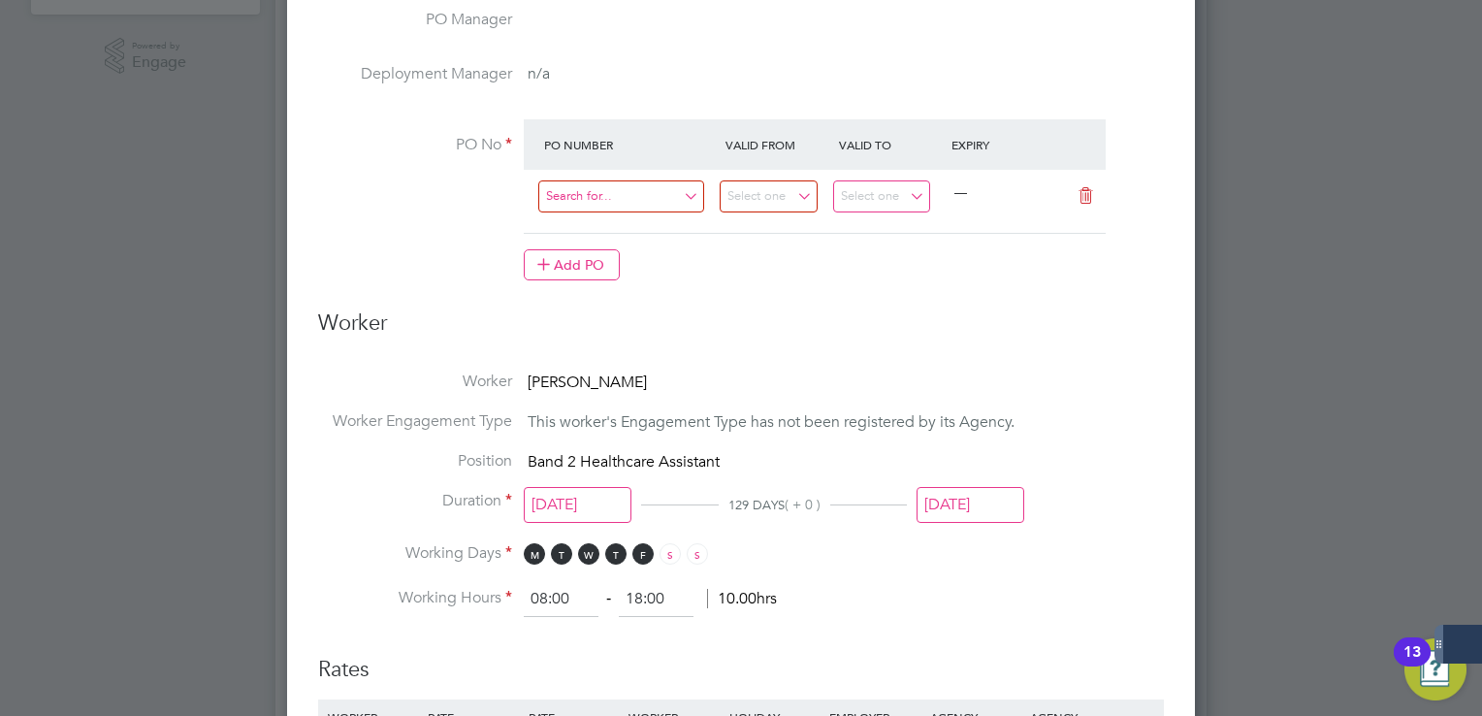
click at [595, 189] on input at bounding box center [621, 196] width 166 height 32
paste input "G11111"
type input "G11111"
click at [655, 215] on li "G11111" at bounding box center [621, 223] width 167 height 26
type input "[DATE]"
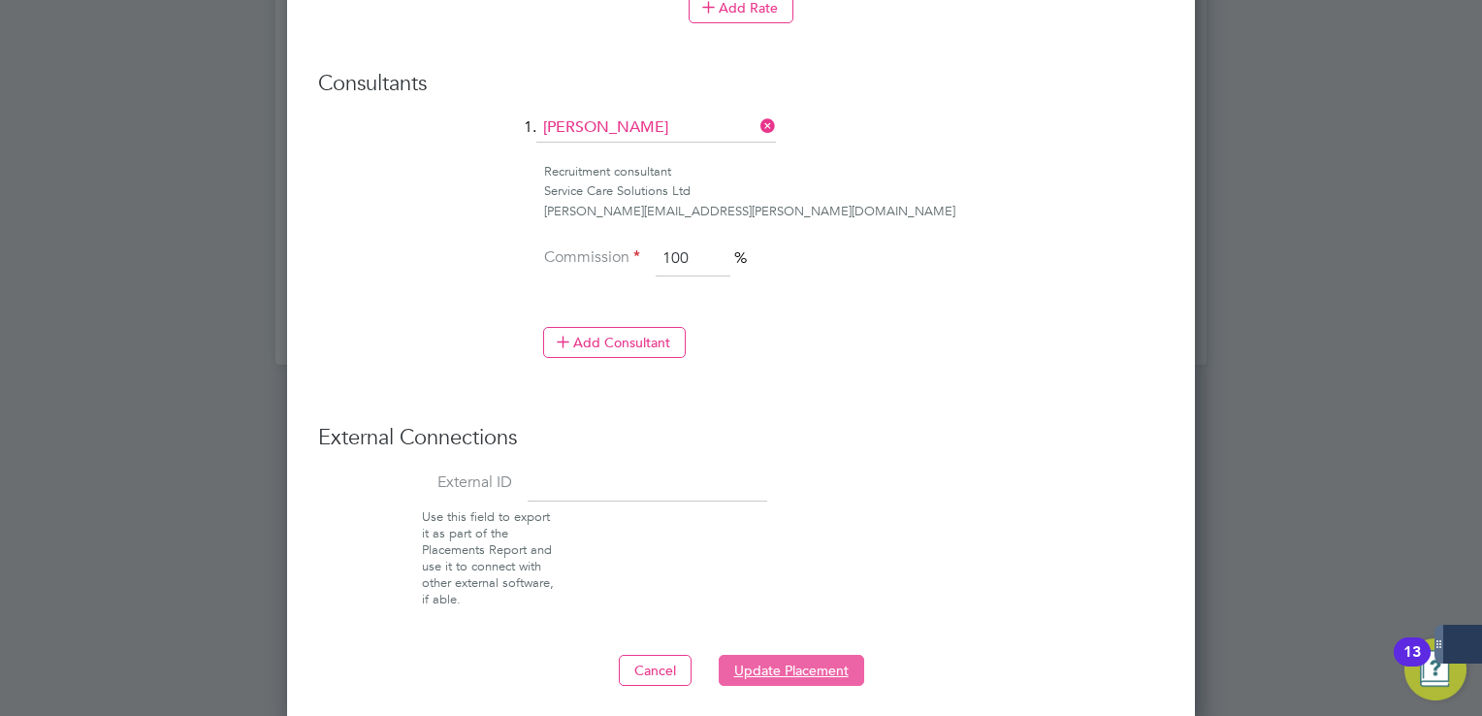
click at [772, 664] on button "Update Placement" at bounding box center [792, 670] width 146 height 31
